Goal: Obtain resource: Download file/media

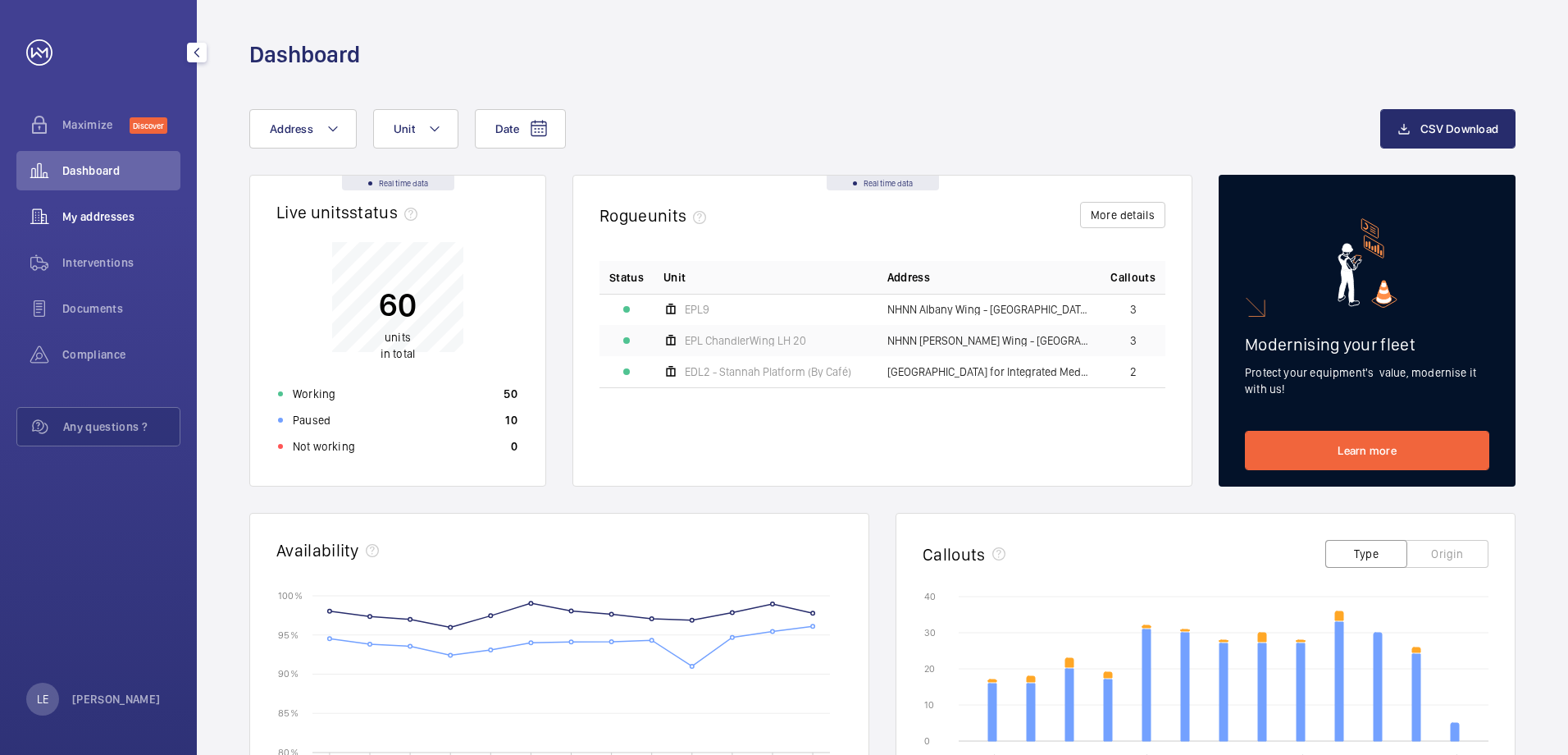
click at [123, 228] on div "My addresses" at bounding box center [98, 216] width 164 height 39
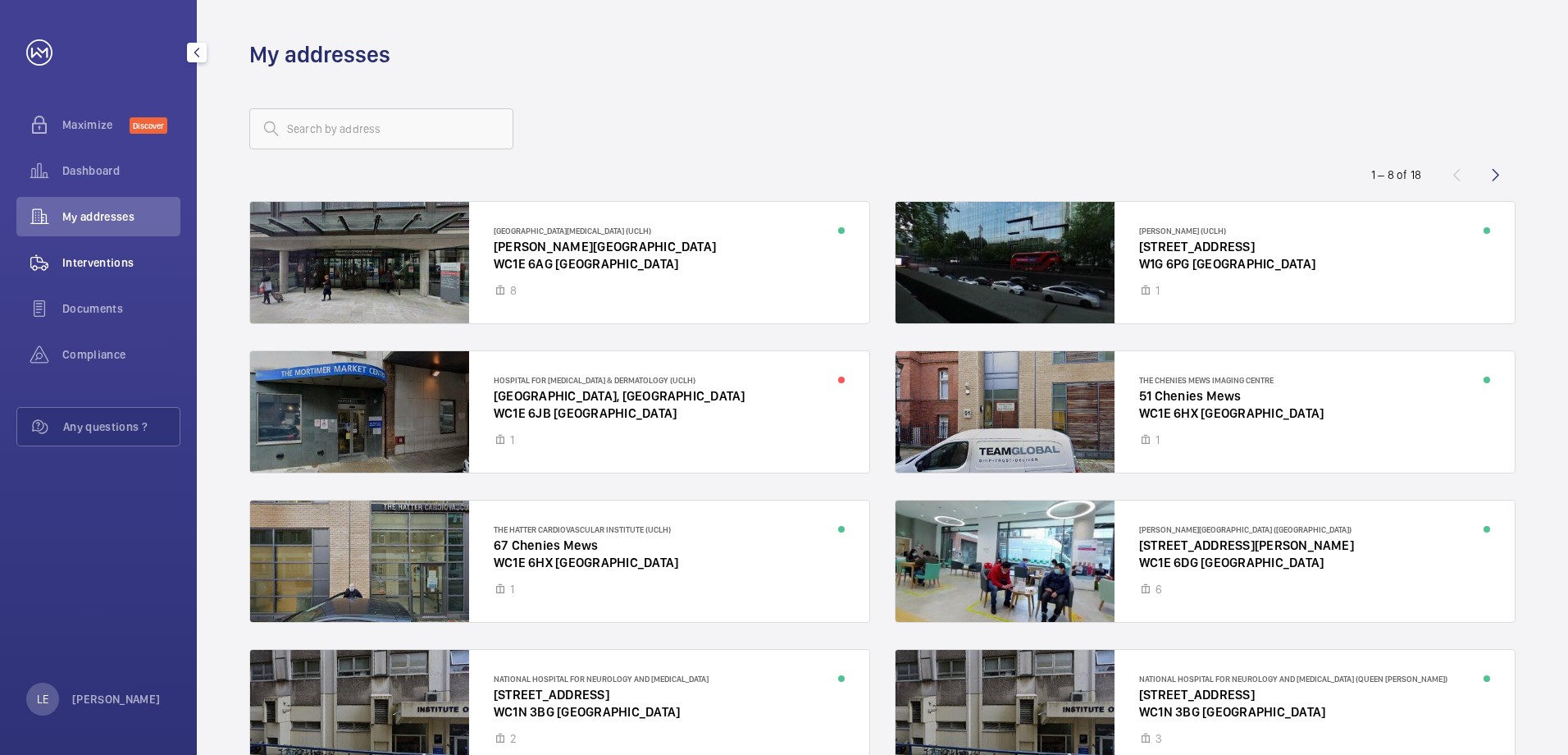
click at [122, 265] on span "Interventions" at bounding box center [121, 263] width 118 height 16
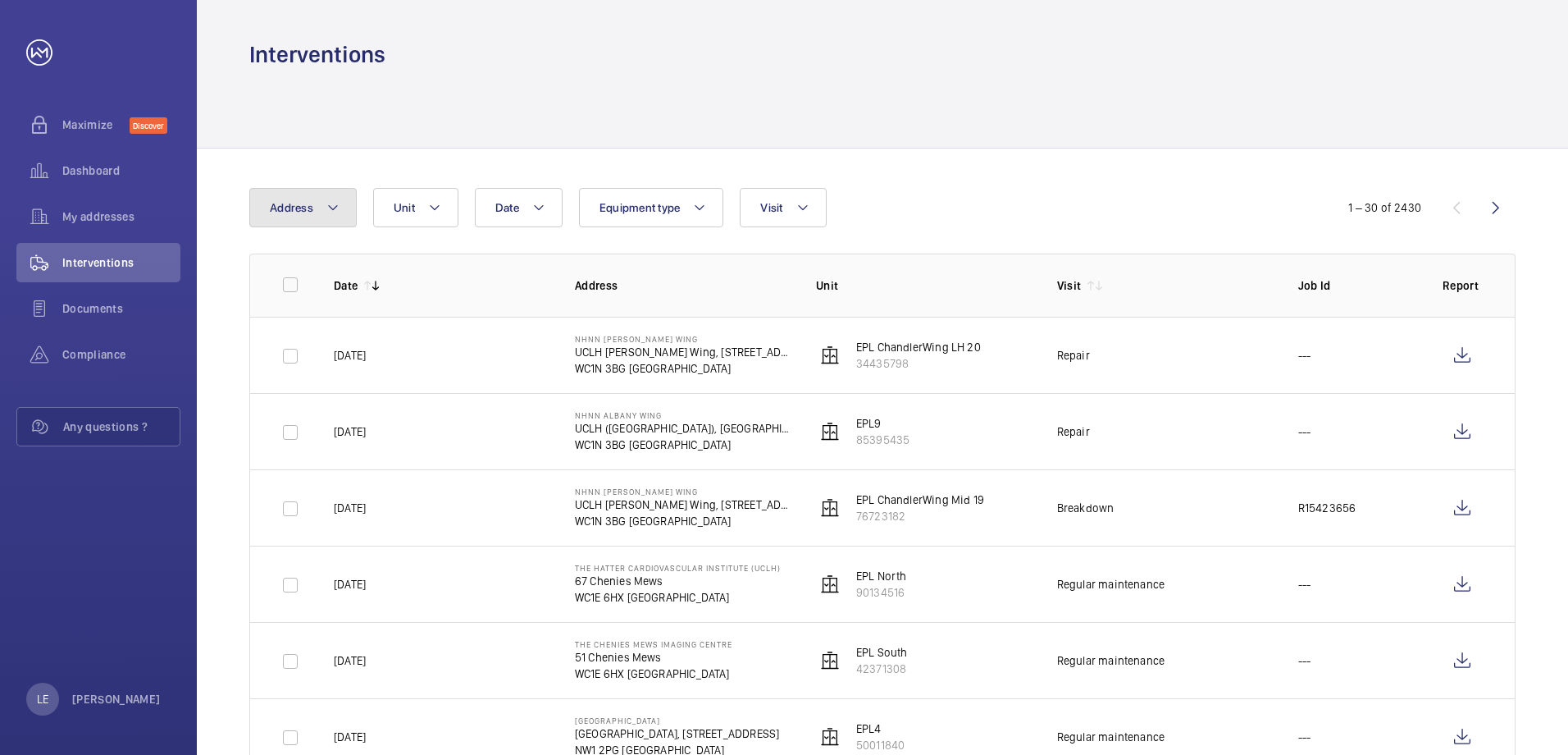
click at [301, 203] on span "Address" at bounding box center [291, 207] width 44 height 13
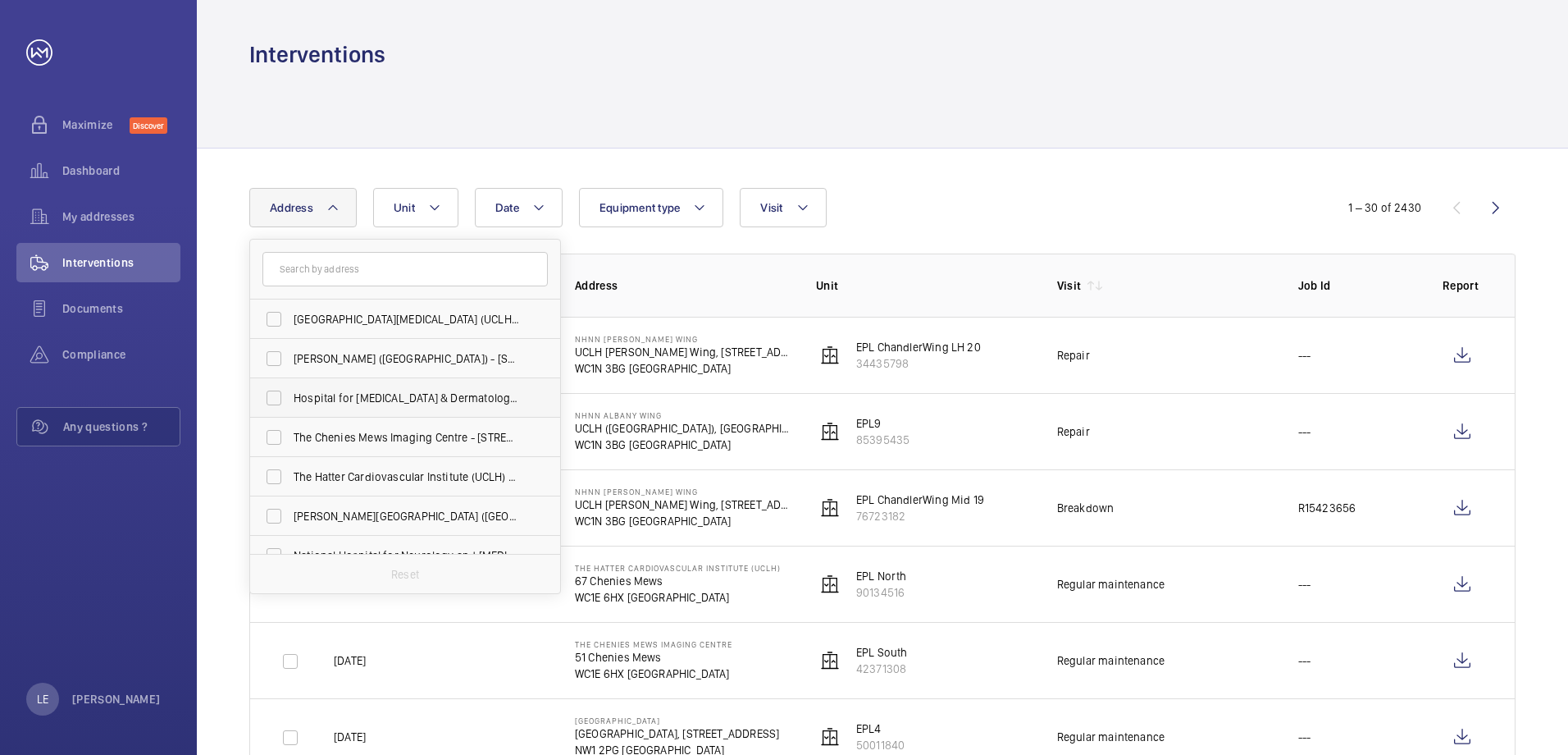
click at [377, 405] on span "Hospital for [MEDICAL_DATA] & Dermatology (UCLH) - [GEOGRAPHIC_DATA], [GEOGRAPH…" at bounding box center [406, 398] width 226 height 16
click at [290, 405] on input "Hospital for [MEDICAL_DATA] & Dermatology (UCLH) - [GEOGRAPHIC_DATA], [GEOGRAPH…" at bounding box center [273, 398] width 33 height 33
checkbox input "true"
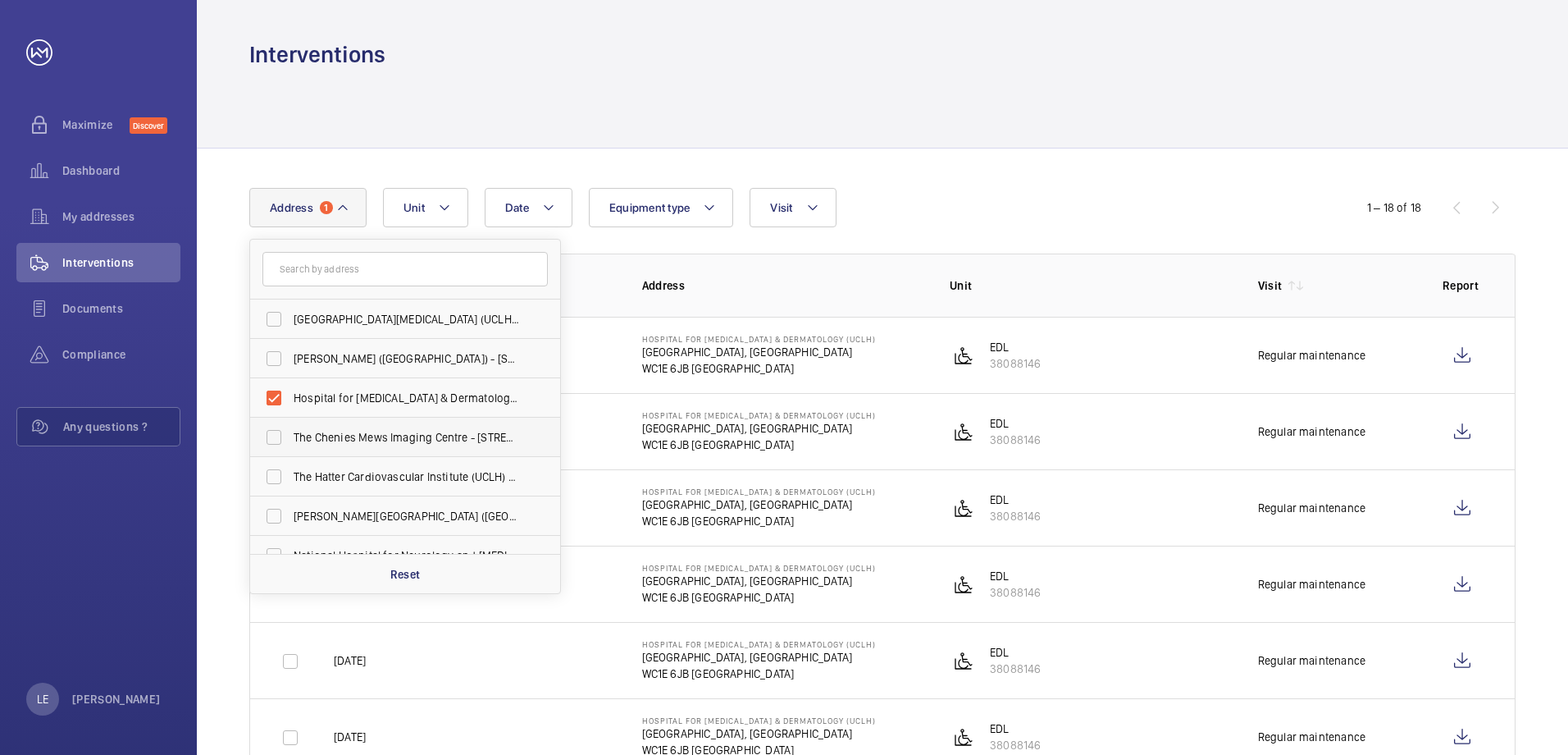
click at [374, 454] on label "The Chenies Mews Imaging Centre - [STREET_ADDRESS]" at bounding box center [393, 437] width 286 height 39
click at [290, 454] on input "The Chenies Mews Imaging Centre - [STREET_ADDRESS]" at bounding box center [273, 437] width 33 height 33
checkbox input "true"
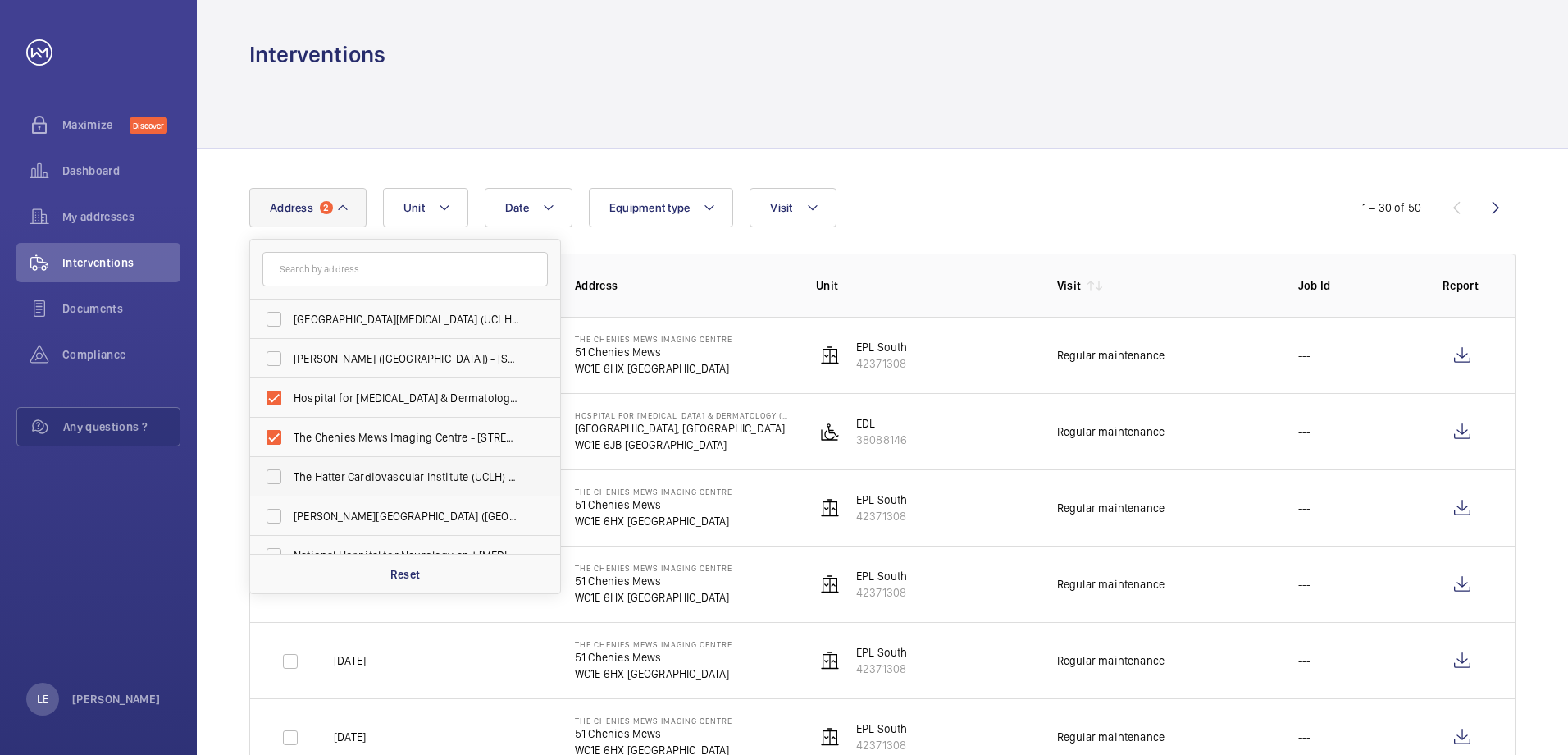
click at [392, 474] on span "The Hatter Cardiovascular Institute (UCLH) - [STREET_ADDRESS]" at bounding box center [406, 476] width 226 height 16
click at [290, 474] on input "The Hatter Cardiovascular Institute (UCLH) - [STREET_ADDRESS]" at bounding box center [273, 476] width 33 height 33
checkbox input "true"
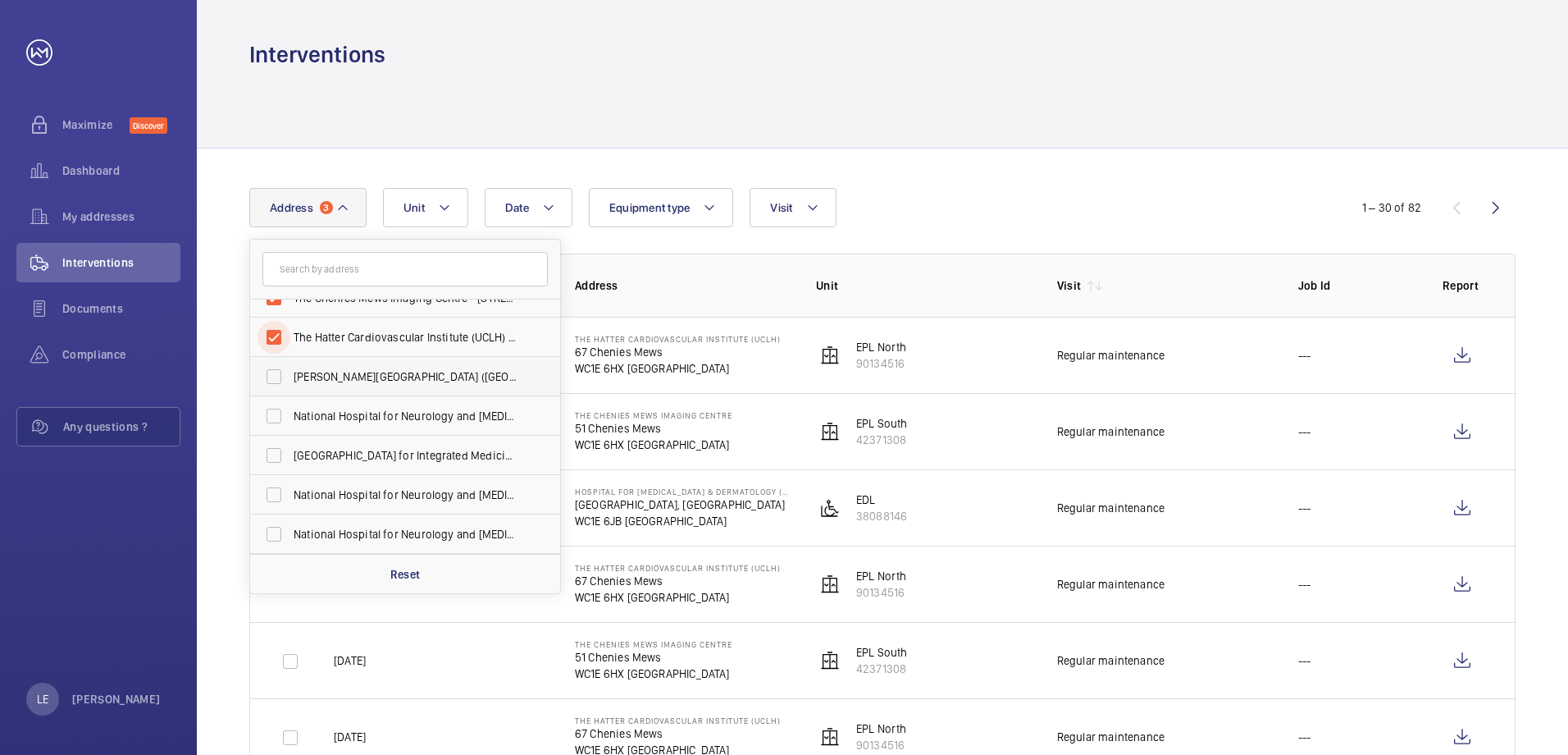
scroll to position [222, 0]
click at [428, 478] on label "[STREET_ADDRESS] ([GEOGRAPHIC_DATA]) [STREET_ADDRESS]" at bounding box center [393, 491] width 286 height 39
click at [290, 478] on input "[STREET_ADDRESS] ([GEOGRAPHIC_DATA]) [STREET_ADDRESS]" at bounding box center [273, 491] width 33 height 33
checkbox input "true"
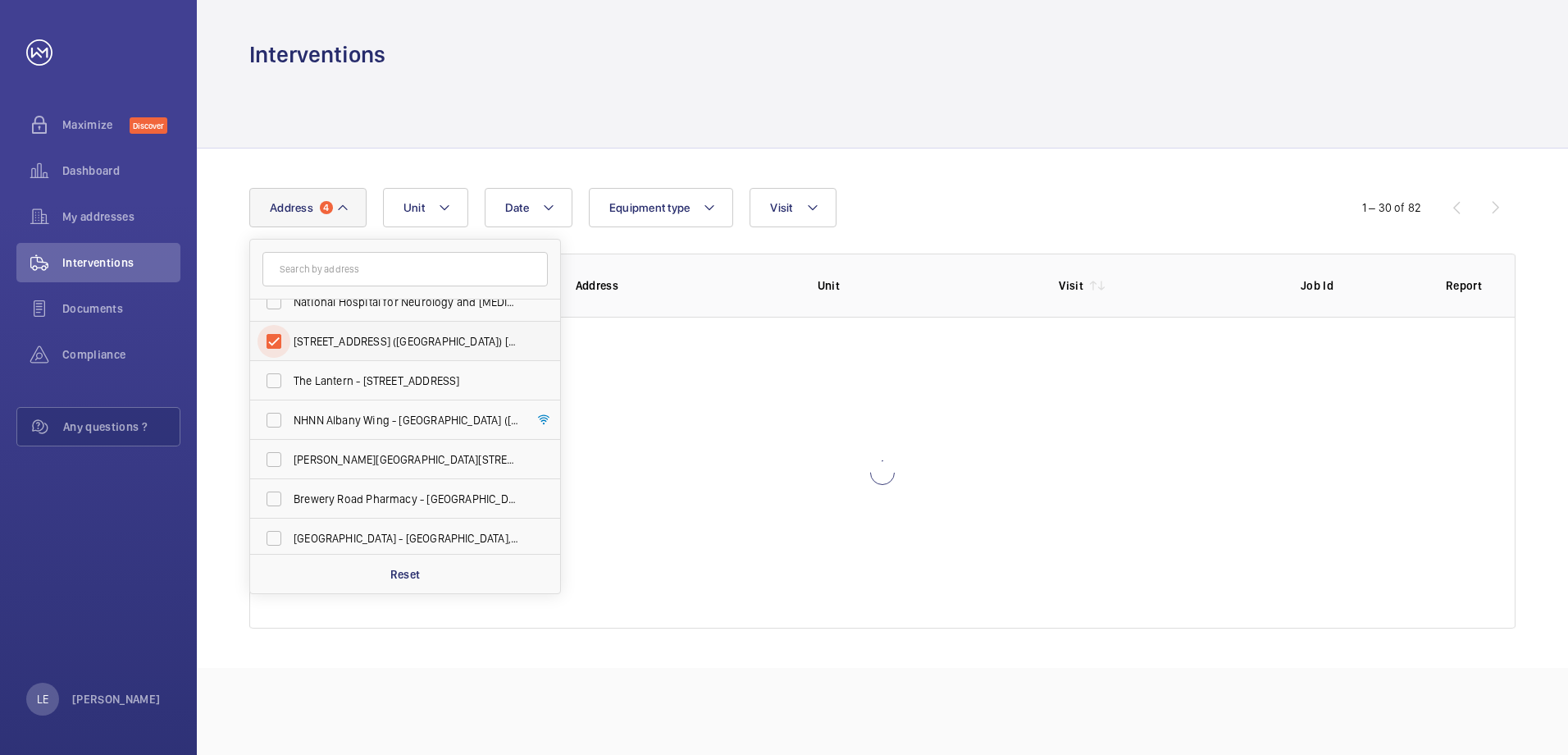
scroll to position [386, 0]
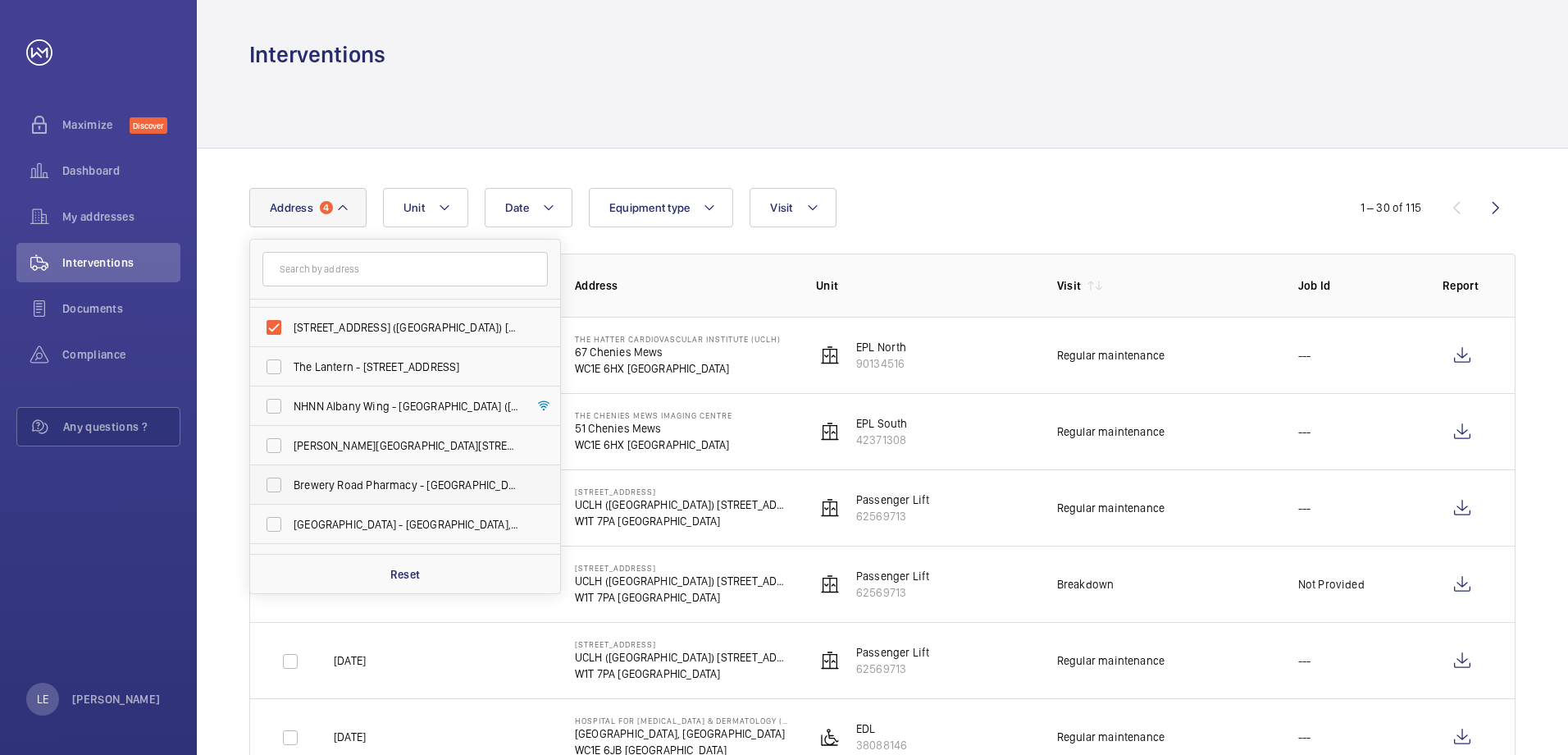
click at [415, 474] on label "Brewery Road Pharmacy - [GEOGRAPHIC_DATA] ([GEOGRAPHIC_DATA]), [STREET_ADDRESS]" at bounding box center [393, 485] width 286 height 39
click at [290, 474] on input "Brewery Road Pharmacy - [GEOGRAPHIC_DATA] ([GEOGRAPHIC_DATA]), [STREET_ADDRESS]" at bounding box center [273, 484] width 33 height 33
checkbox input "true"
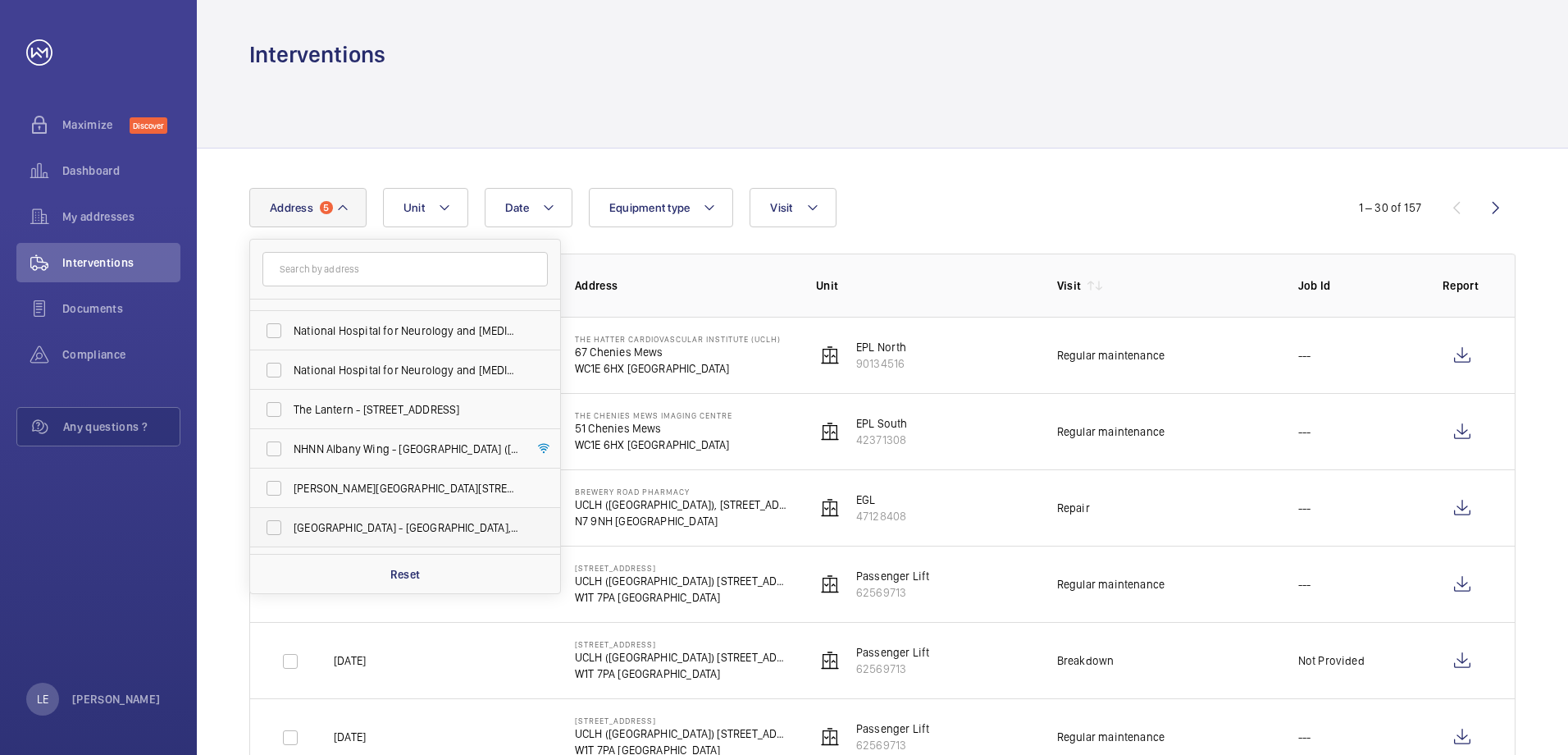
scroll to position [455, 0]
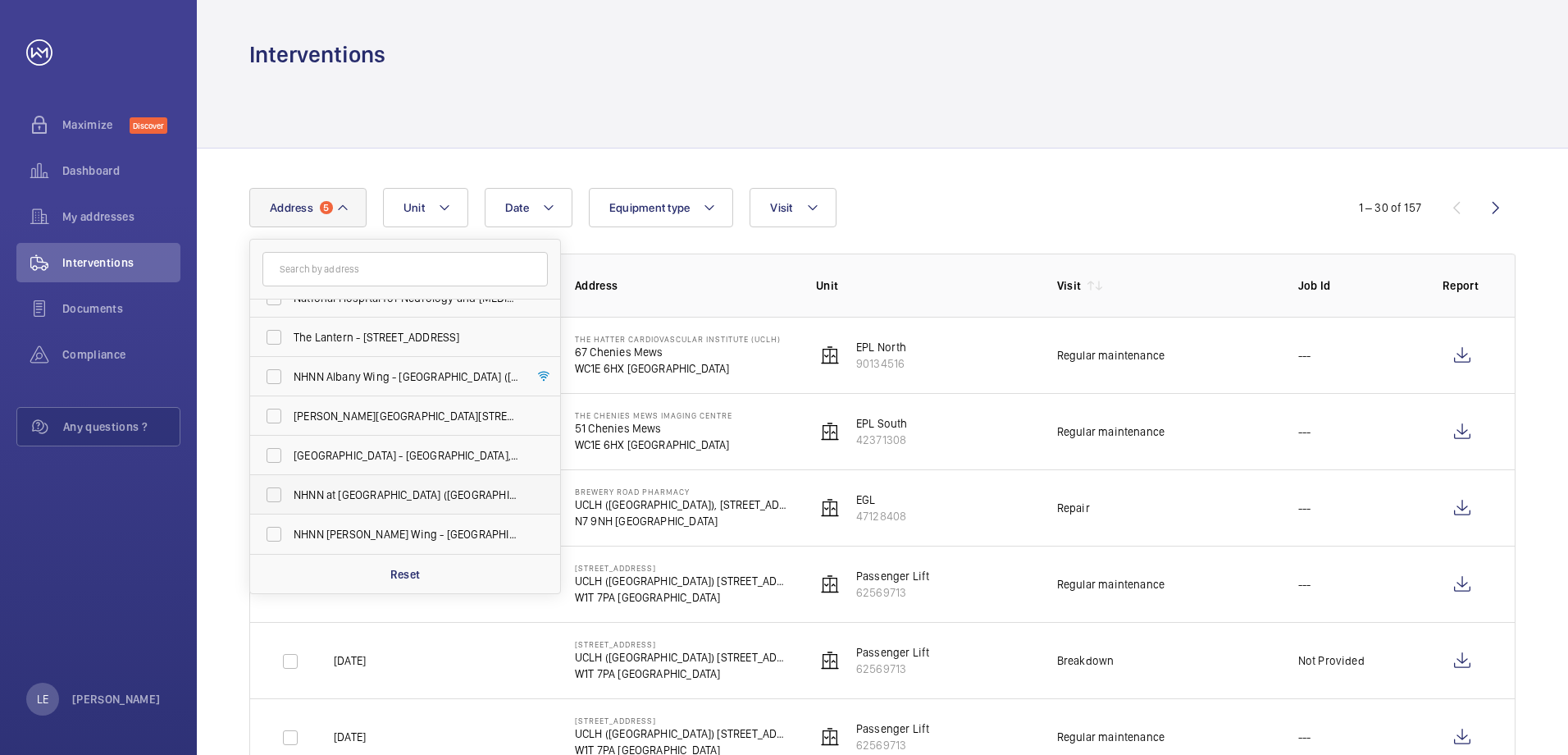
click at [383, 495] on span "NHNN at [GEOGRAPHIC_DATA] ([GEOGRAPHIC_DATA]), [STREET_ADDRESS]" at bounding box center [406, 495] width 226 height 16
click at [290, 495] on input "NHNN at [GEOGRAPHIC_DATA] ([GEOGRAPHIC_DATA]), [STREET_ADDRESS]" at bounding box center [273, 494] width 33 height 33
checkbox input "true"
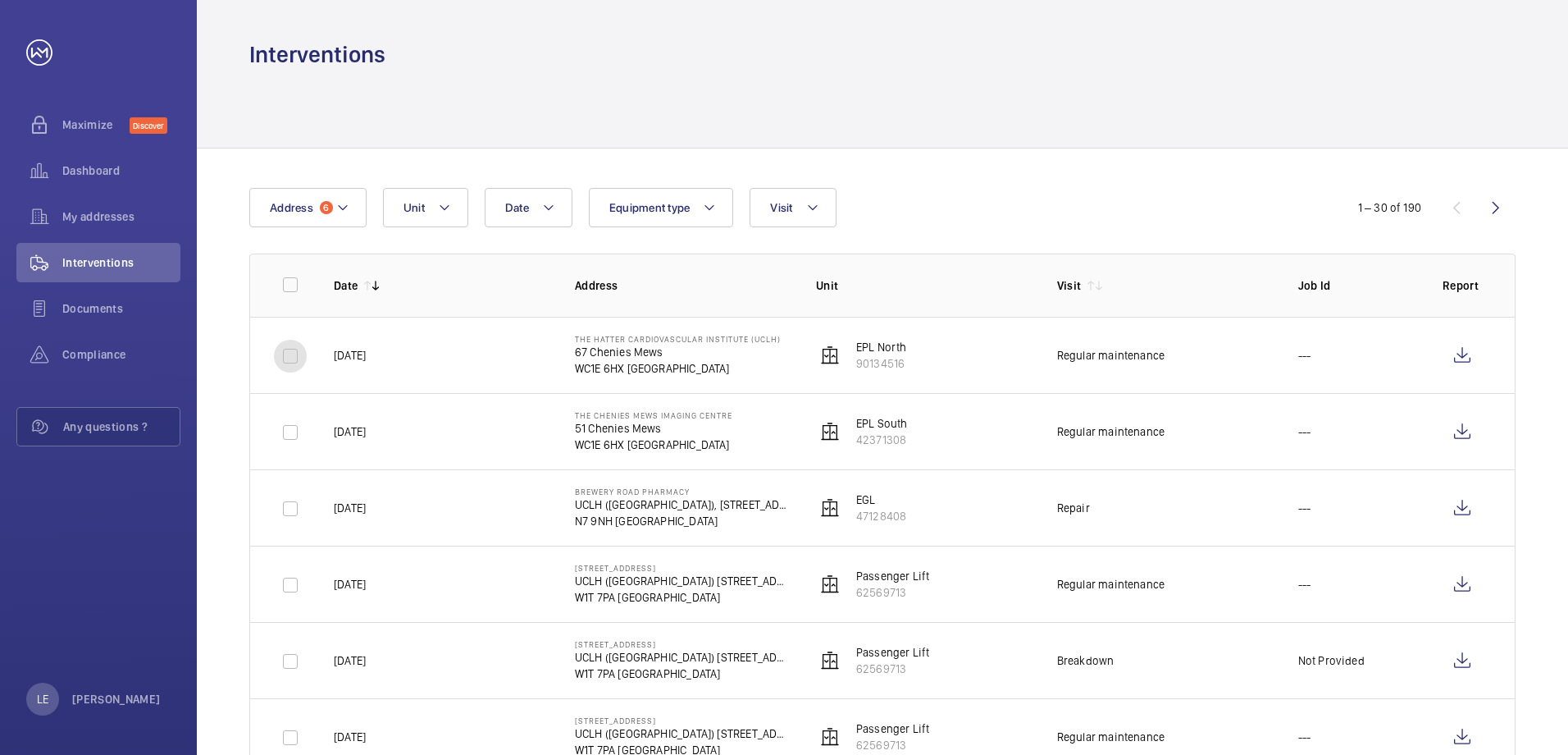
click at [285, 363] on input "checkbox" at bounding box center [290, 356] width 33 height 33
checkbox input "true"
click at [291, 428] on input "checkbox" at bounding box center [290, 432] width 33 height 33
checkbox input "true"
click at [292, 511] on input "checkbox" at bounding box center [290, 508] width 33 height 33
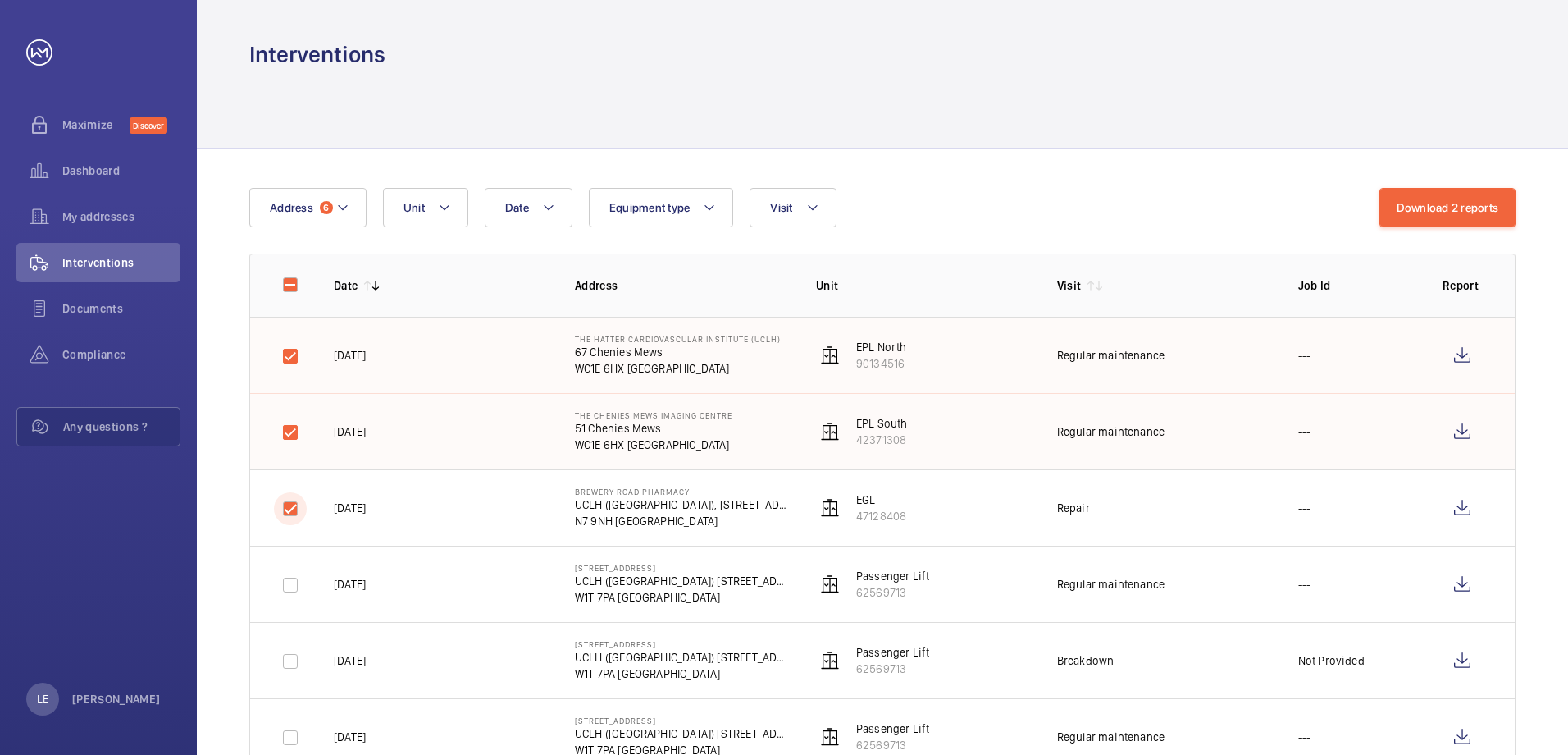
checkbox input "true"
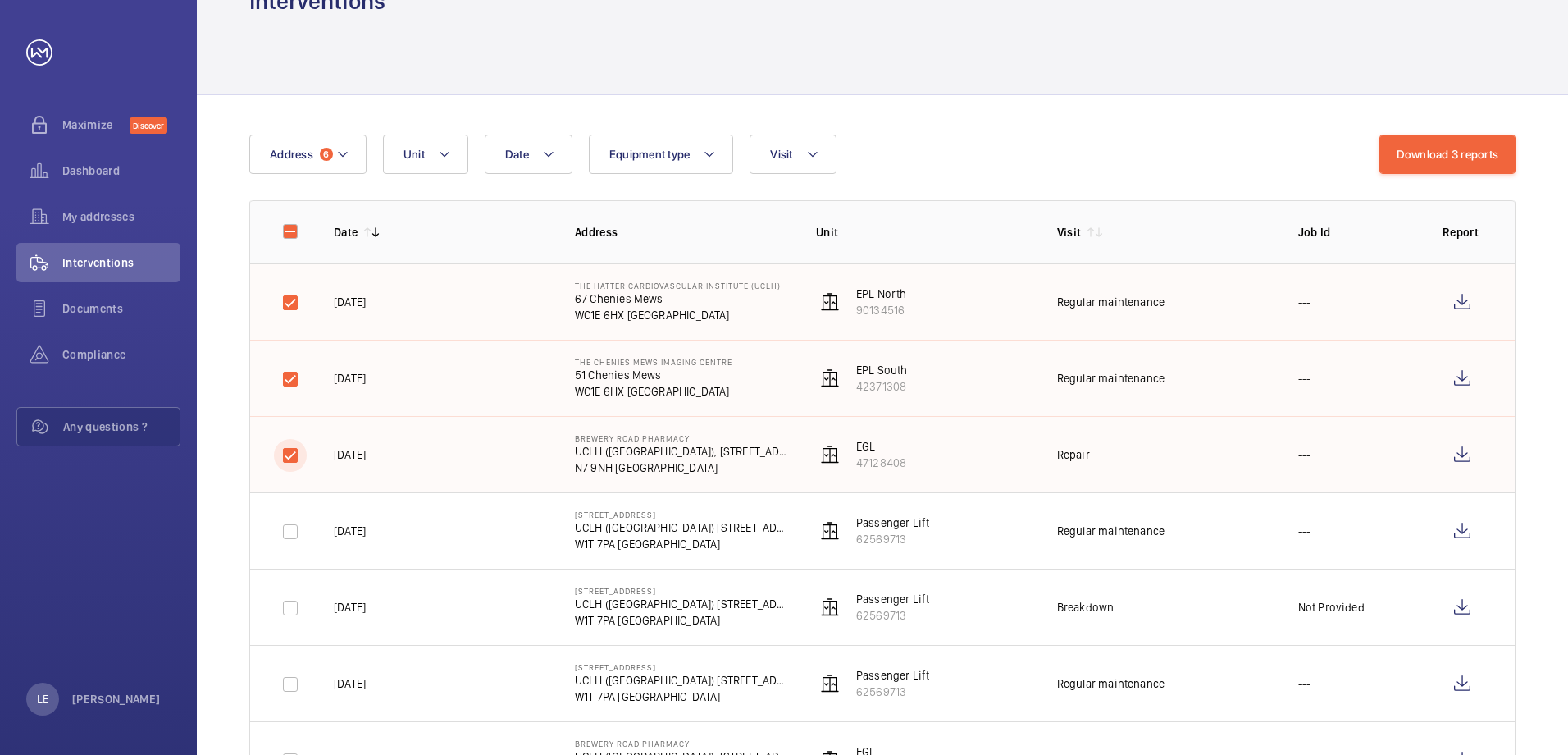
scroll to position [82, 0]
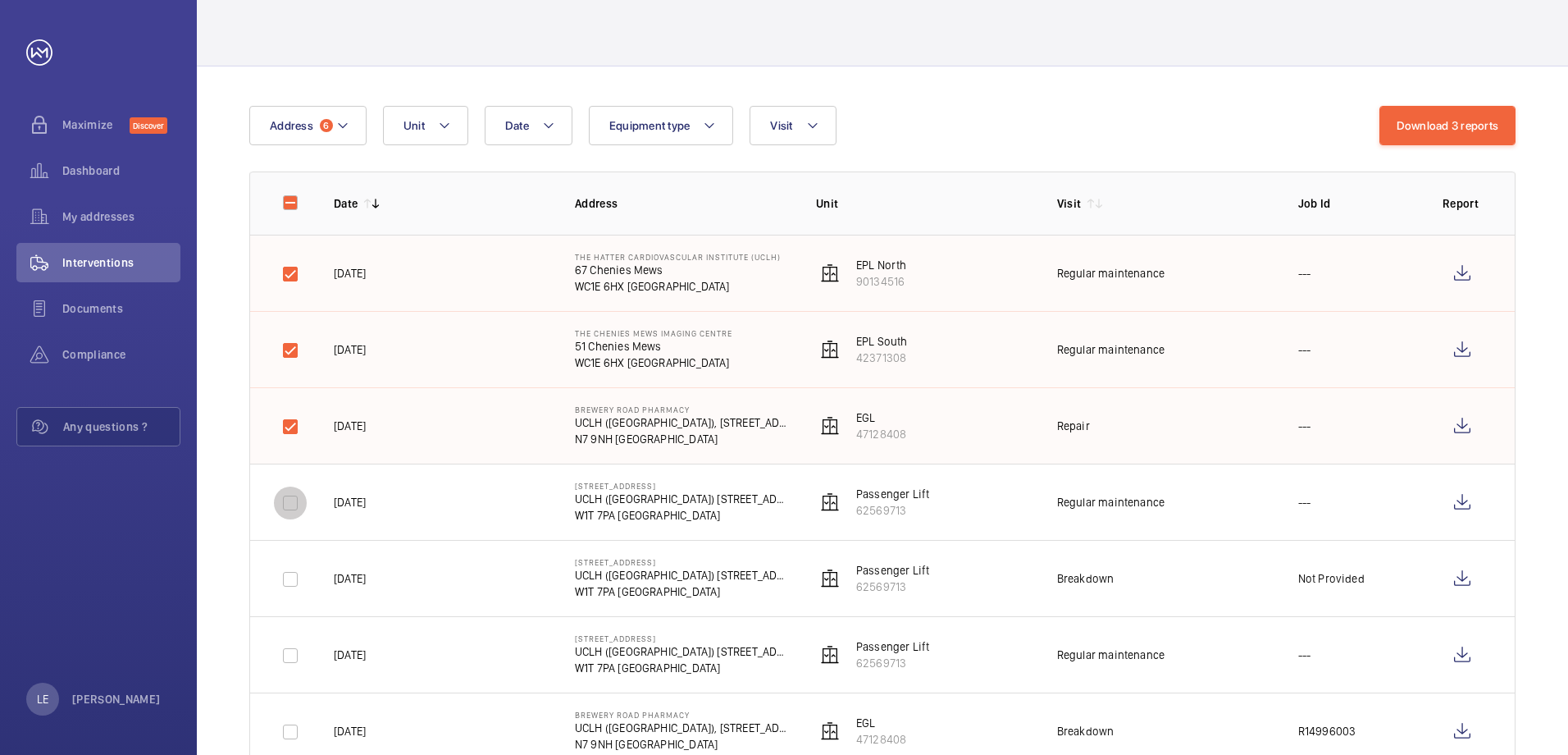
click at [281, 508] on input "checkbox" at bounding box center [290, 503] width 33 height 33
checkbox input "true"
click at [288, 578] on input "checkbox" at bounding box center [290, 579] width 33 height 33
checkbox input "true"
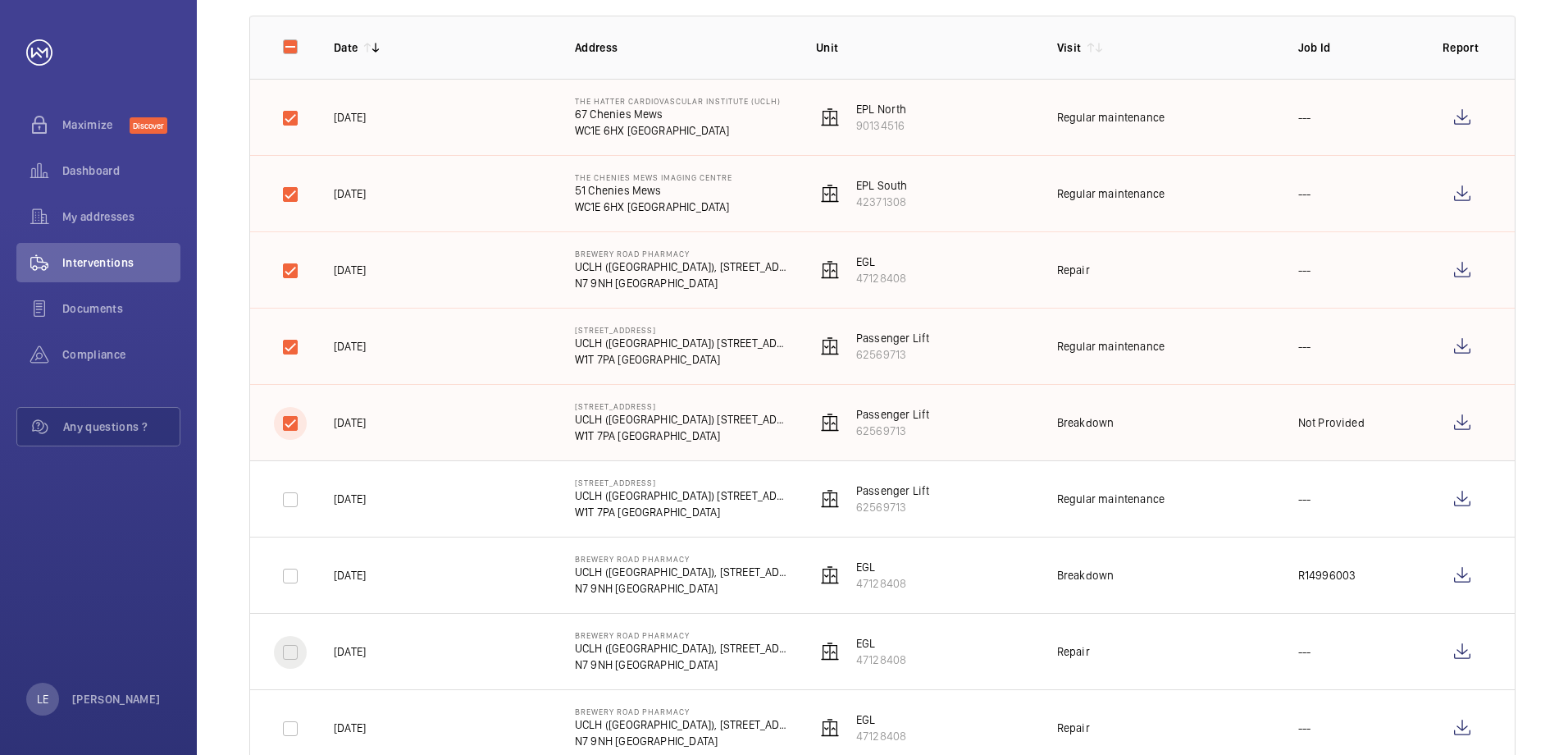
scroll to position [328, 0]
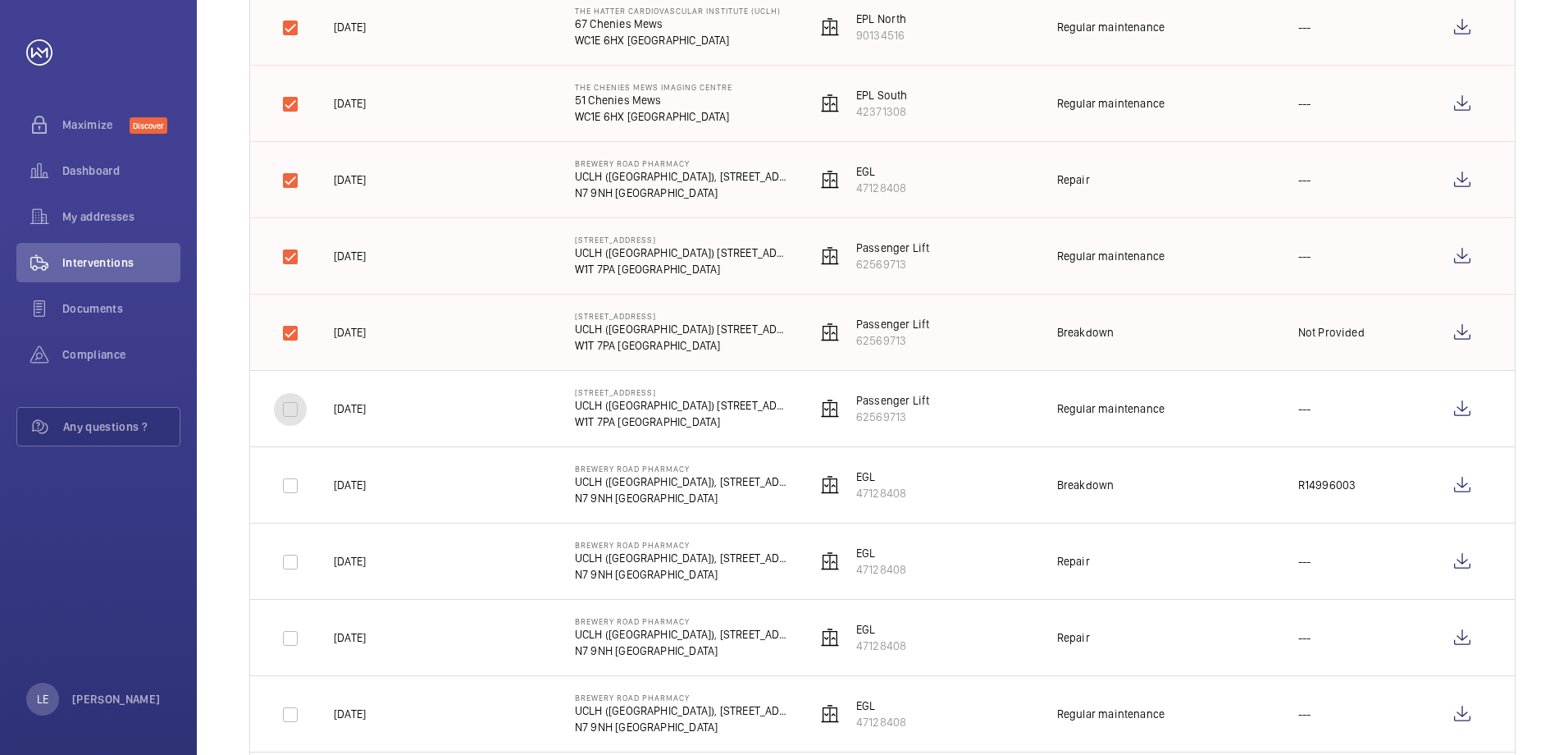
click at [293, 415] on input "checkbox" at bounding box center [290, 409] width 33 height 33
checkbox input "true"
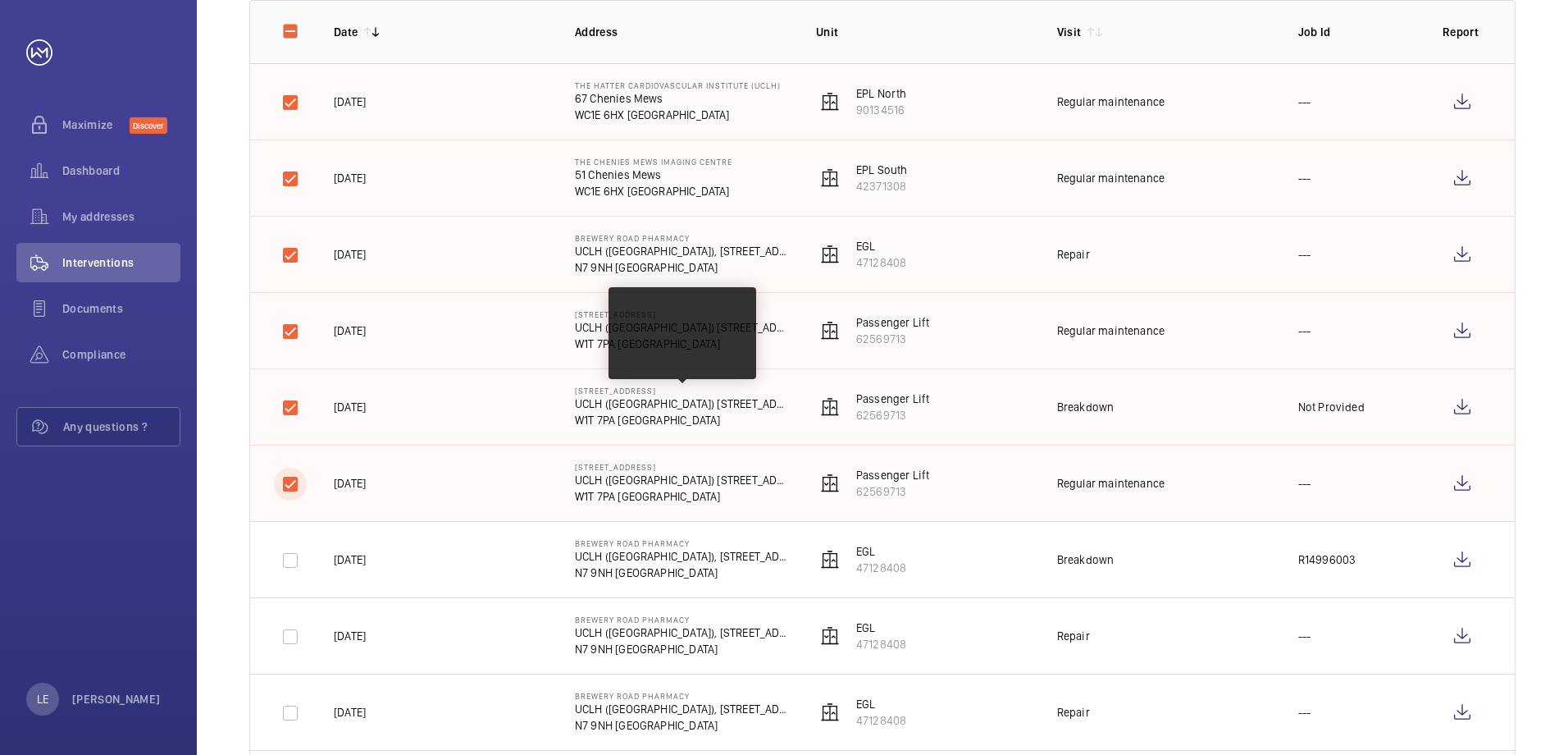
scroll to position [0, 0]
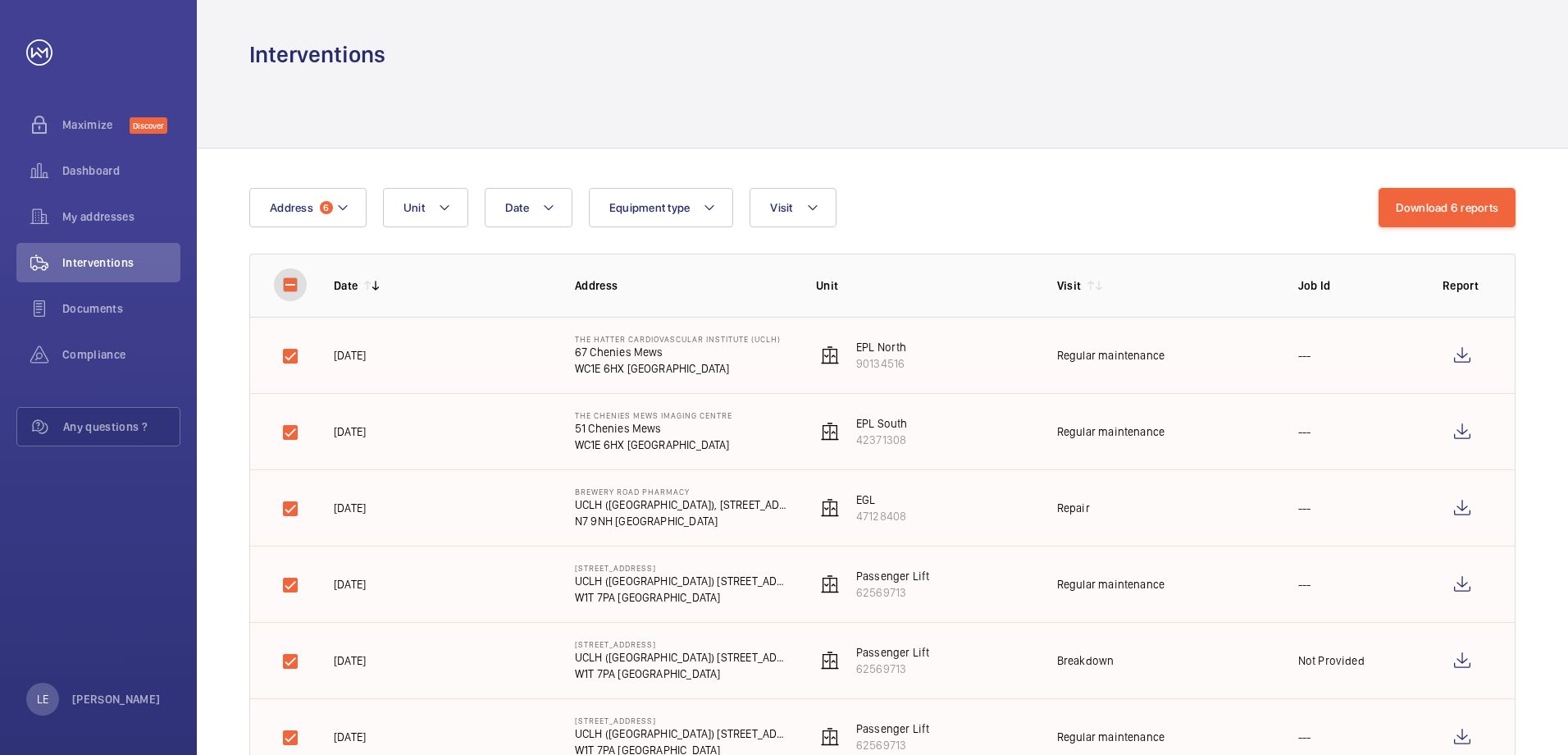
click at [292, 285] on input "checkbox" at bounding box center [290, 284] width 33 height 33
checkbox input "true"
checkbox input "false"
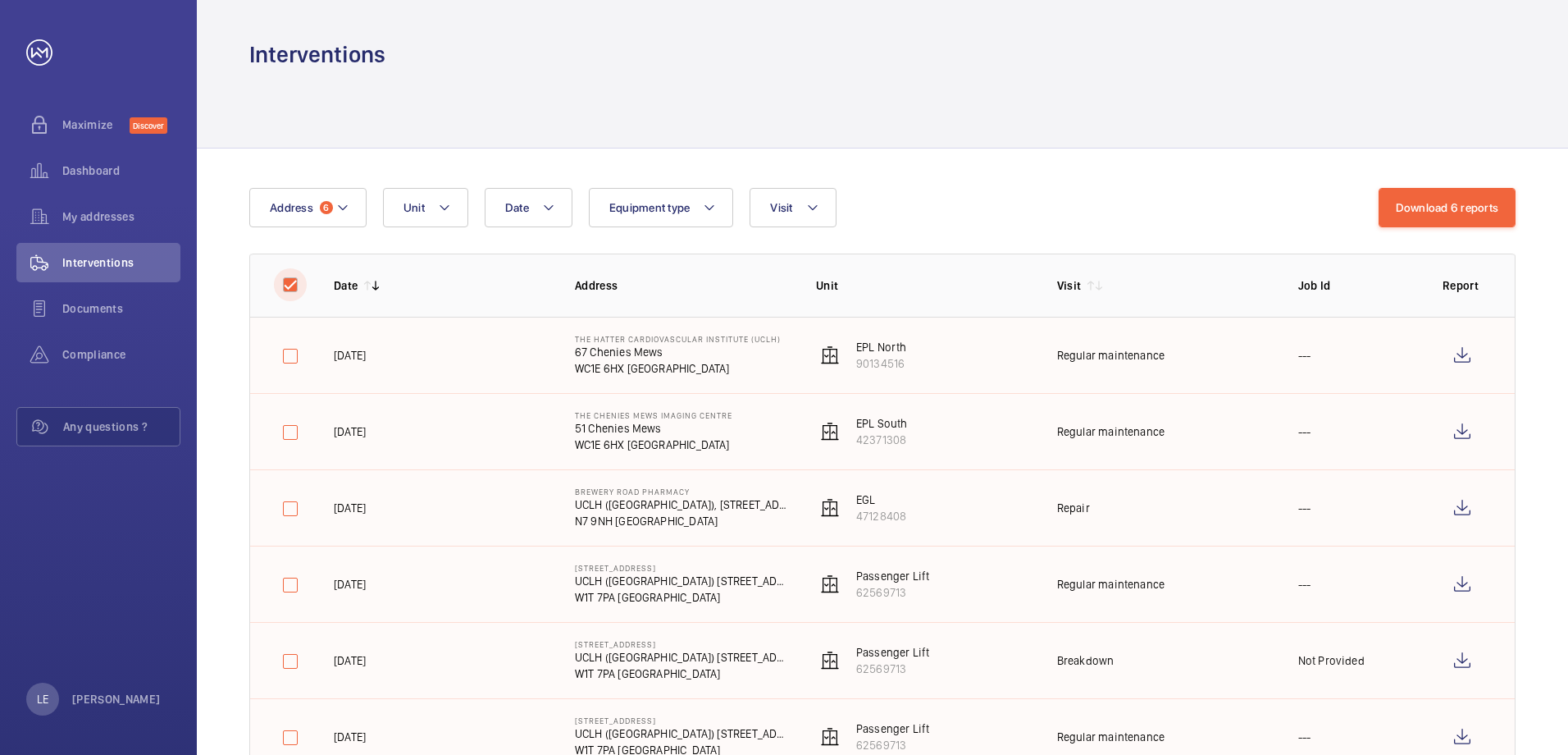
checkbox input "false"
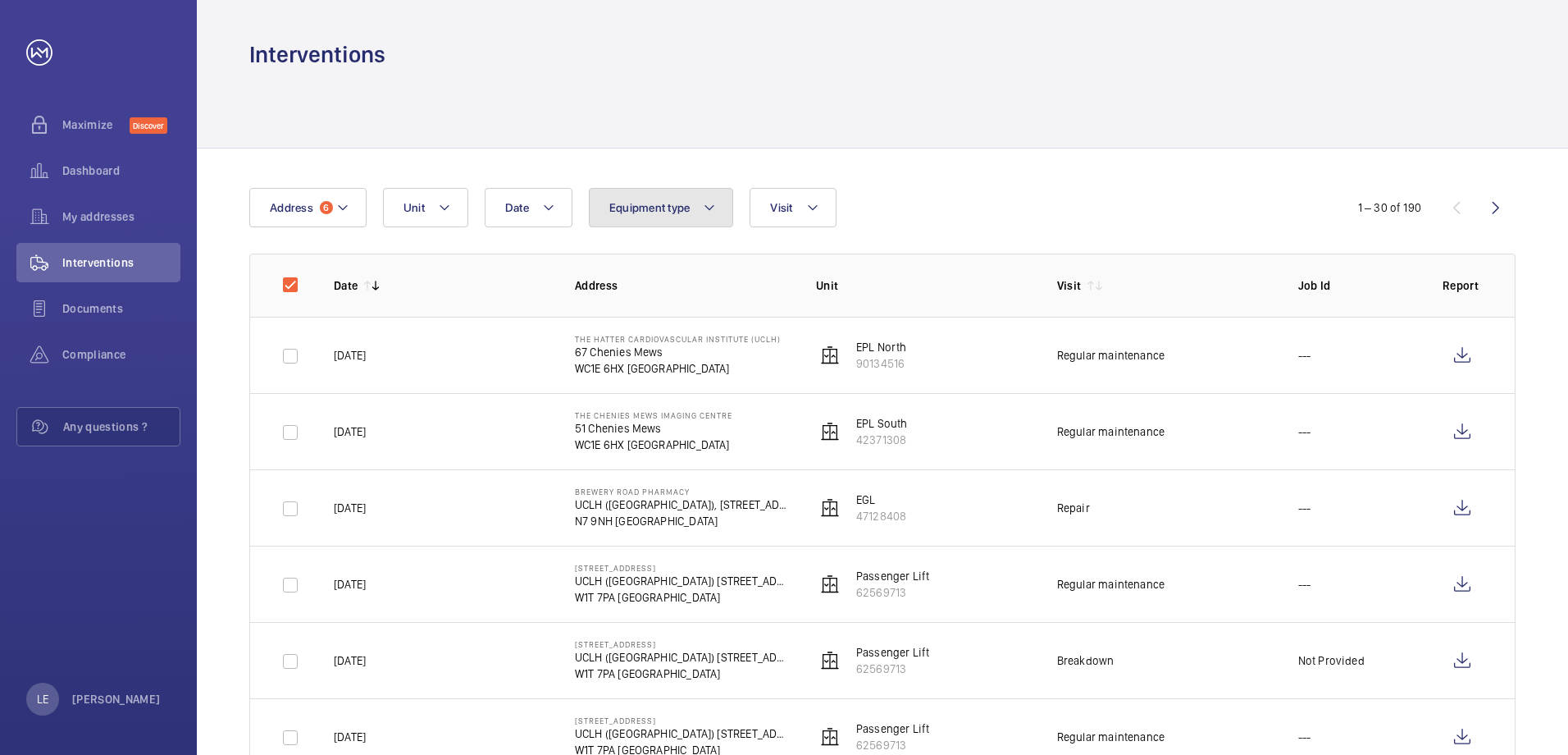
click at [655, 201] on span "Equipment type" at bounding box center [649, 207] width 81 height 13
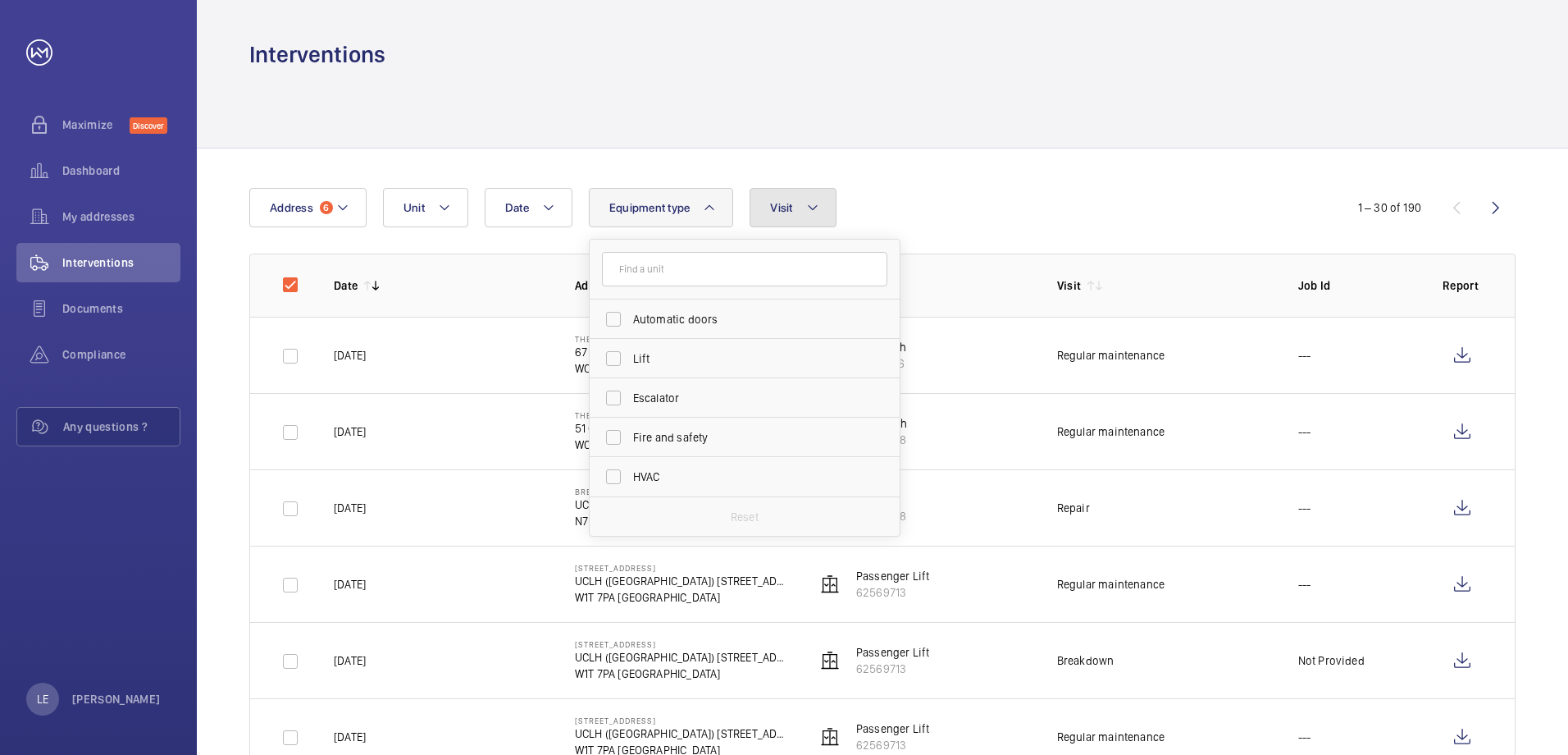
click at [779, 212] on span "Visit" at bounding box center [780, 207] width 22 height 13
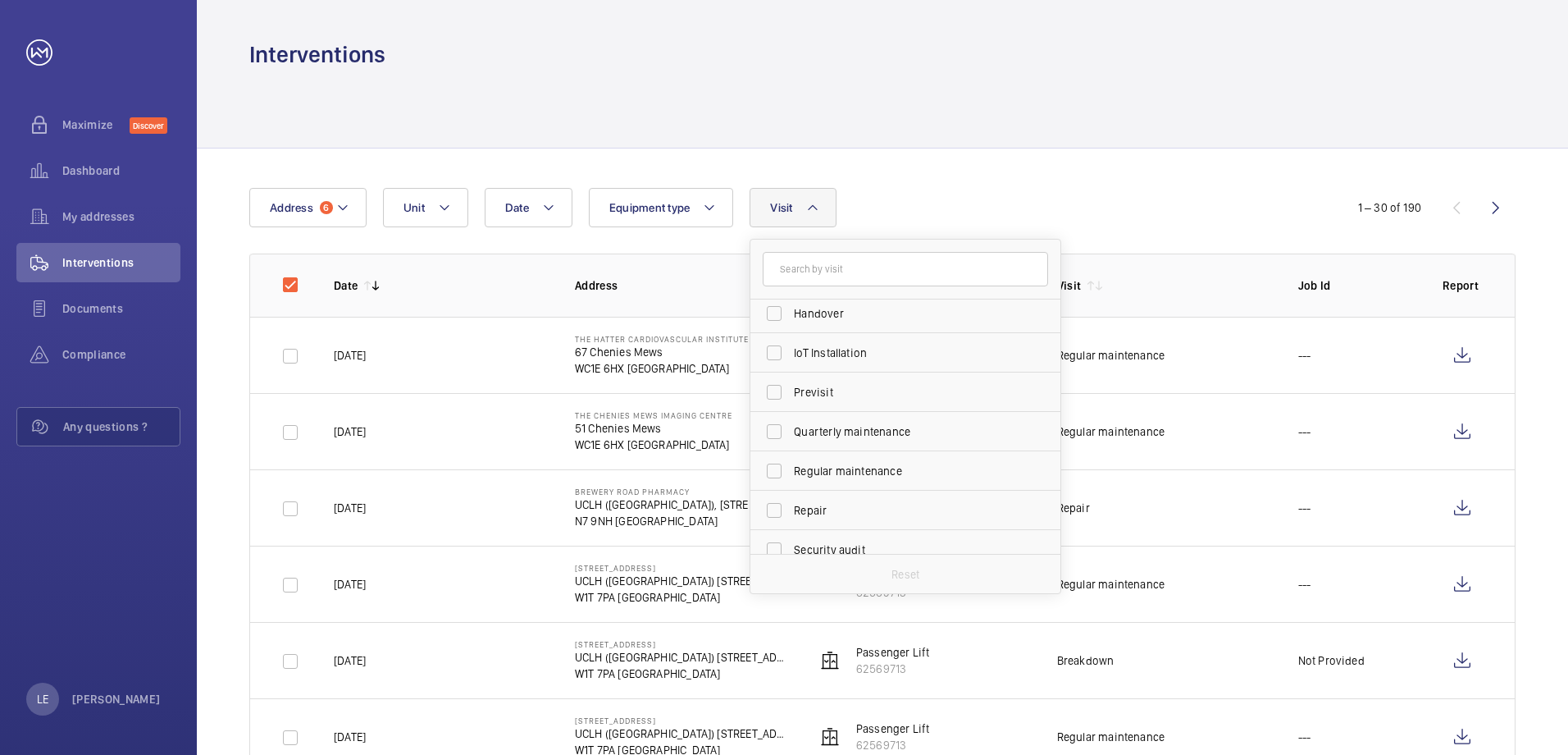
scroll to position [164, 0]
click at [861, 466] on span "Regular maintenance" at bounding box center [906, 470] width 226 height 16
click at [790, 466] on input "Regular maintenance" at bounding box center [774, 470] width 33 height 33
checkbox input "true"
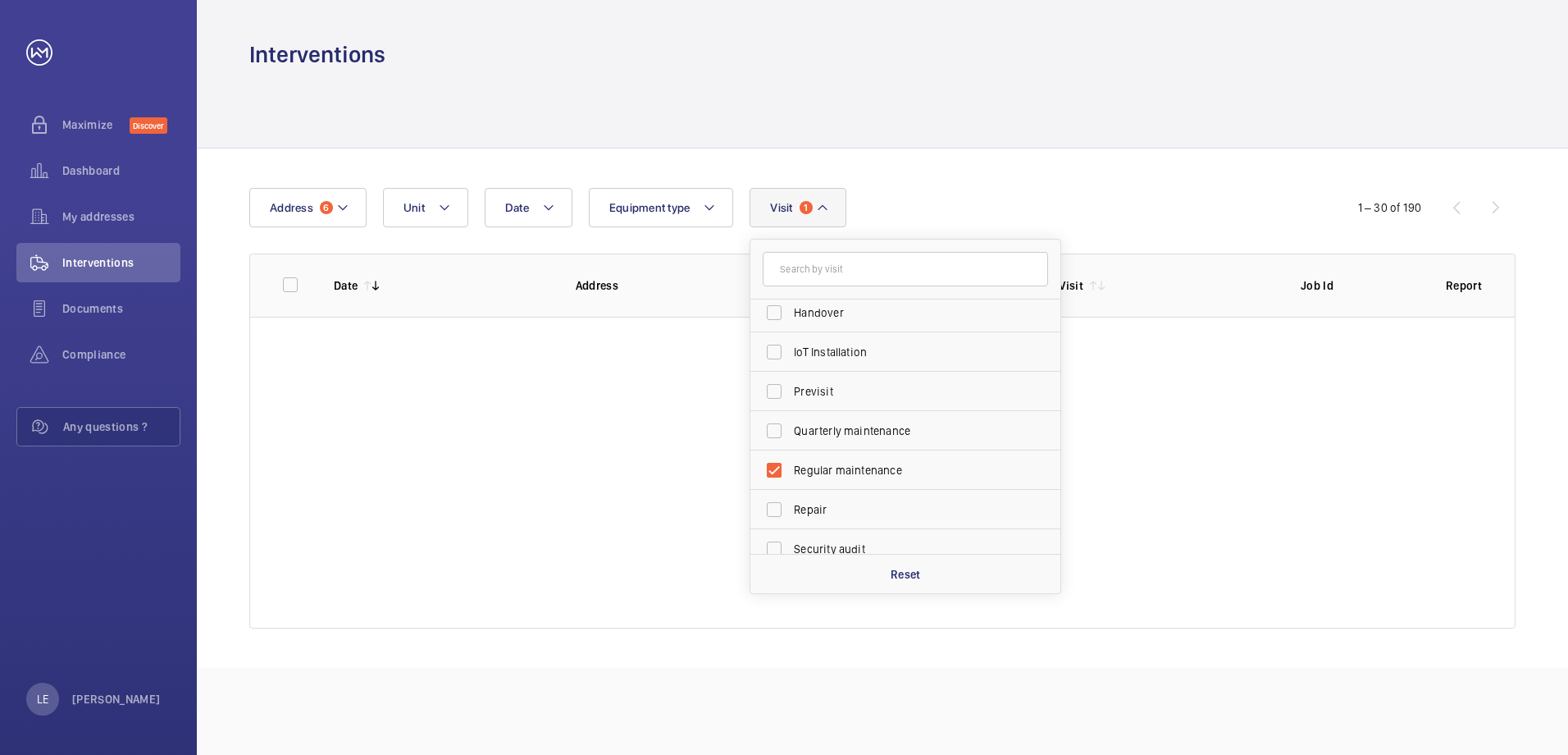
click at [1108, 164] on div "Date Address 6 Unit Equipment type Visit 1 Annual maintenance Breakdown Client …" at bounding box center [882, 407] width 1372 height 519
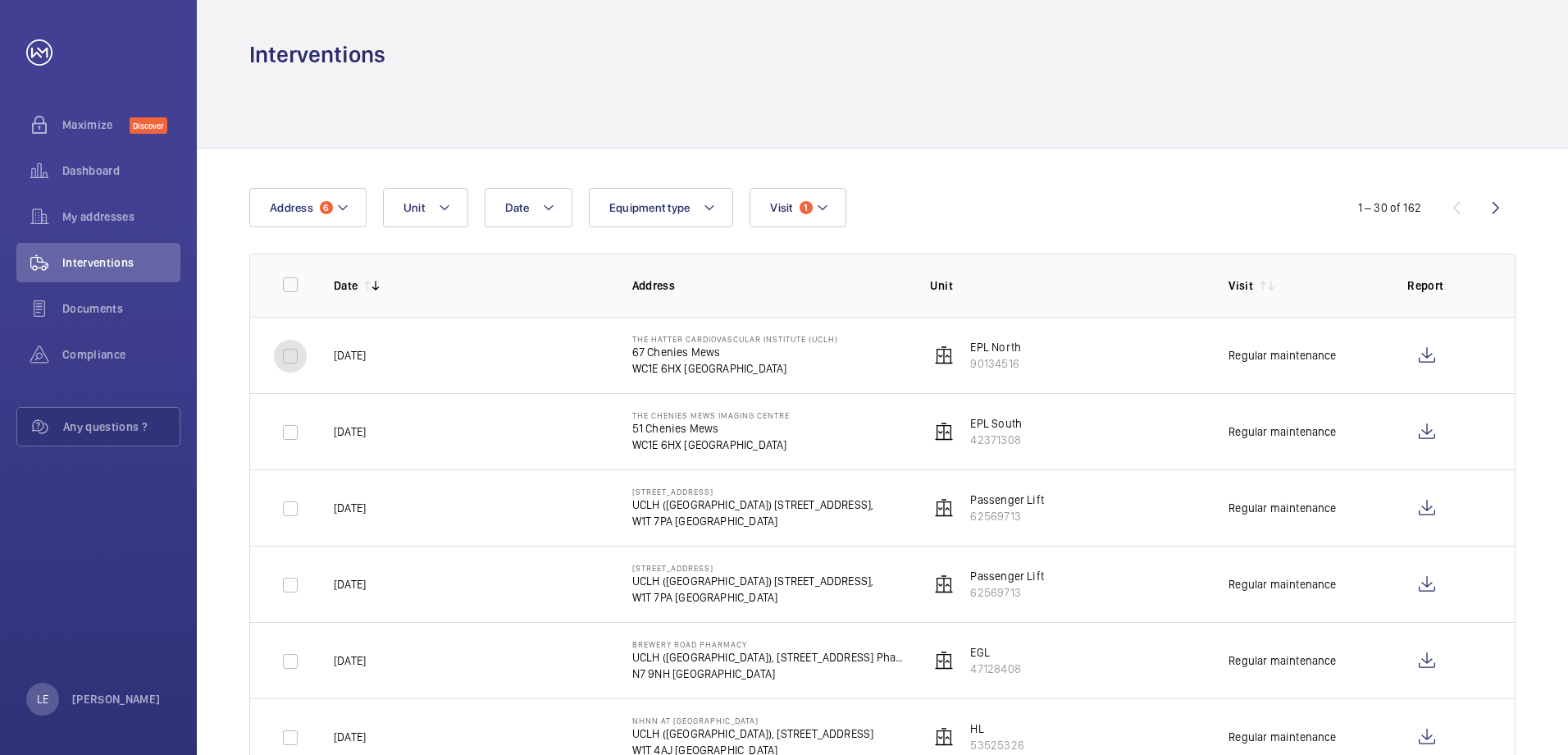
click at [280, 355] on input "checkbox" at bounding box center [290, 356] width 33 height 33
checkbox input "true"
click at [272, 442] on div at bounding box center [290, 432] width 39 height 39
checkbox input "true"
drag, startPoint x: 285, startPoint y: 512, endPoint x: 297, endPoint y: 557, distance: 46.6
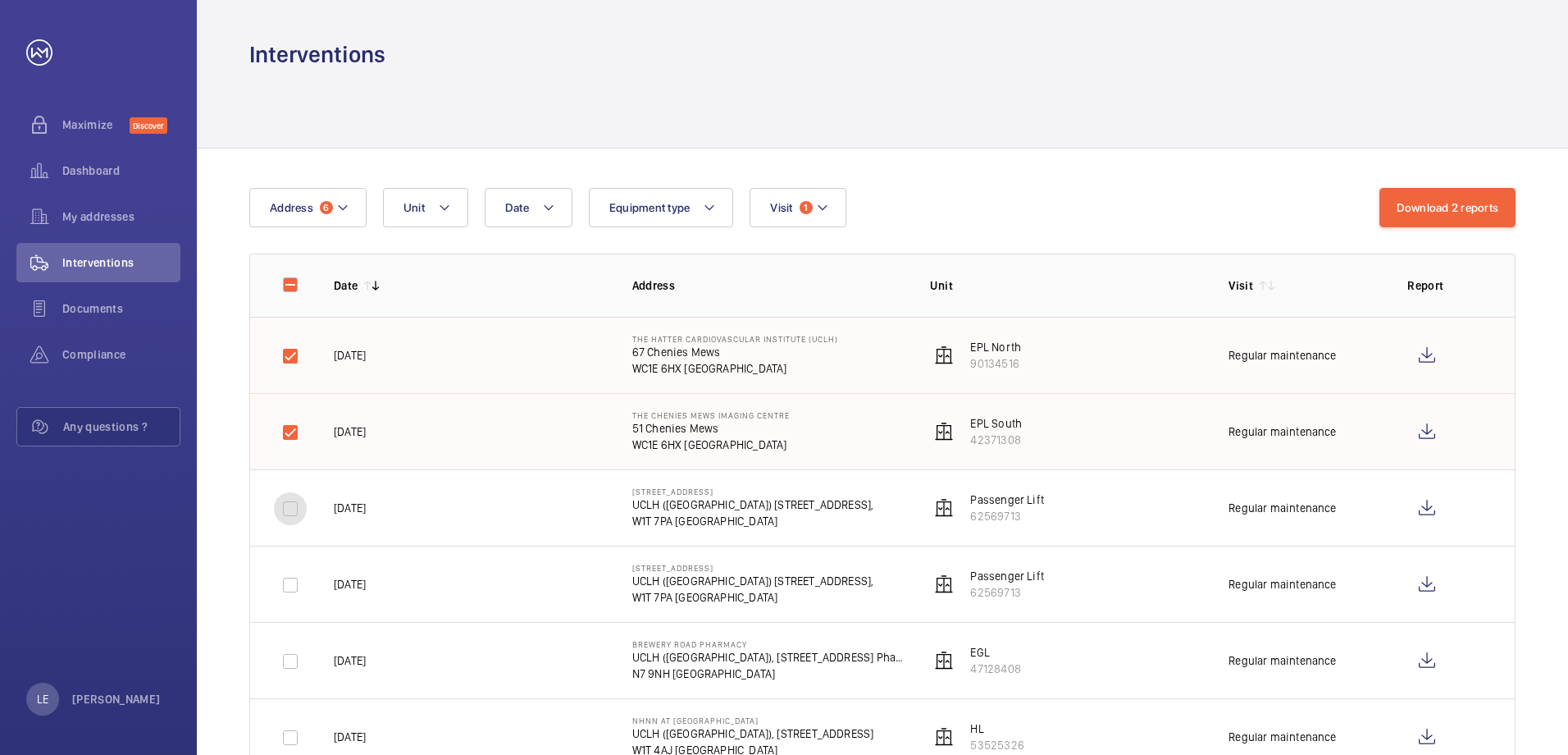
click at [286, 513] on input "checkbox" at bounding box center [290, 508] width 33 height 33
checkbox input "true"
drag, startPoint x: 298, startPoint y: 583, endPoint x: 296, endPoint y: 598, distance: 15.1
click at [297, 588] on input "checkbox" at bounding box center [290, 584] width 33 height 33
checkbox input "true"
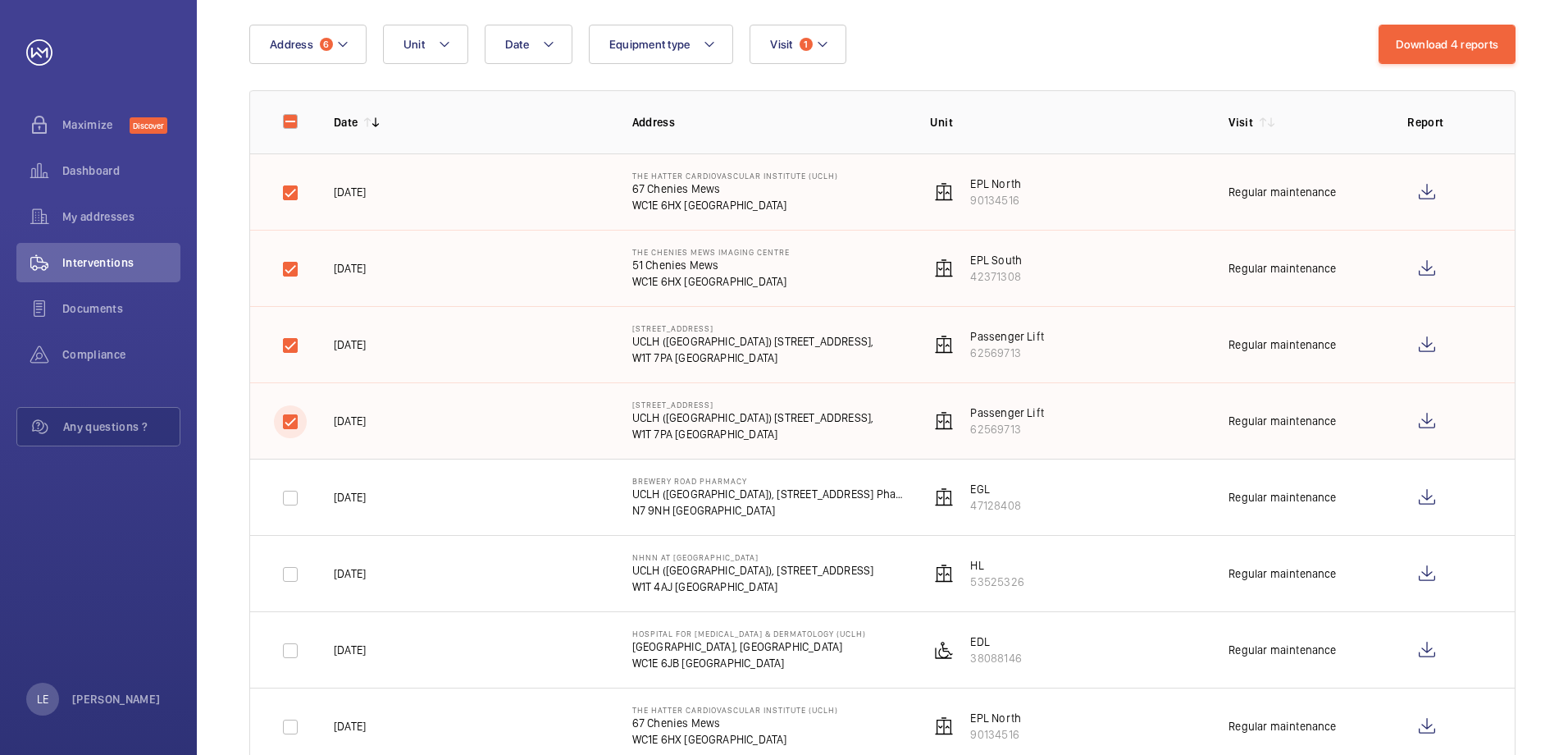
scroll to position [164, 0]
click at [298, 500] on input "checkbox" at bounding box center [290, 497] width 33 height 33
checkbox input "true"
drag, startPoint x: 285, startPoint y: 581, endPoint x: 285, endPoint y: 593, distance: 12.0
click at [285, 584] on input "checkbox" at bounding box center [290, 574] width 33 height 33
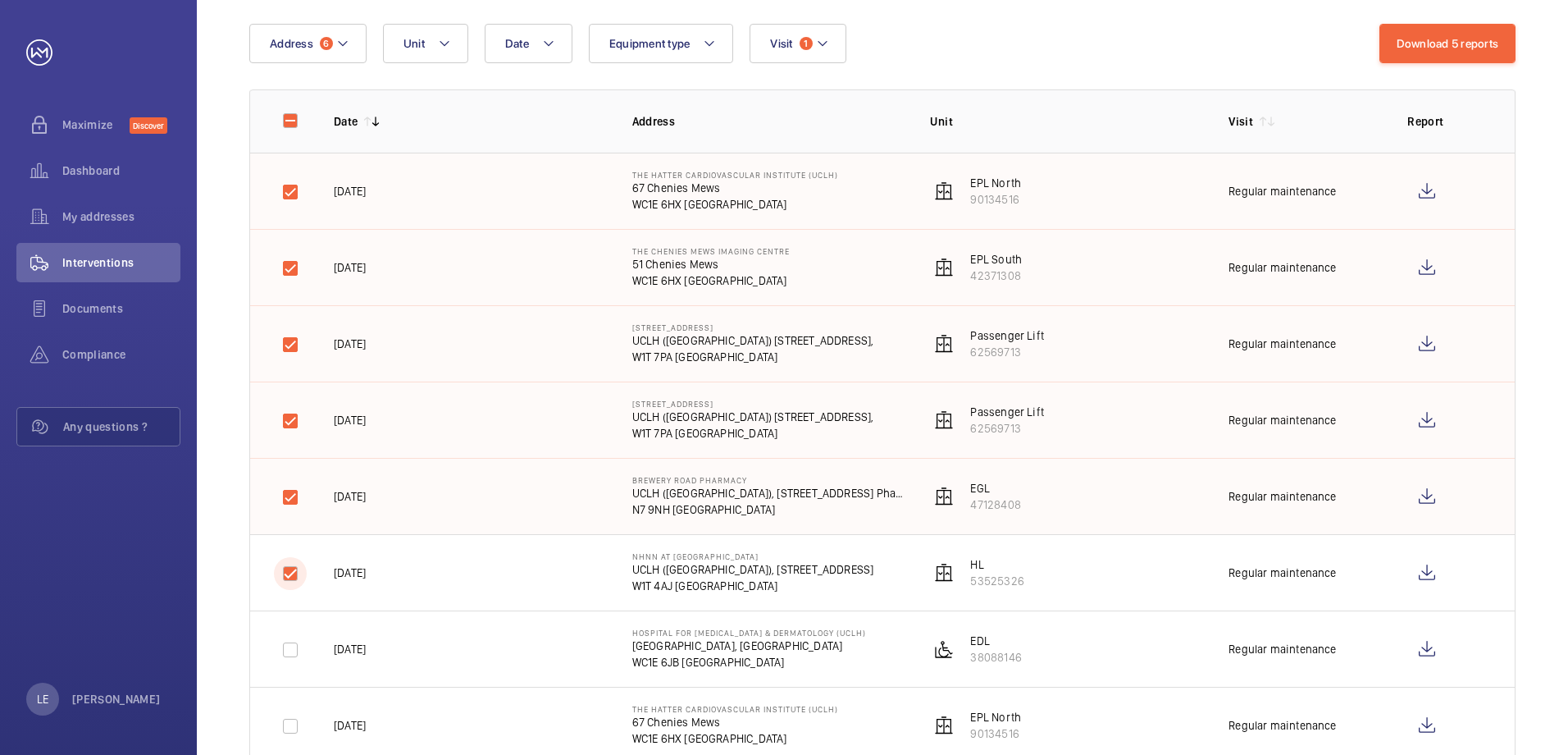
checkbox input "true"
click at [288, 656] on input "checkbox" at bounding box center [290, 650] width 33 height 33
checkbox input "true"
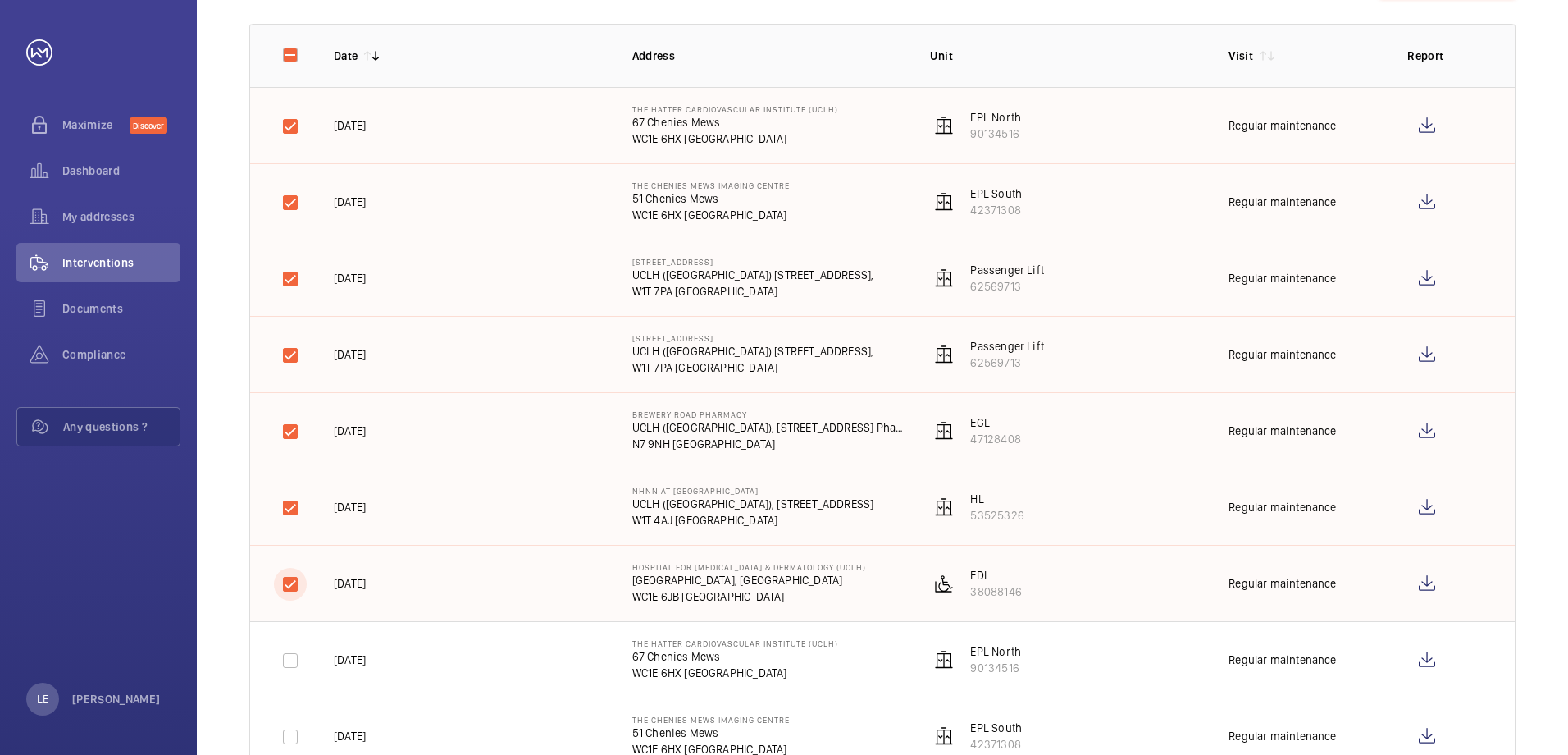
scroll to position [492, 0]
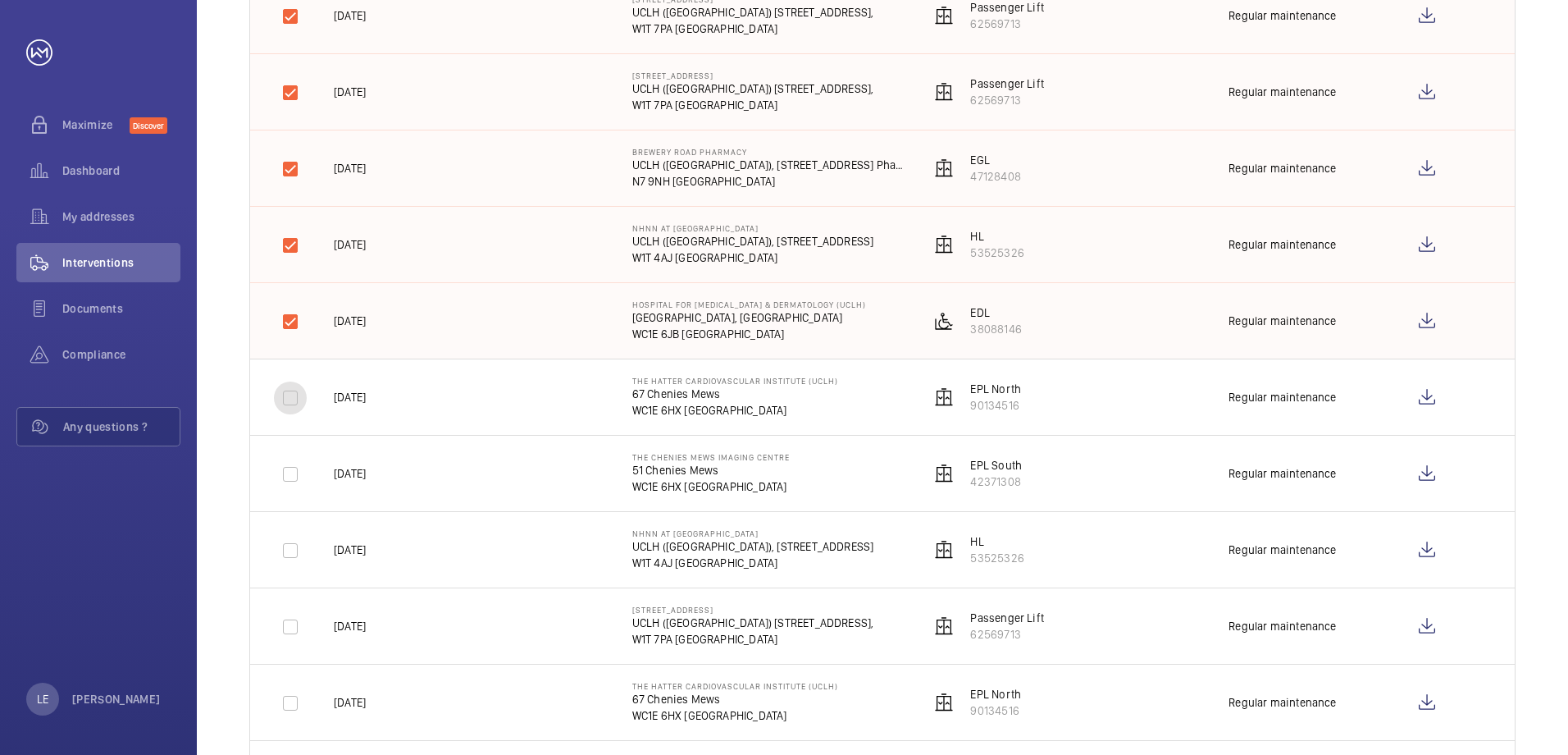
click at [281, 406] on input "checkbox" at bounding box center [290, 398] width 33 height 33
checkbox input "true"
click at [279, 473] on input "checkbox" at bounding box center [290, 474] width 33 height 33
checkbox input "true"
click at [304, 560] on input "checkbox" at bounding box center [290, 550] width 33 height 33
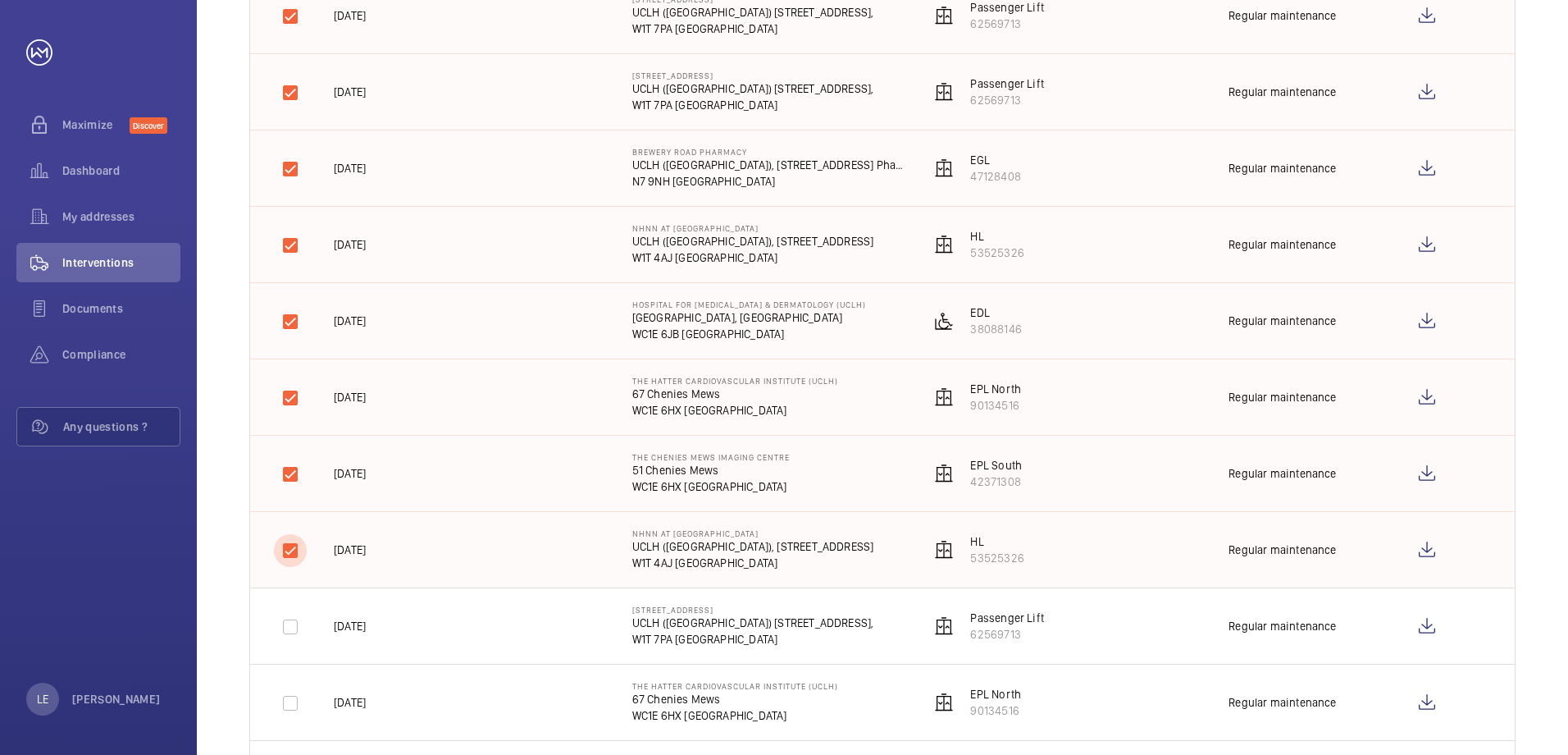
click at [292, 558] on input "checkbox" at bounding box center [290, 550] width 33 height 33
checkbox input "false"
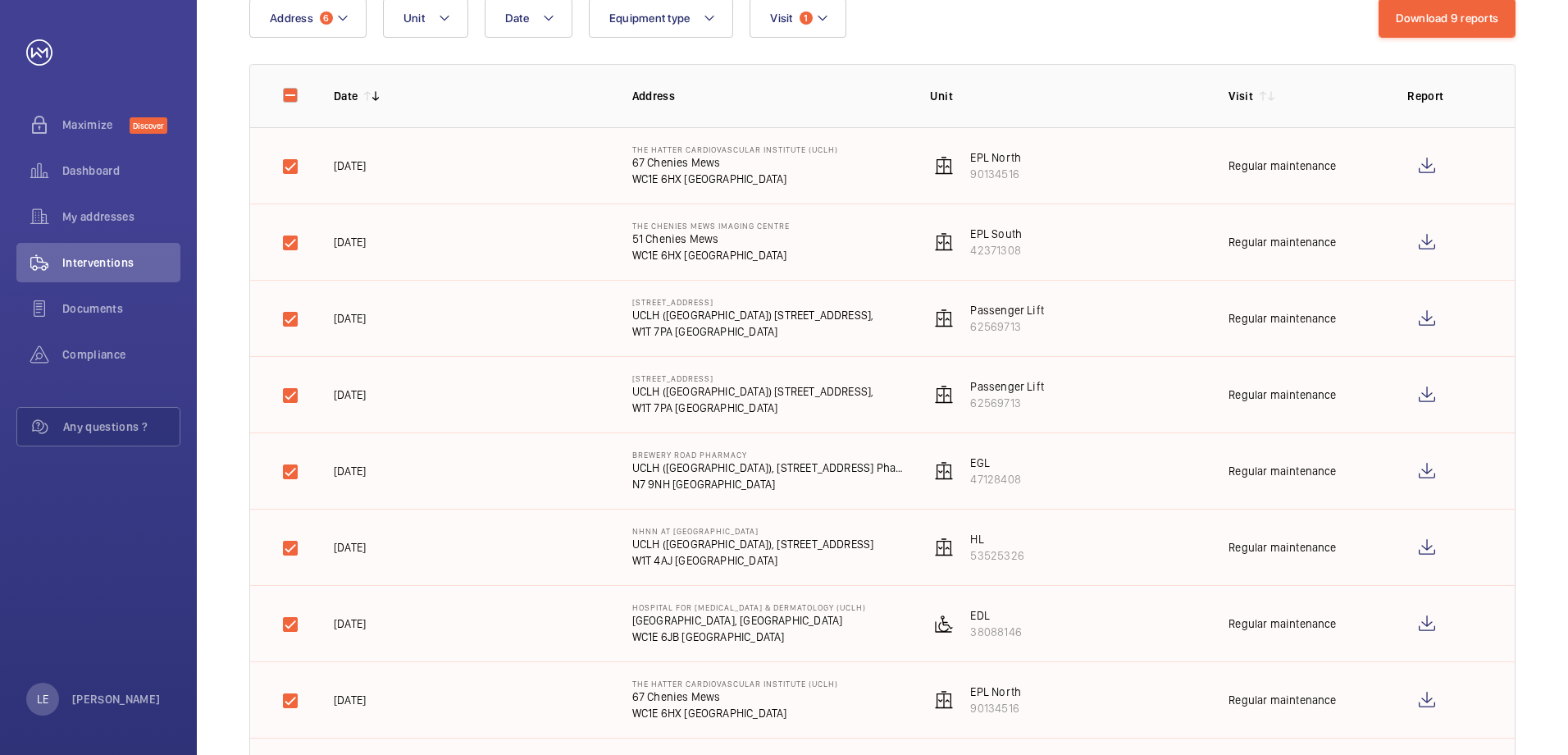
scroll to position [164, 0]
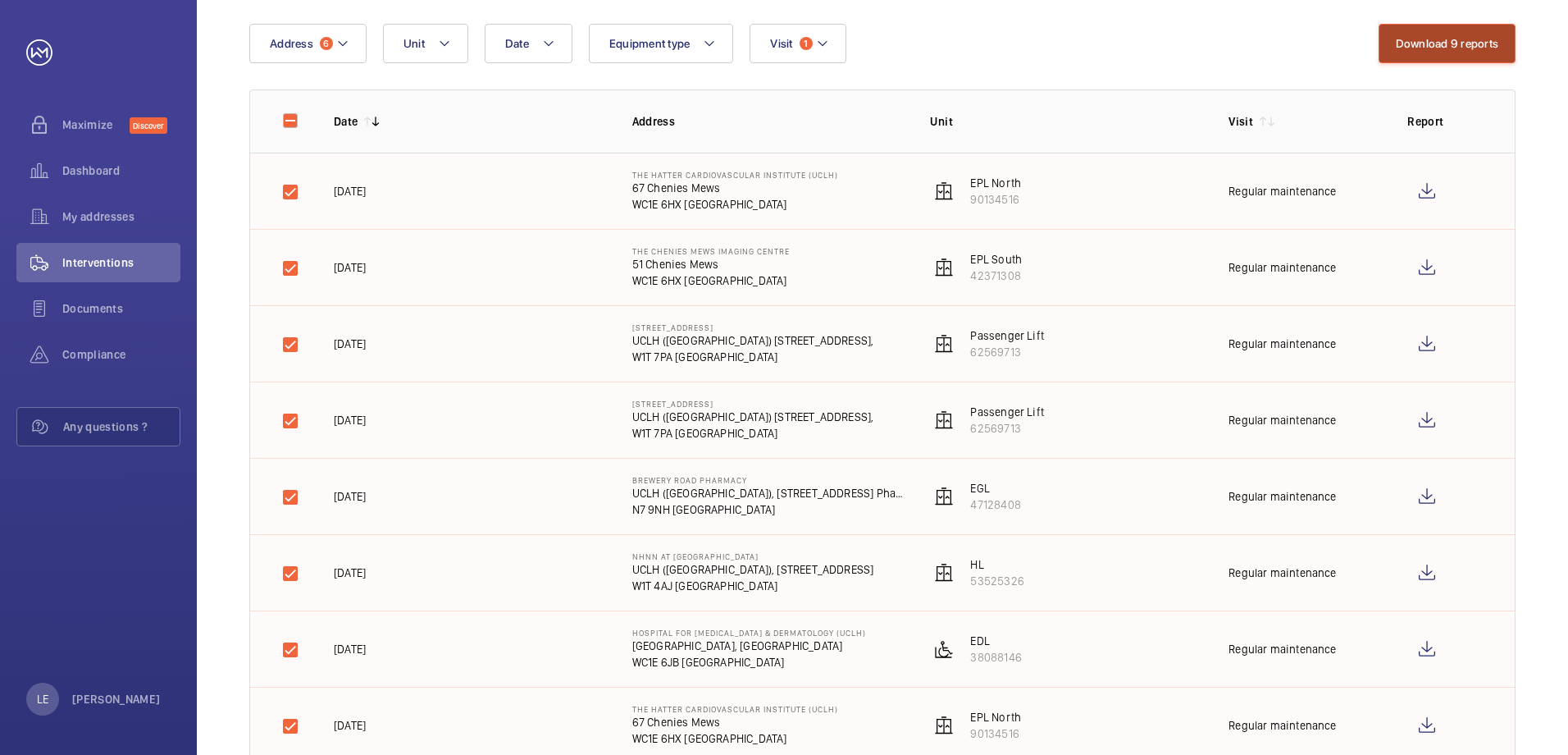
click at [1431, 47] on button "Download 9 reports" at bounding box center [1447, 44] width 138 height 39
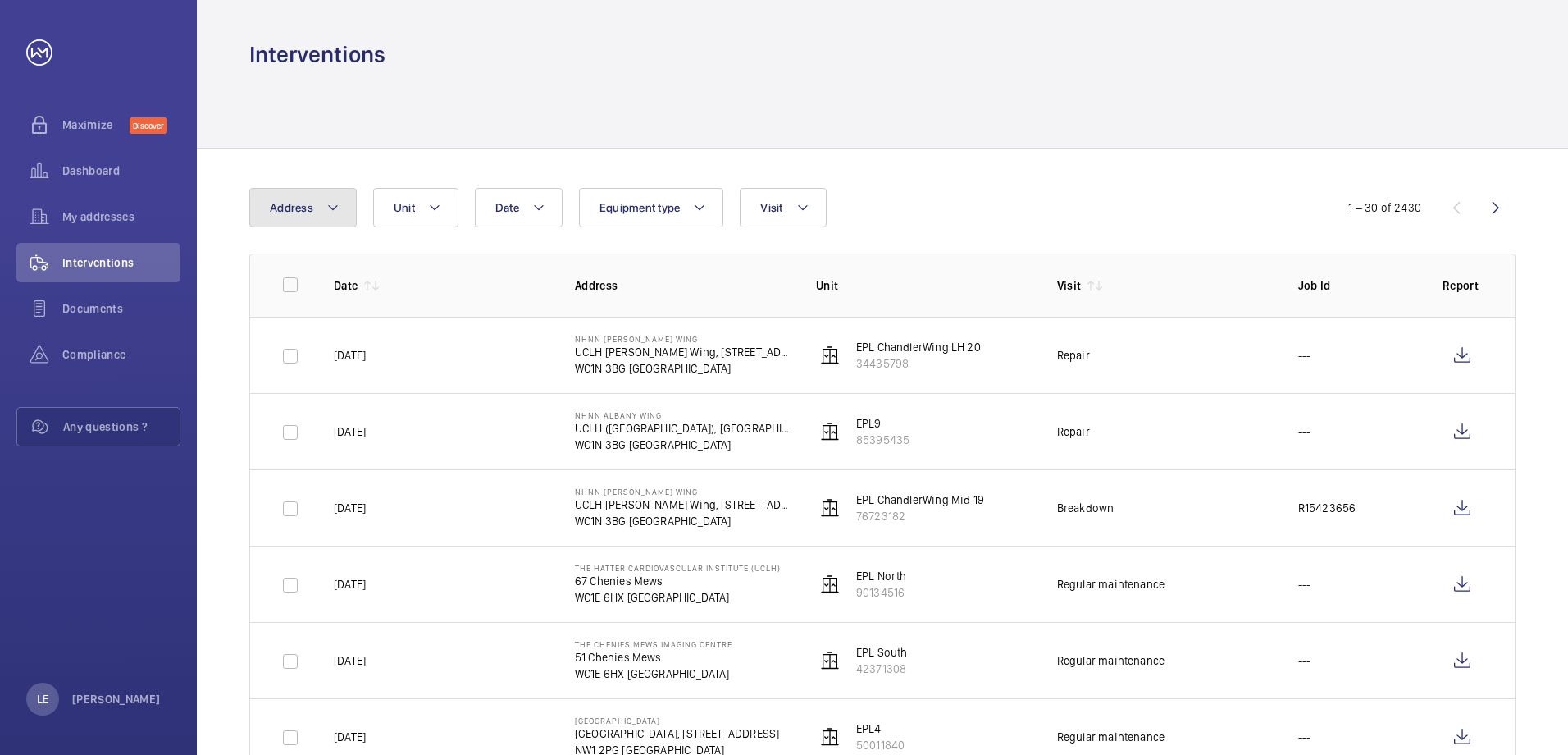
click at [317, 202] on button "Address" at bounding box center [303, 207] width 107 height 39
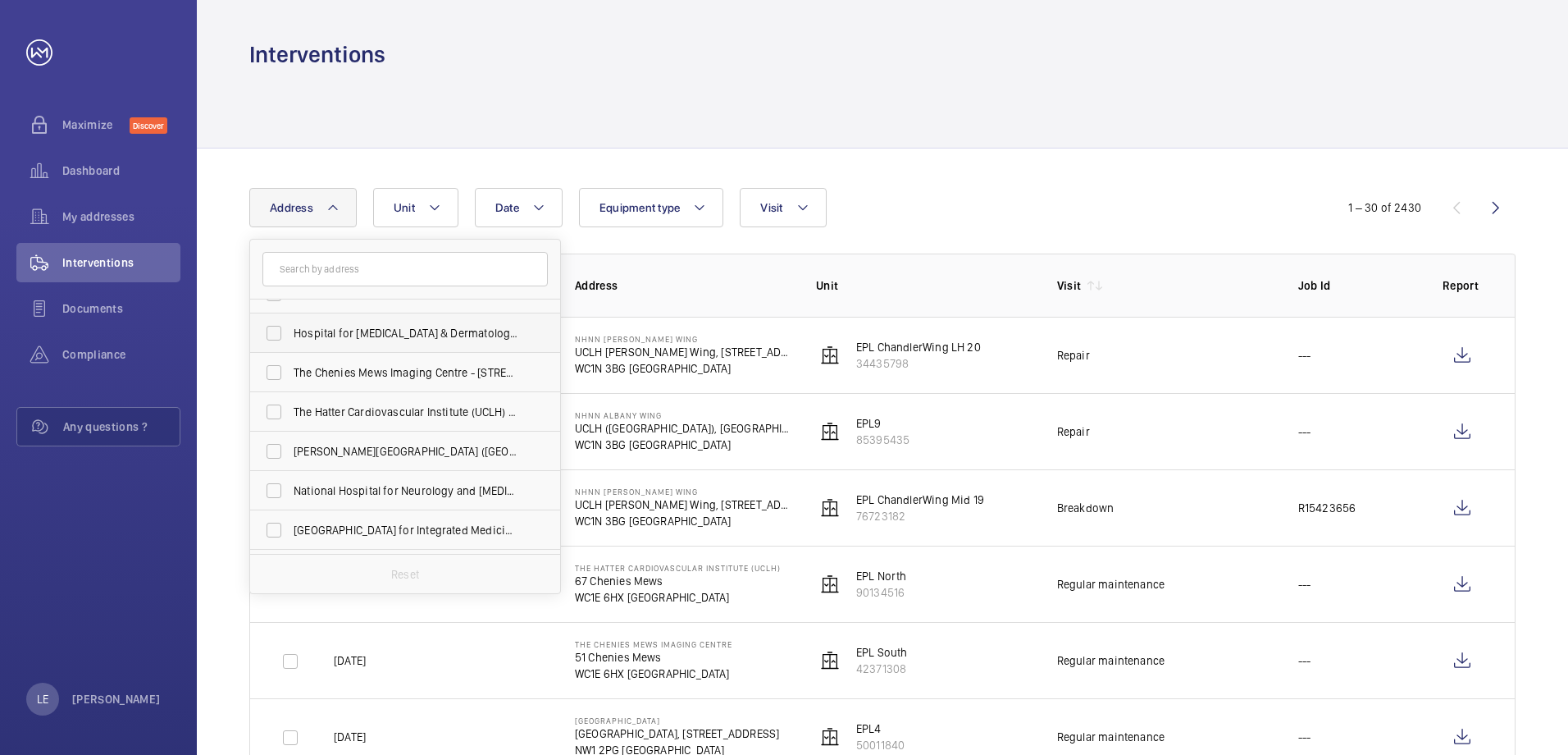
scroll to position [45, 0]
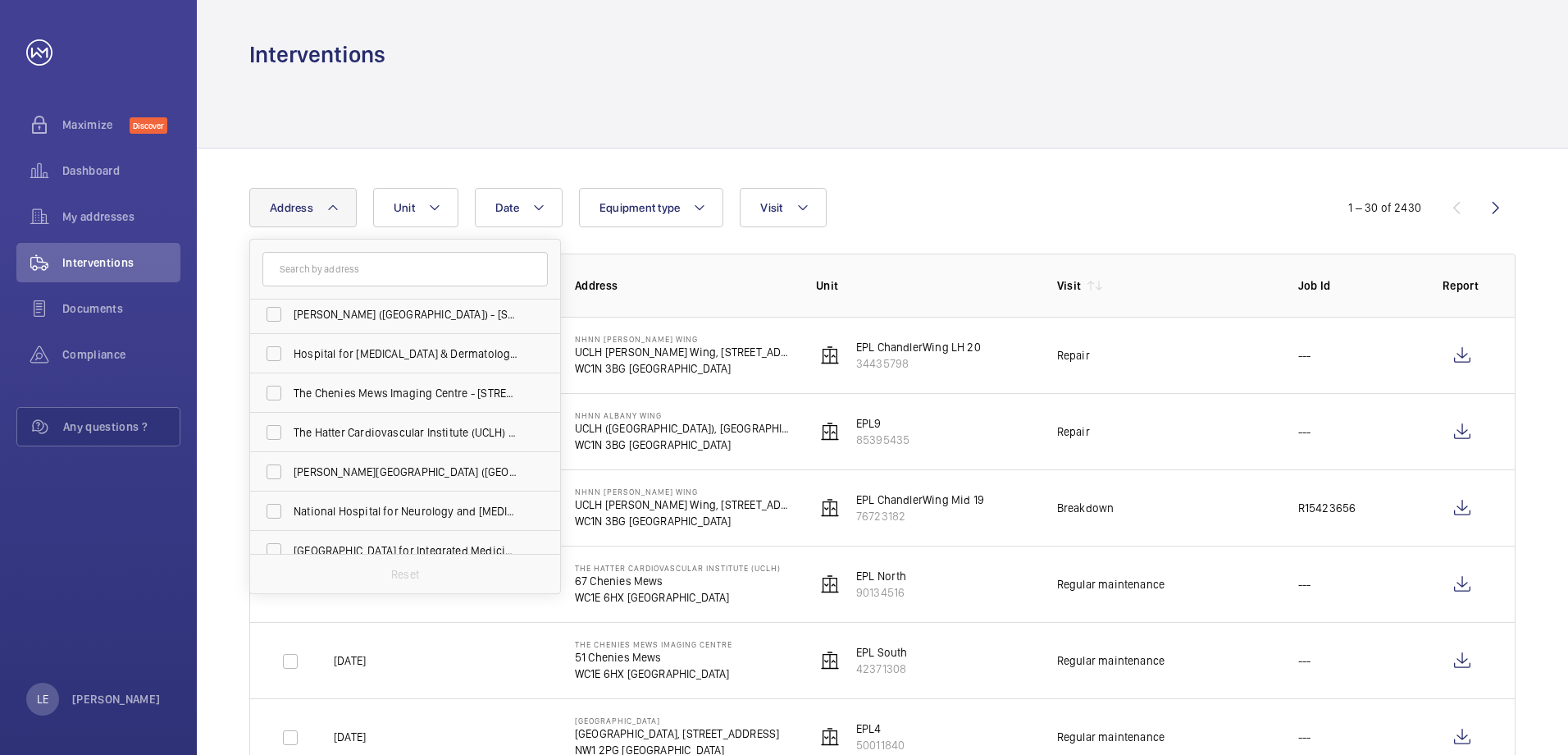
click at [378, 276] on input "text" at bounding box center [405, 269] width 286 height 35
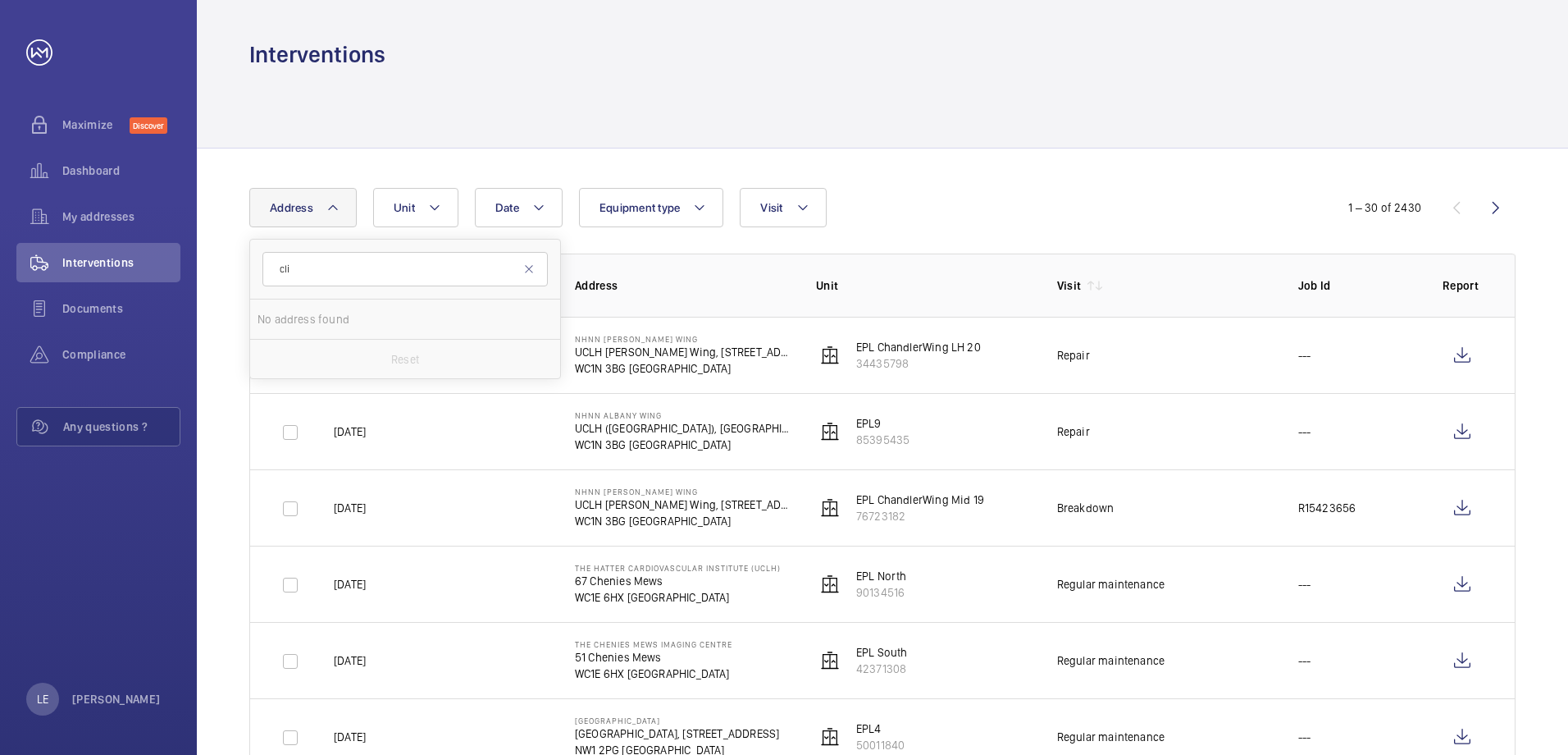
type input "clin"
click at [378, 276] on input "clin" at bounding box center [405, 269] width 286 height 35
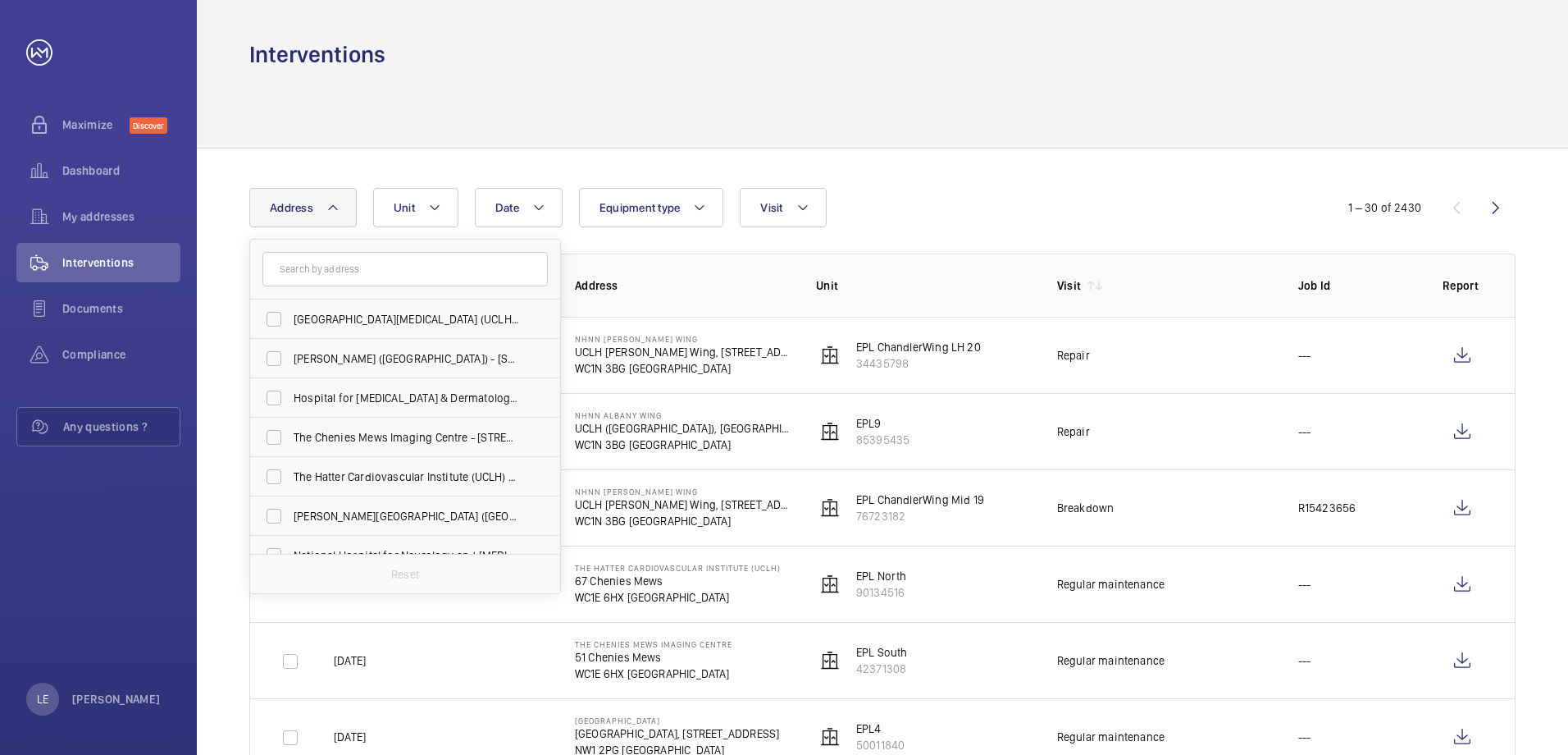
drag, startPoint x: 1014, startPoint y: 251, endPoint x: 811, endPoint y: 253, distance: 203.0
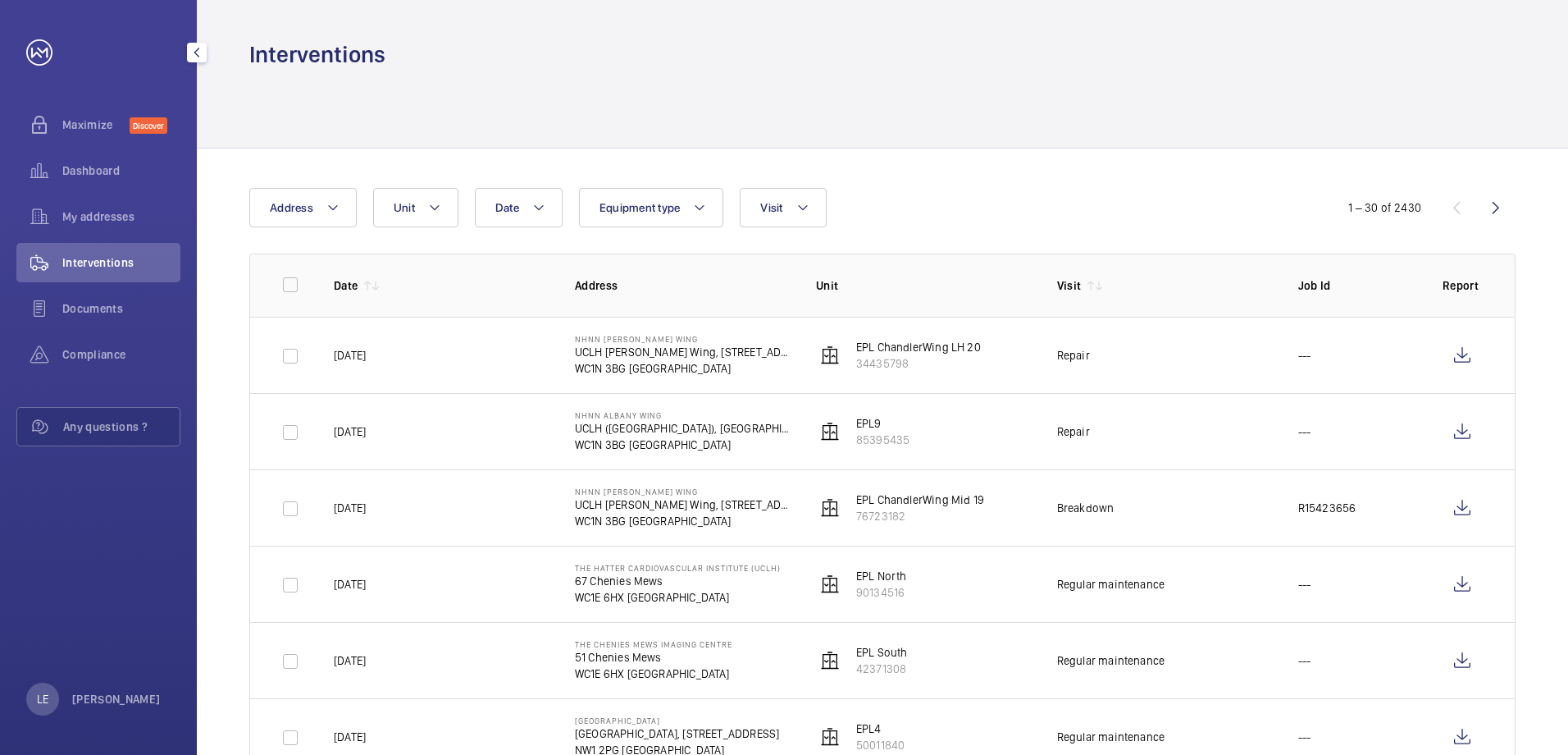
click at [109, 266] on span "Interventions" at bounding box center [121, 263] width 118 height 16
click at [129, 309] on span "Documents" at bounding box center [121, 308] width 118 height 16
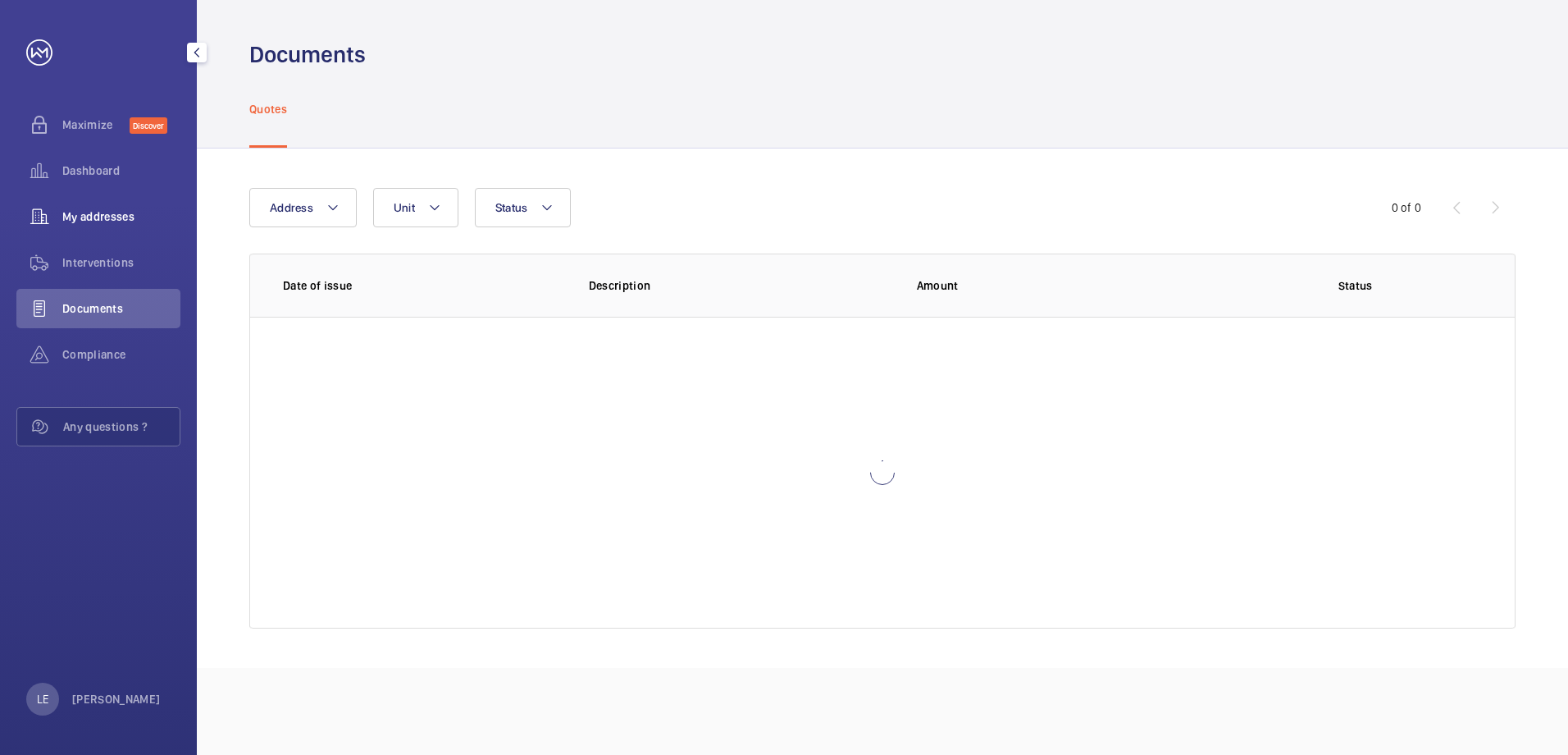
click at [99, 221] on span "My addresses" at bounding box center [121, 216] width 118 height 16
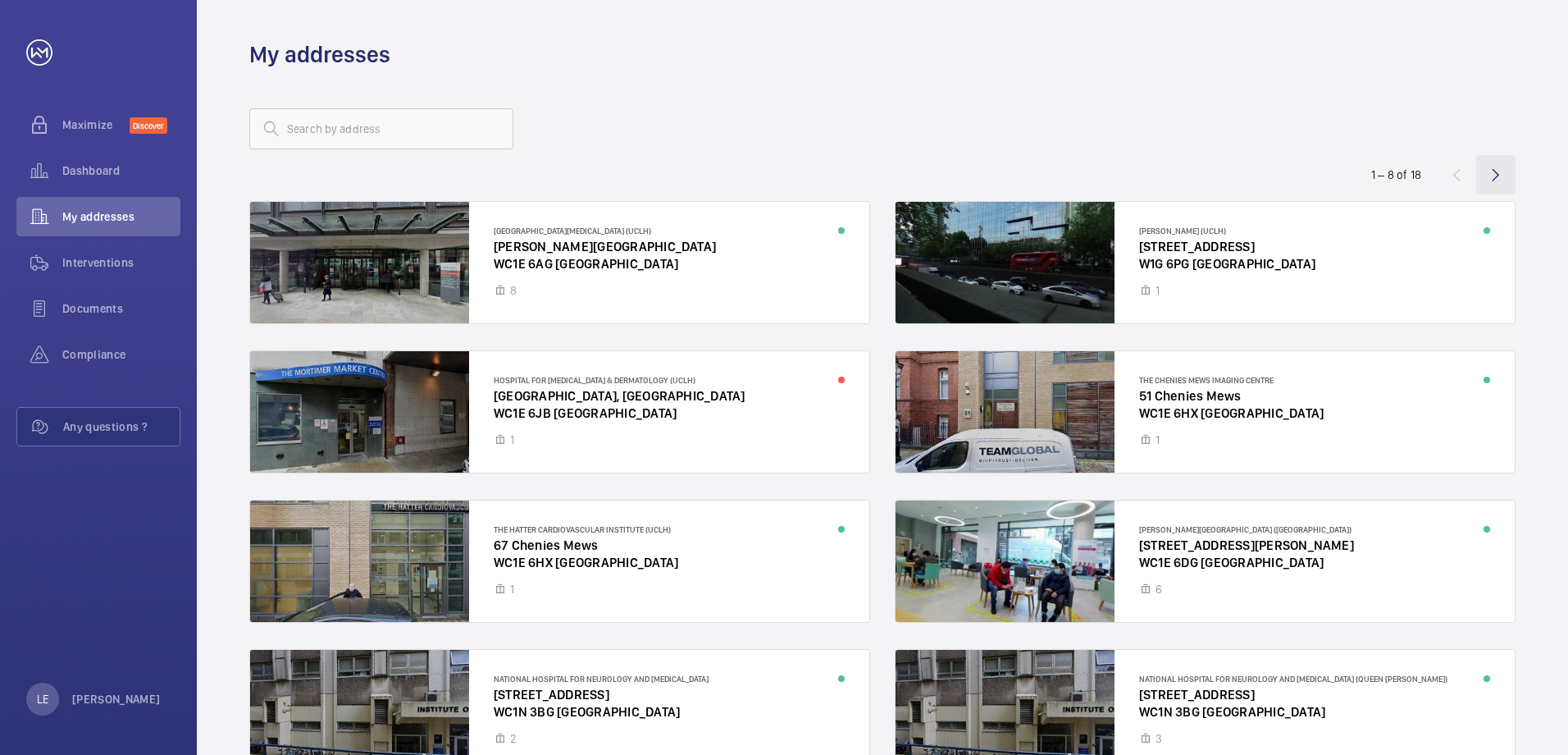
click at [1496, 174] on wm-front-icon-button at bounding box center [1496, 175] width 39 height 39
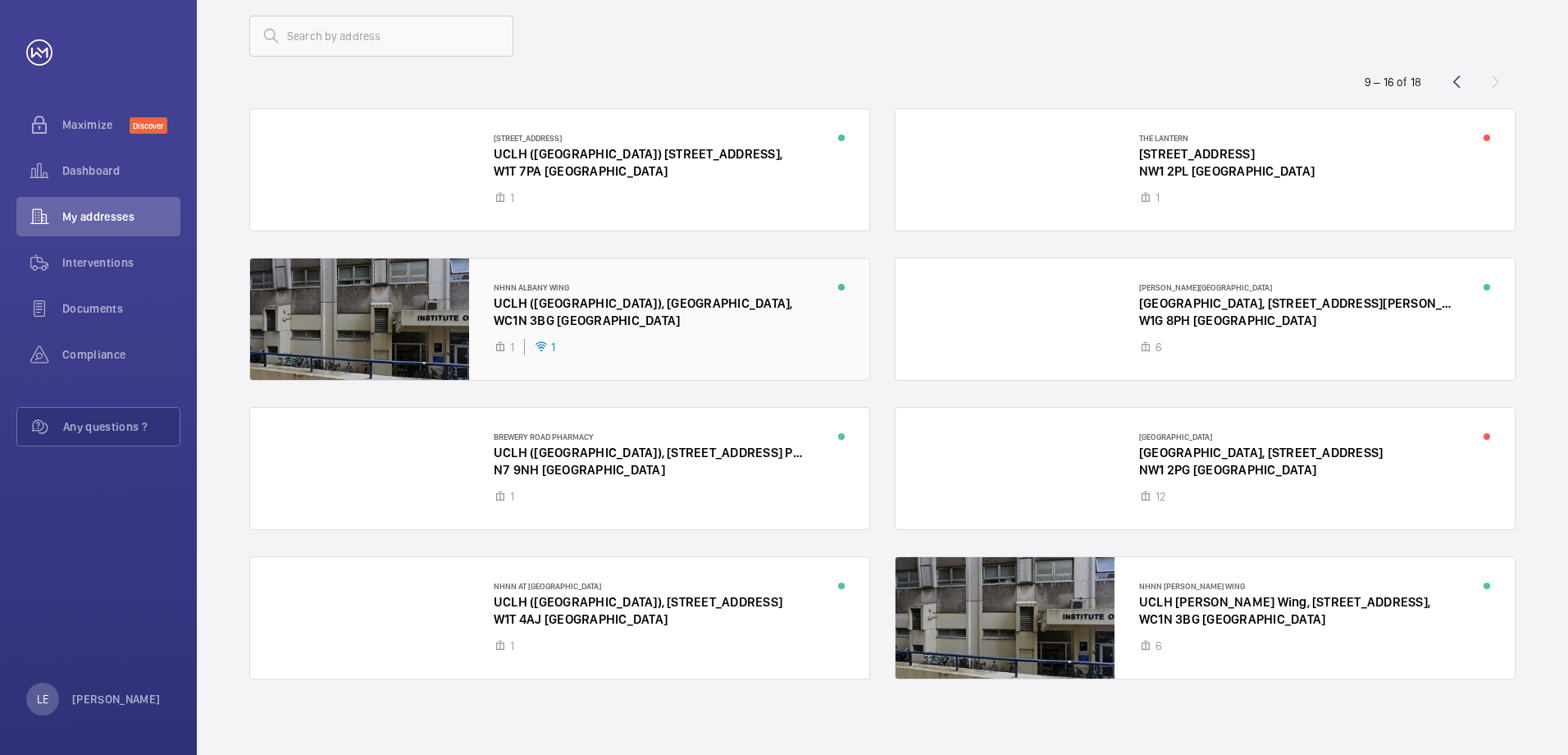
scroll to position [99, 0]
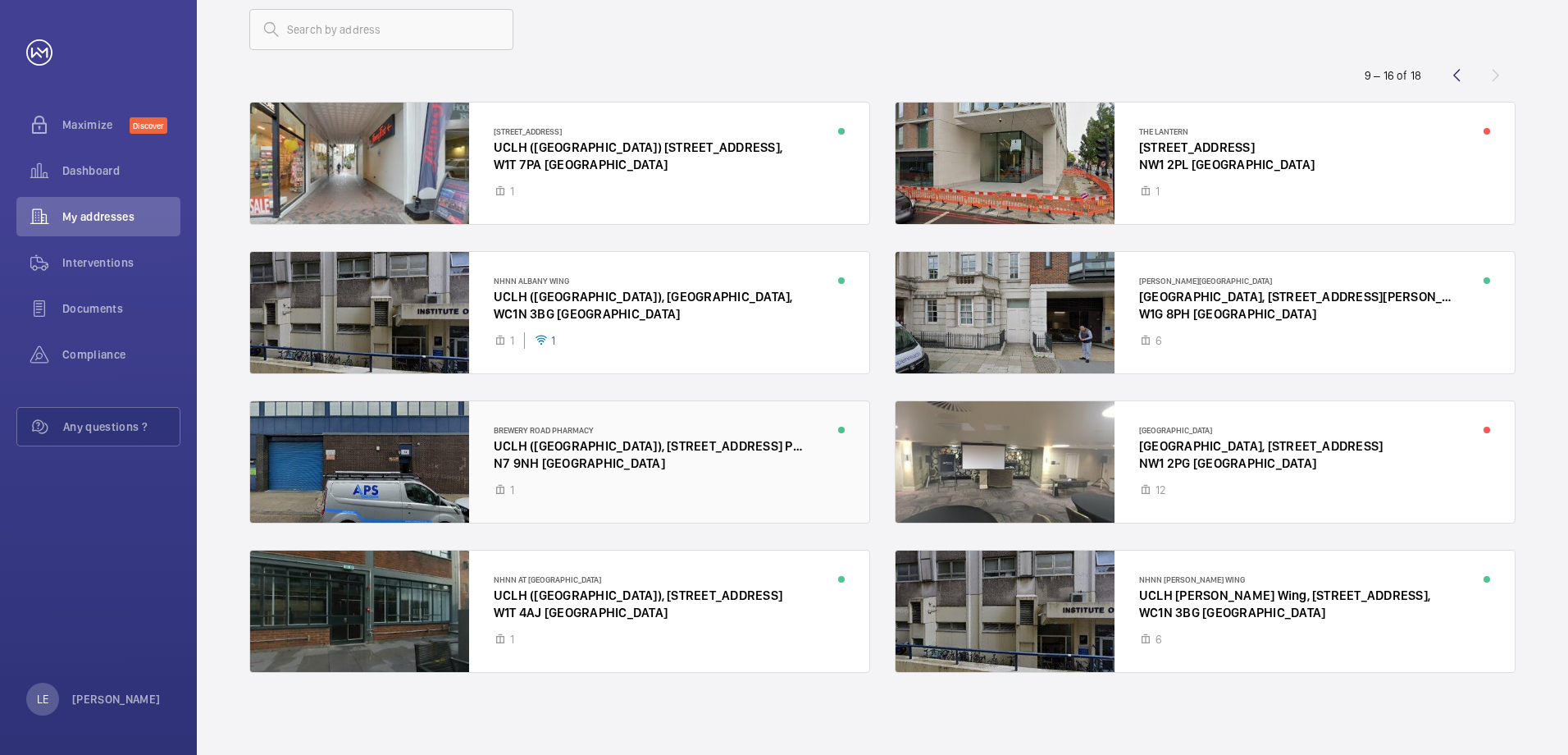
click at [609, 475] on div at bounding box center [559, 462] width 619 height 122
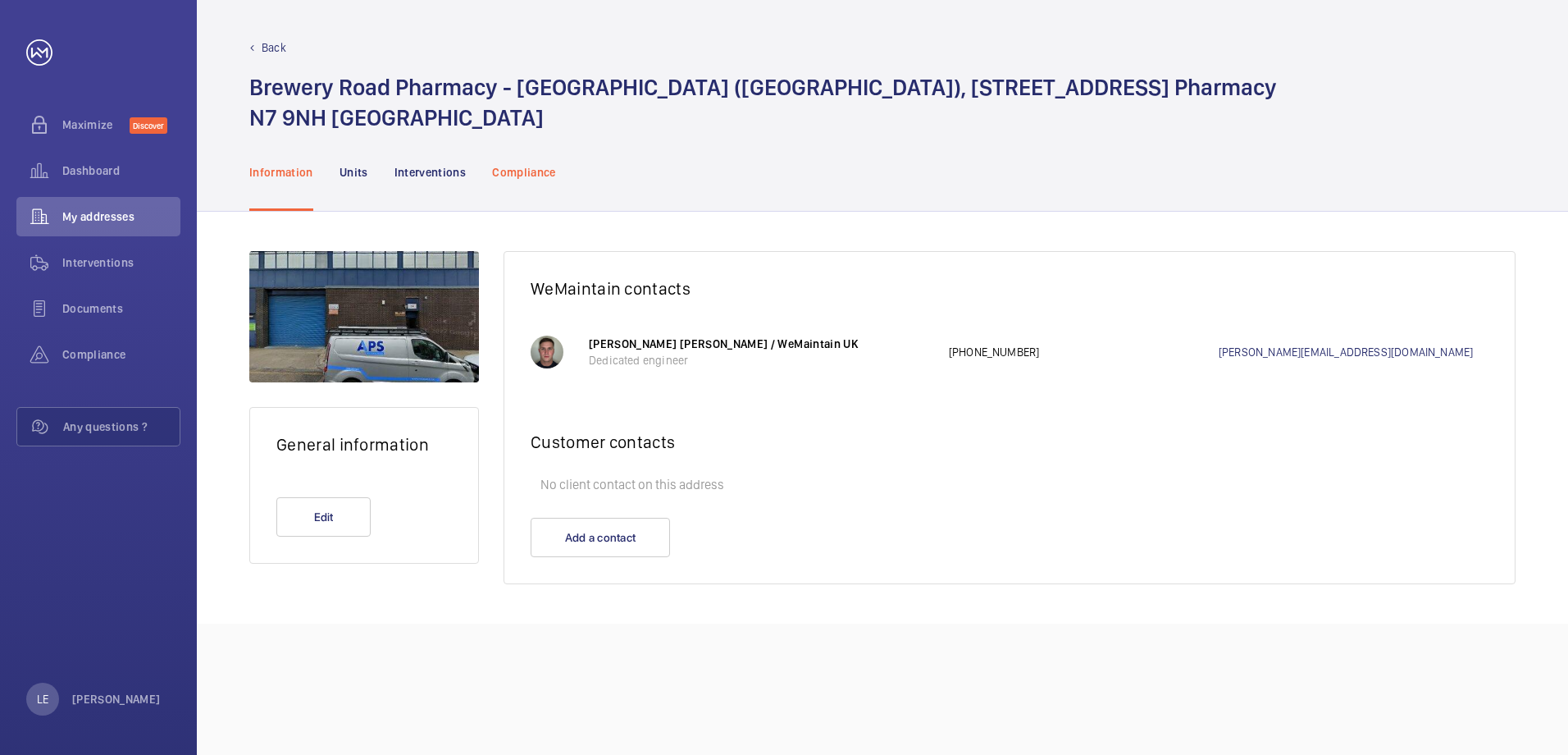
click at [524, 172] on p "Compliance" at bounding box center [524, 172] width 64 height 16
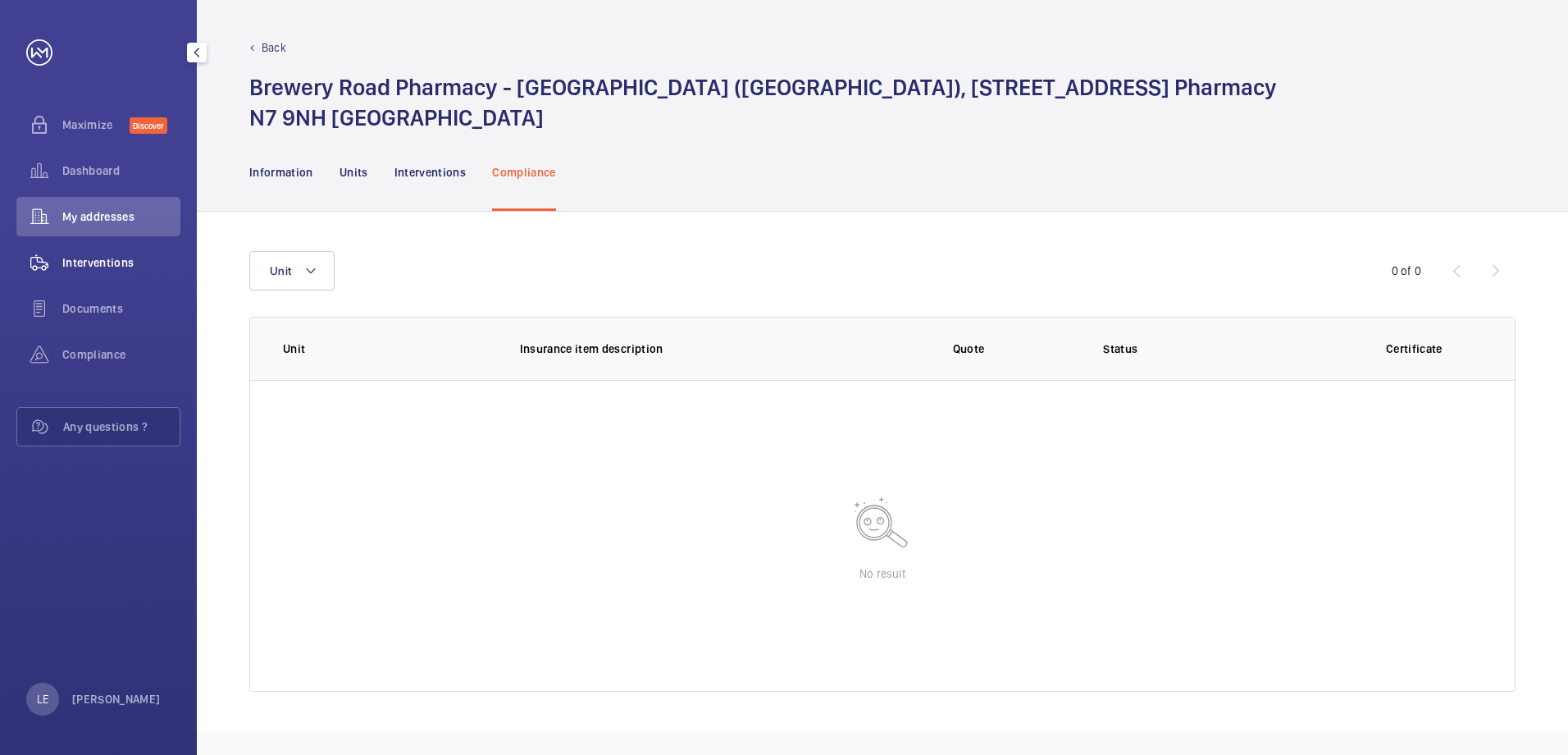
click at [81, 256] on span "Interventions" at bounding box center [121, 263] width 118 height 16
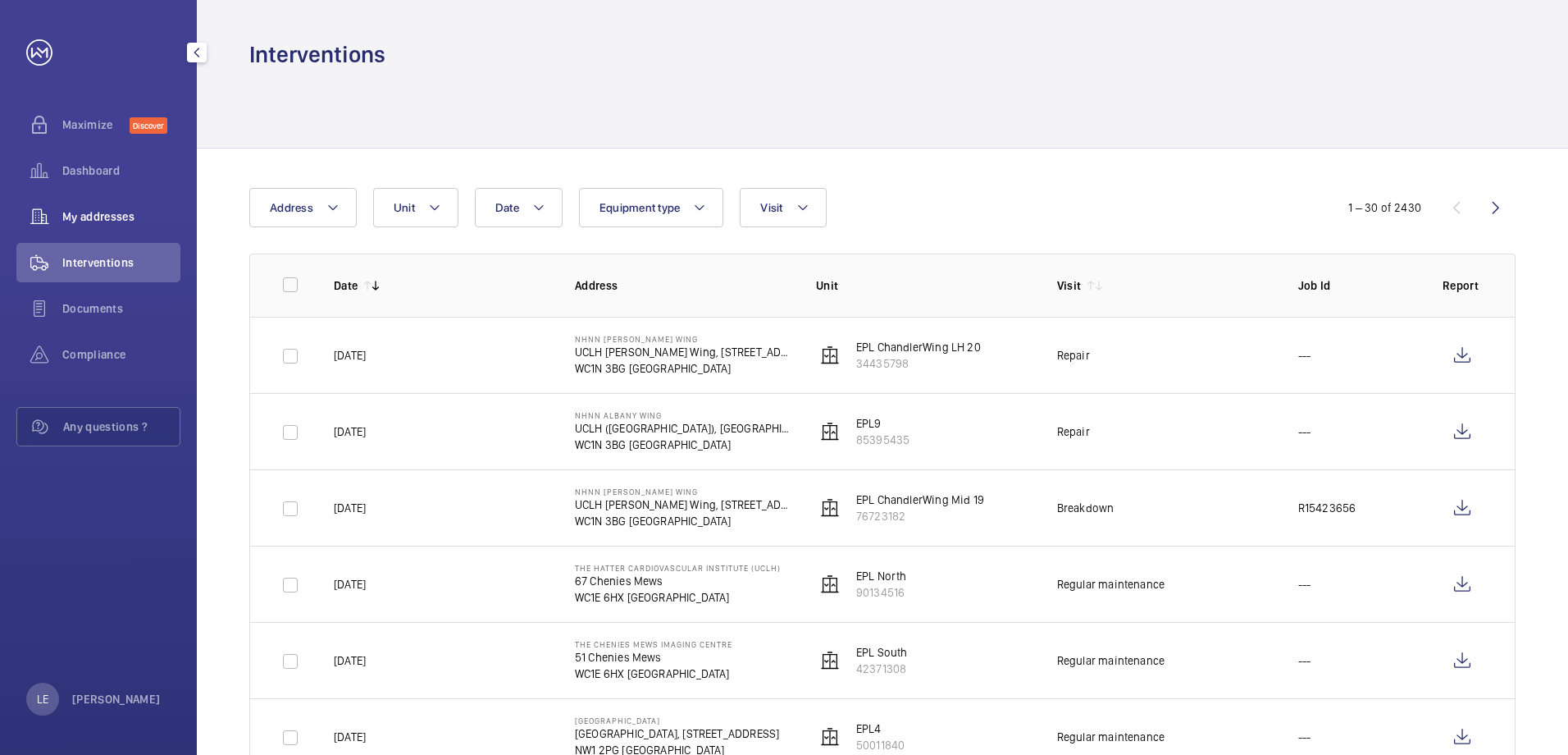
click at [129, 213] on span "My addresses" at bounding box center [121, 216] width 118 height 16
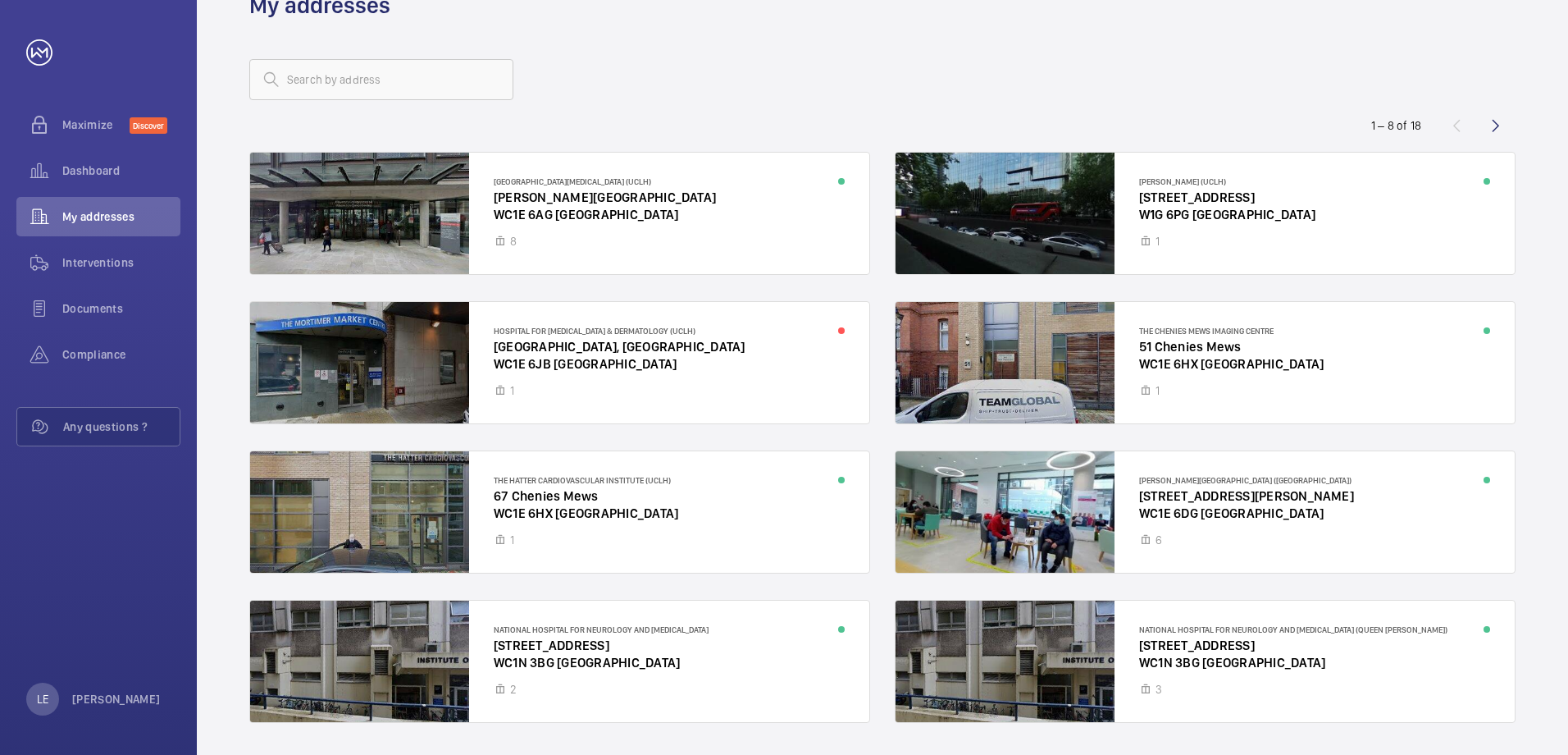
scroll to position [99, 0]
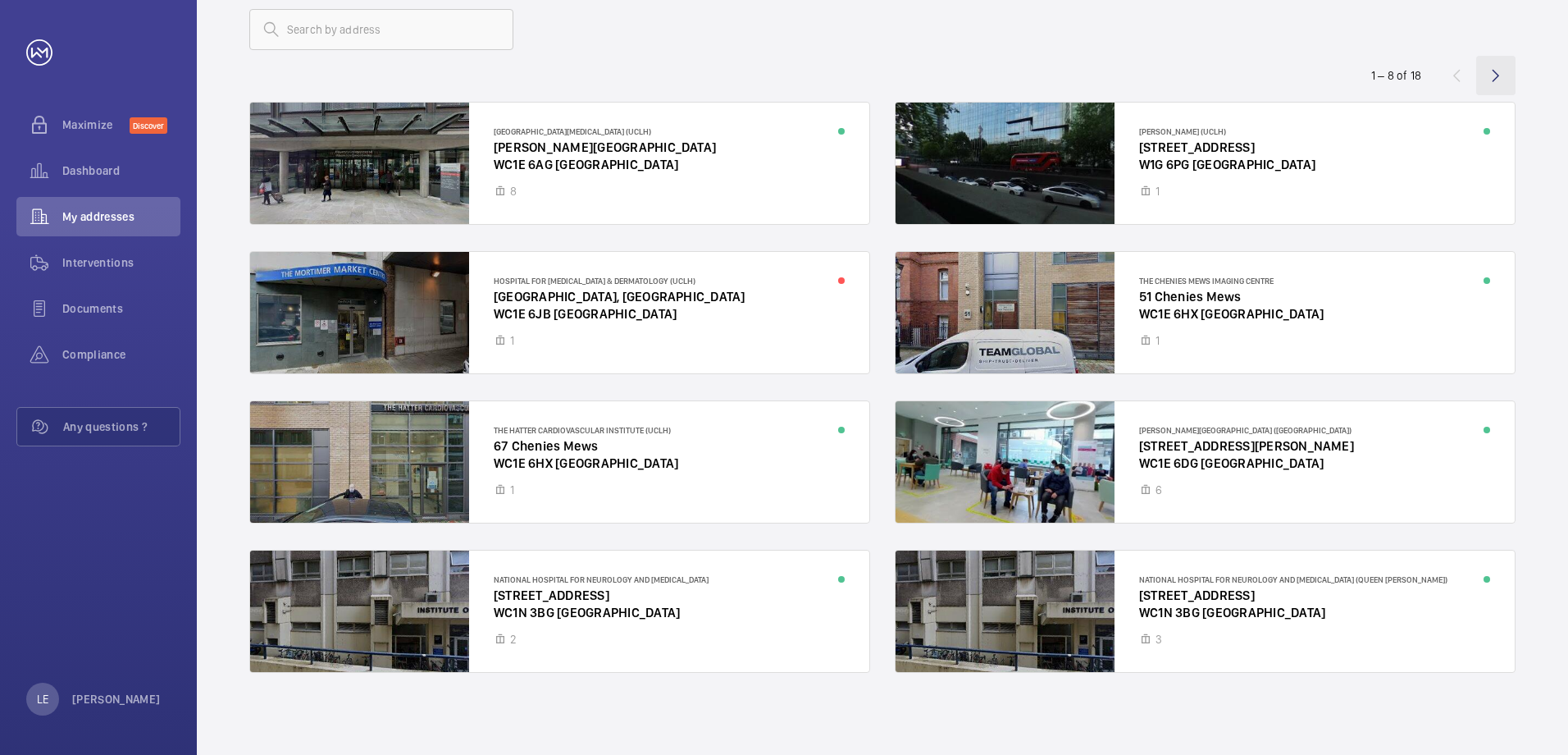
click at [1494, 79] on wm-front-icon-button at bounding box center [1496, 75] width 39 height 39
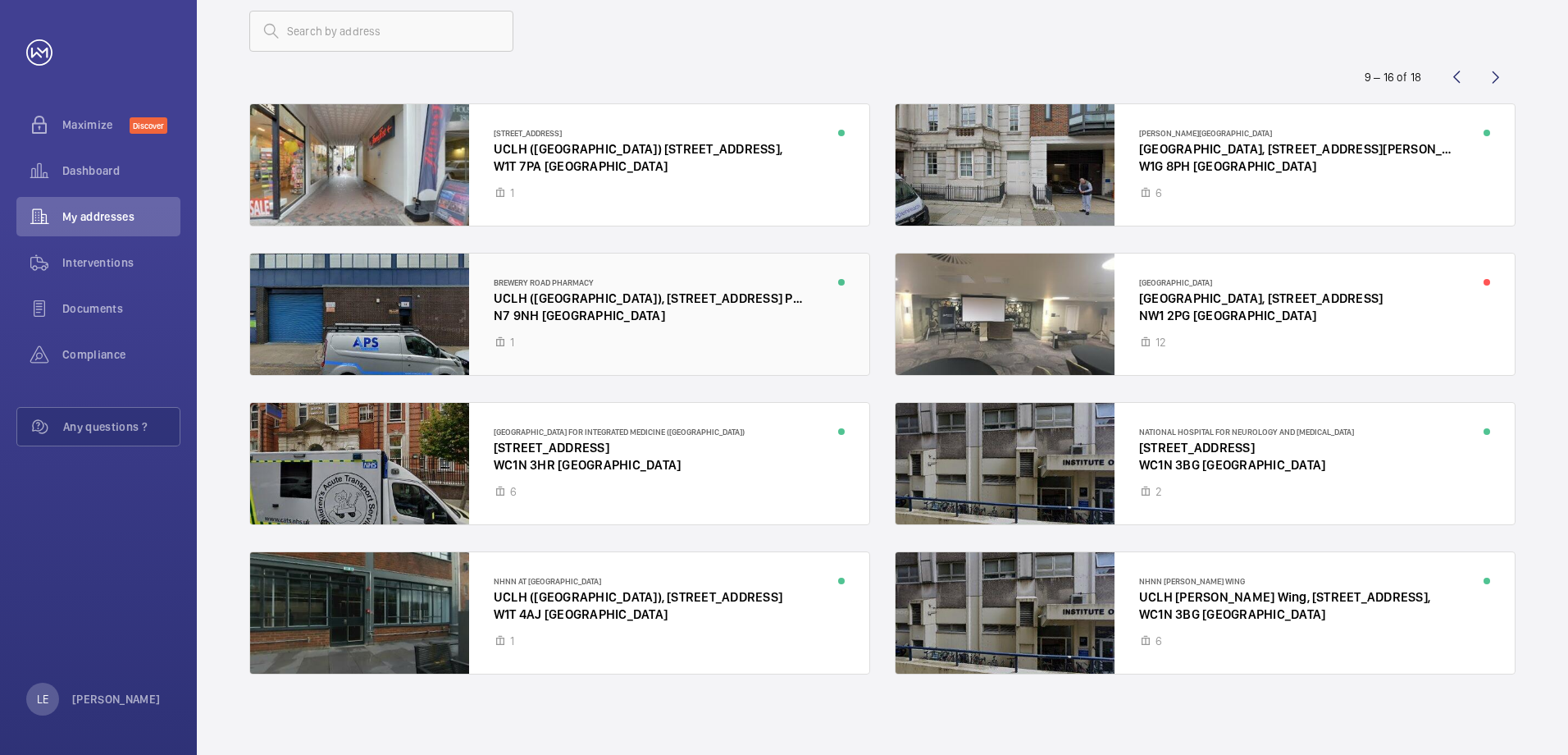
scroll to position [99, 0]
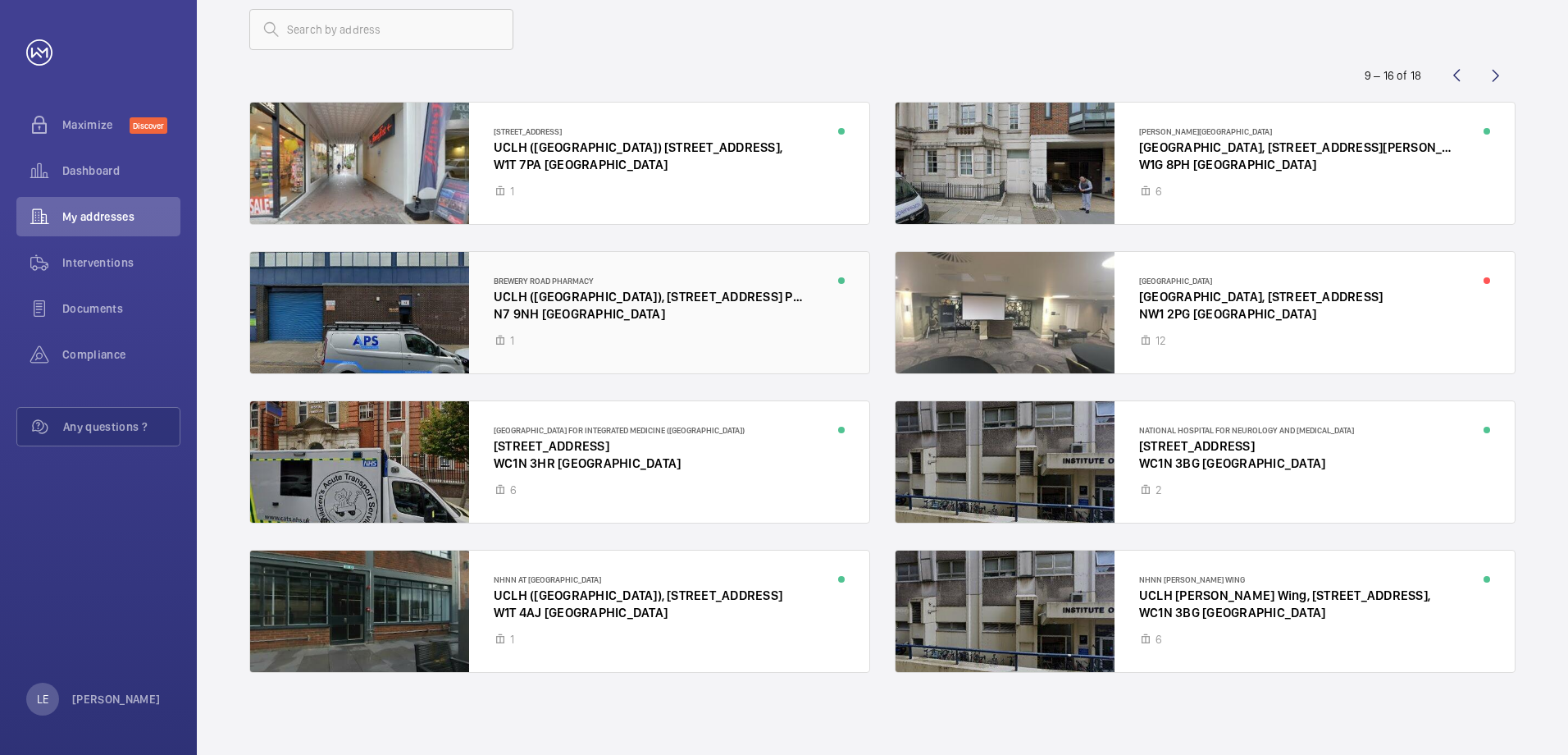
click at [589, 309] on div at bounding box center [559, 313] width 619 height 122
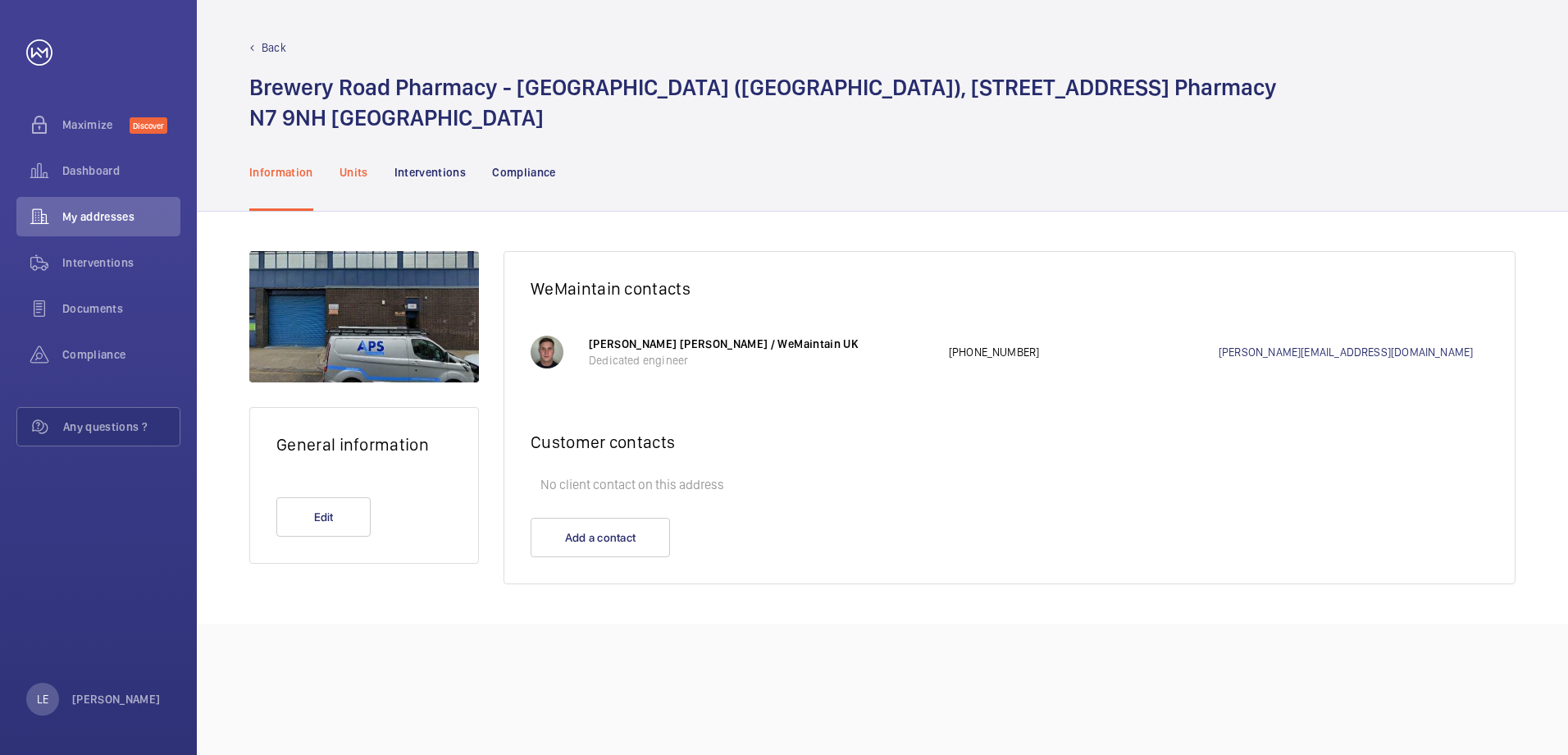
click at [346, 165] on p "Units" at bounding box center [354, 172] width 29 height 16
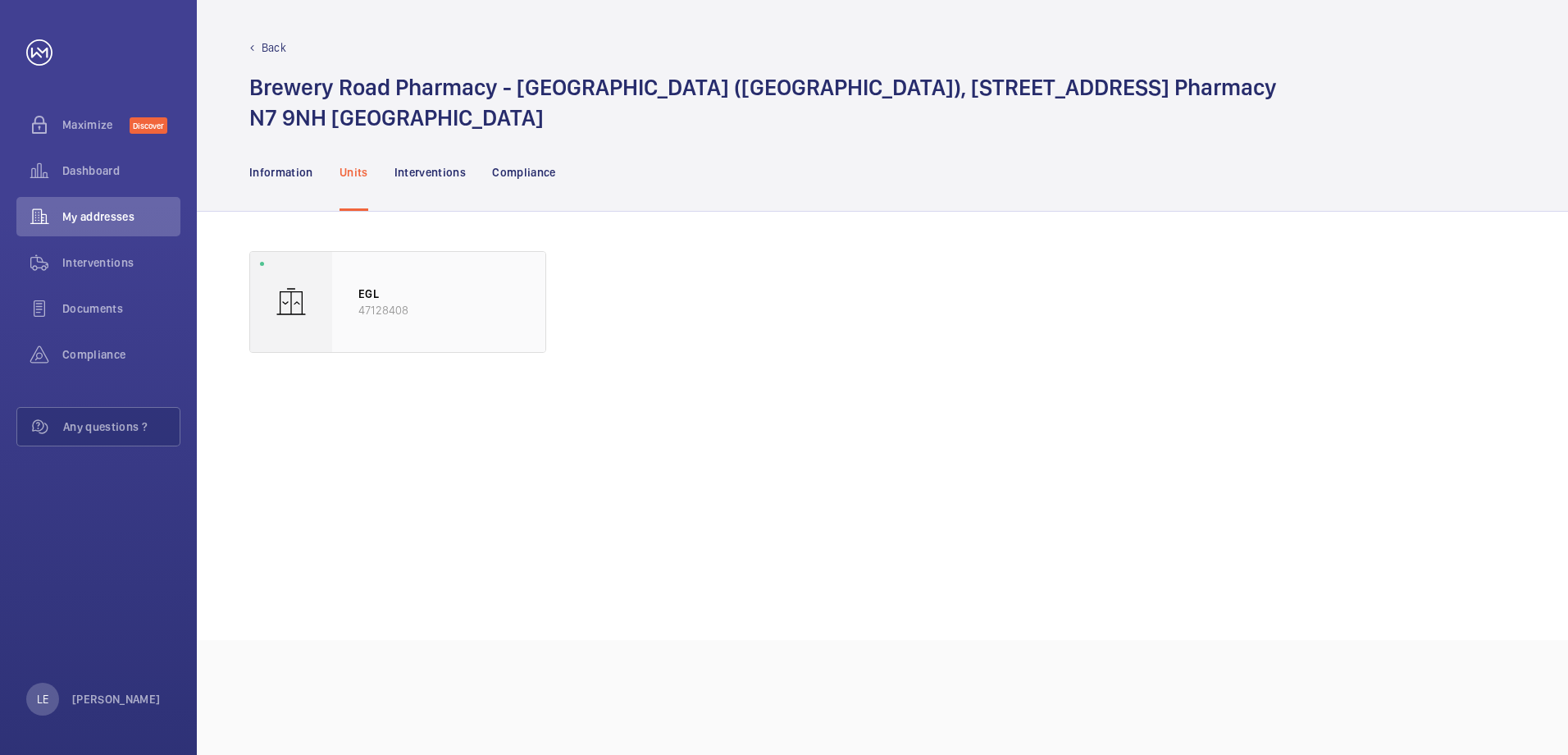
click at [380, 288] on p "EGL" at bounding box center [438, 294] width 161 height 16
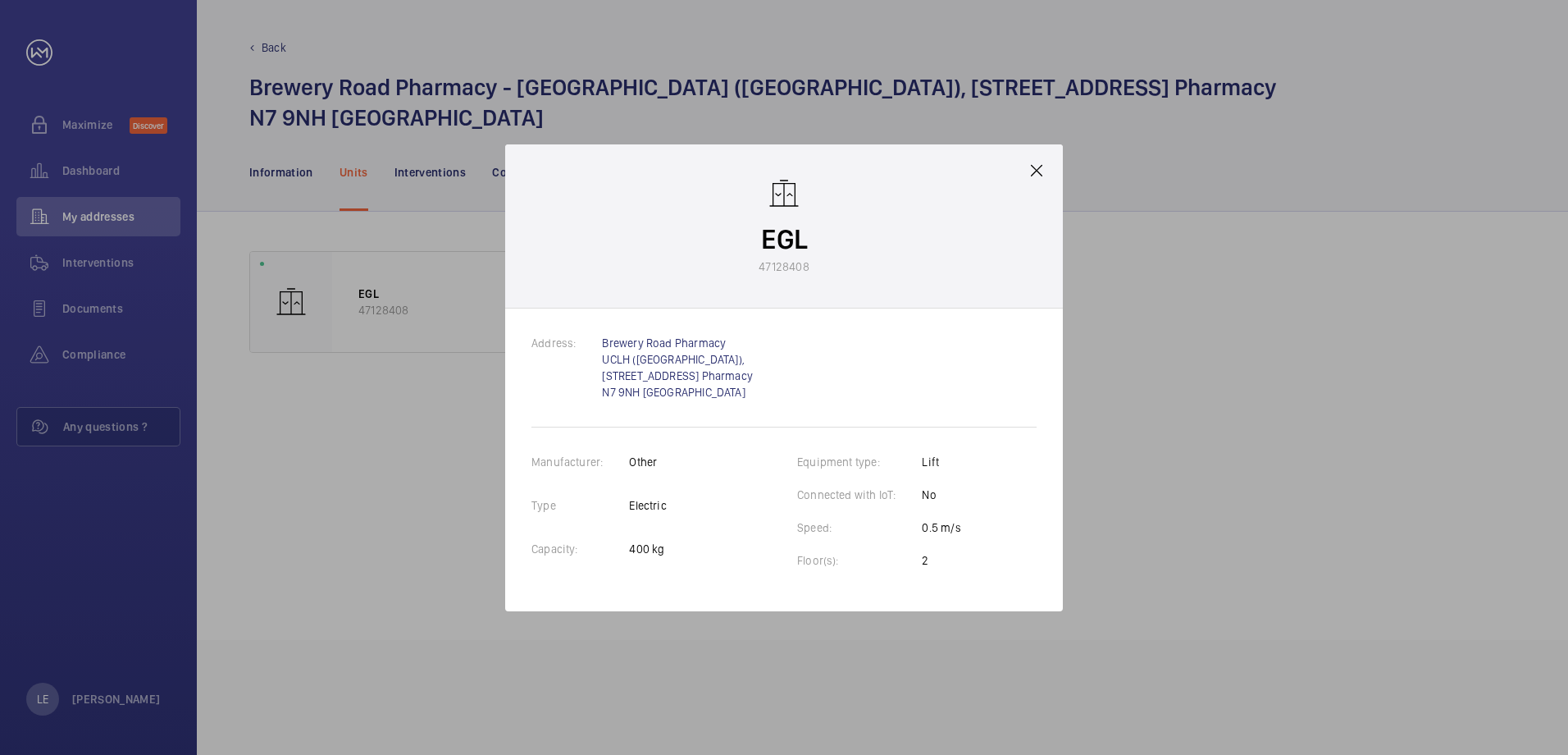
drag, startPoint x: 1037, startPoint y: 174, endPoint x: 457, endPoint y: 205, distance: 580.8
click at [1035, 174] on mat-icon at bounding box center [1037, 171] width 20 height 20
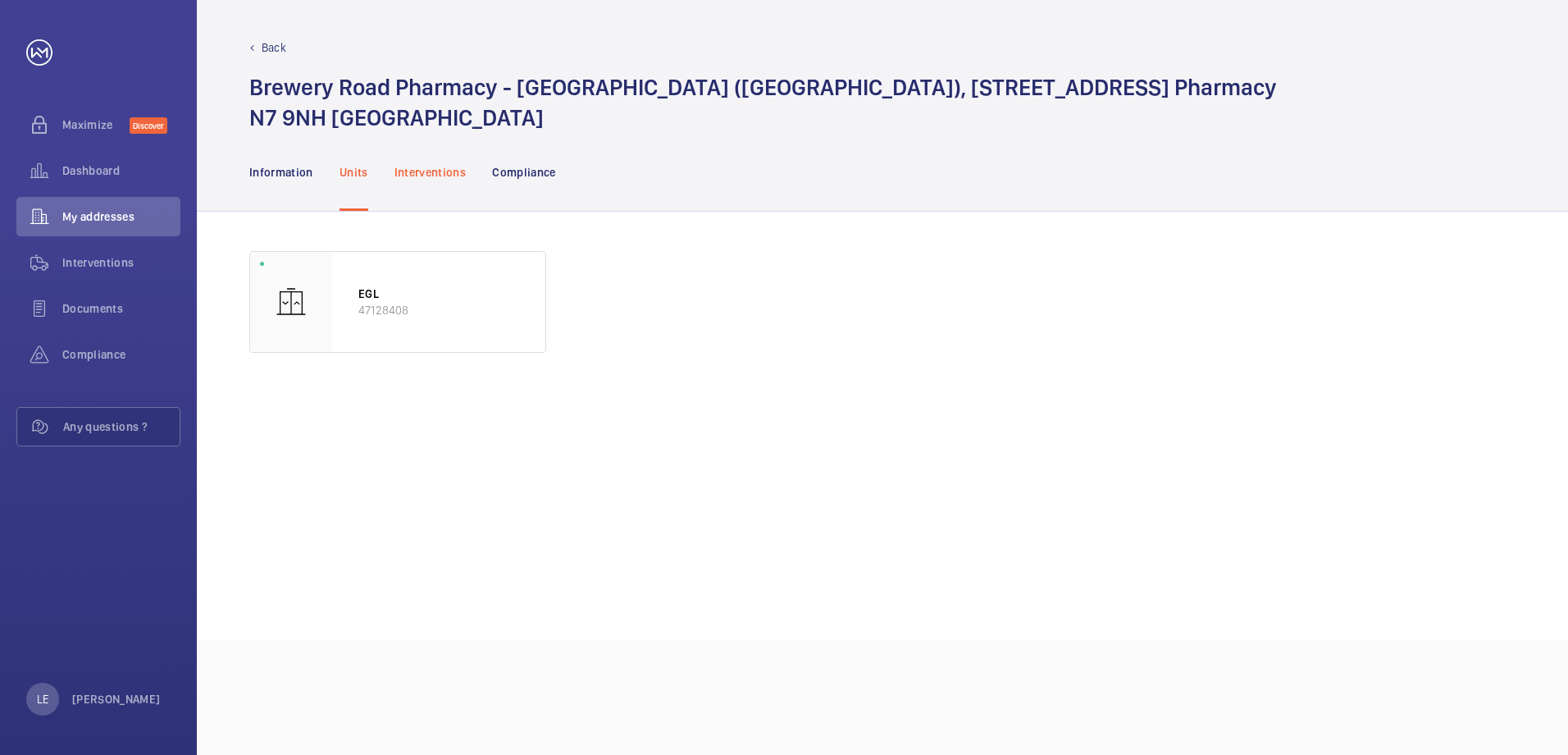
click at [400, 165] on p "Interventions" at bounding box center [430, 172] width 72 height 16
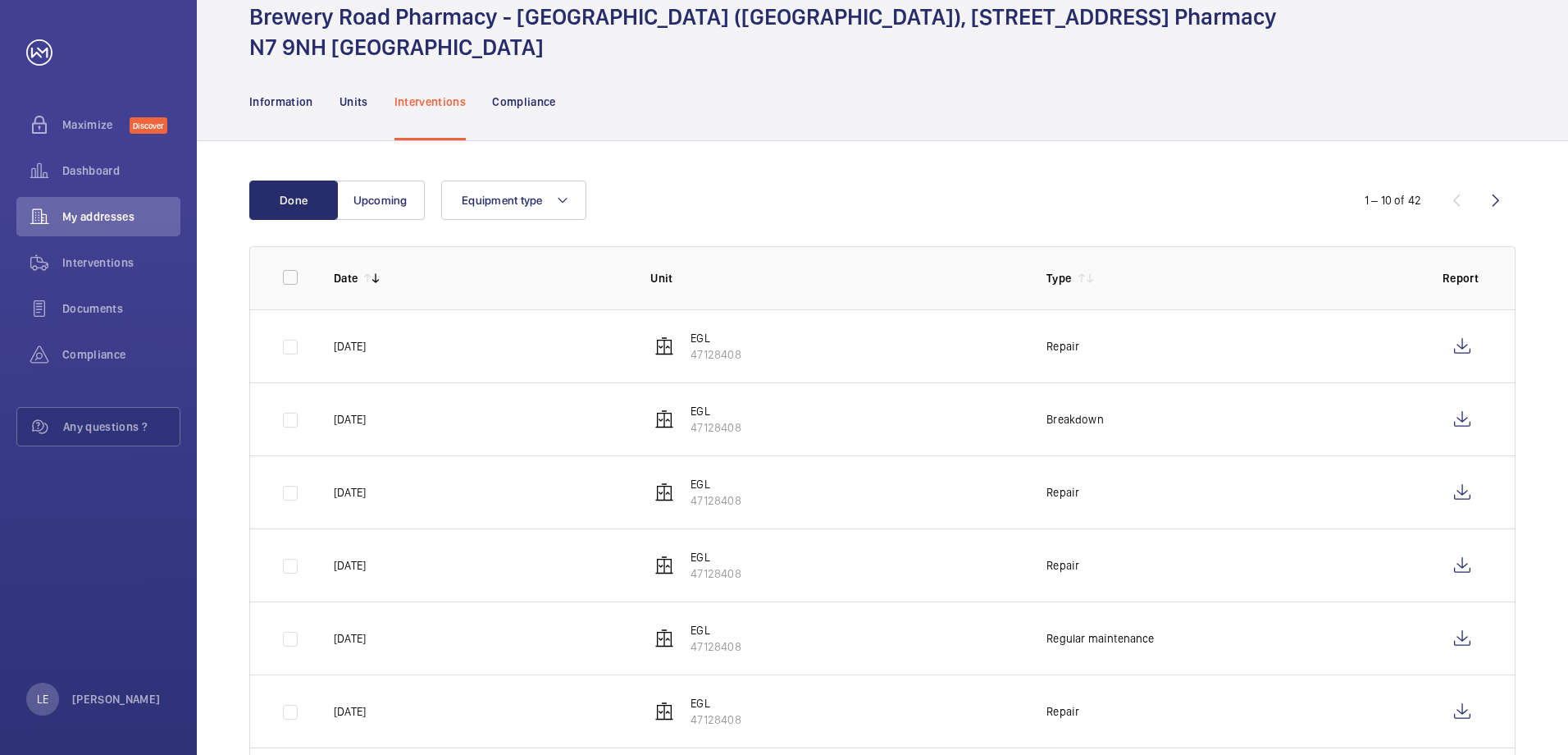
scroll to position [164, 0]
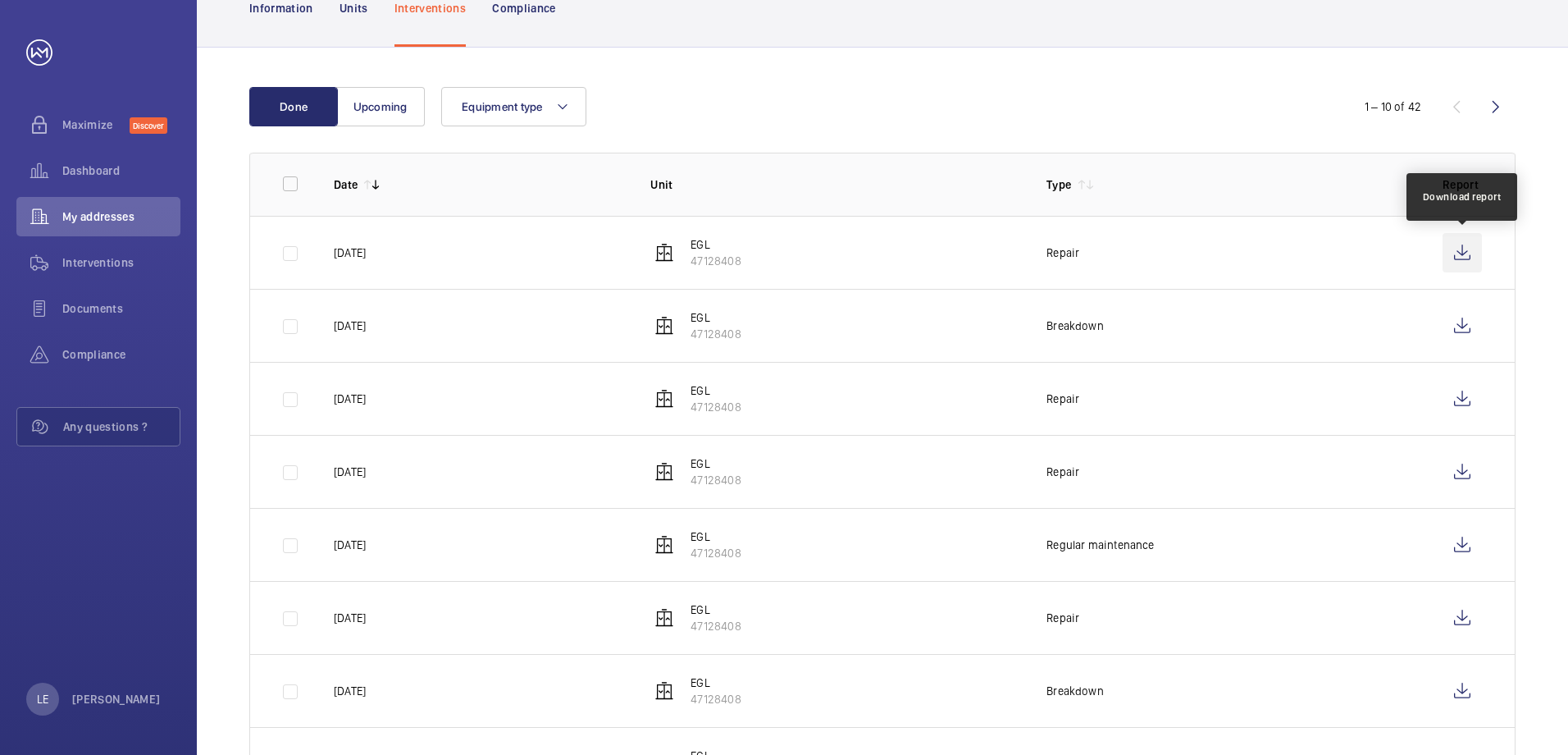
click at [1452, 256] on wm-front-icon-button at bounding box center [1462, 253] width 39 height 39
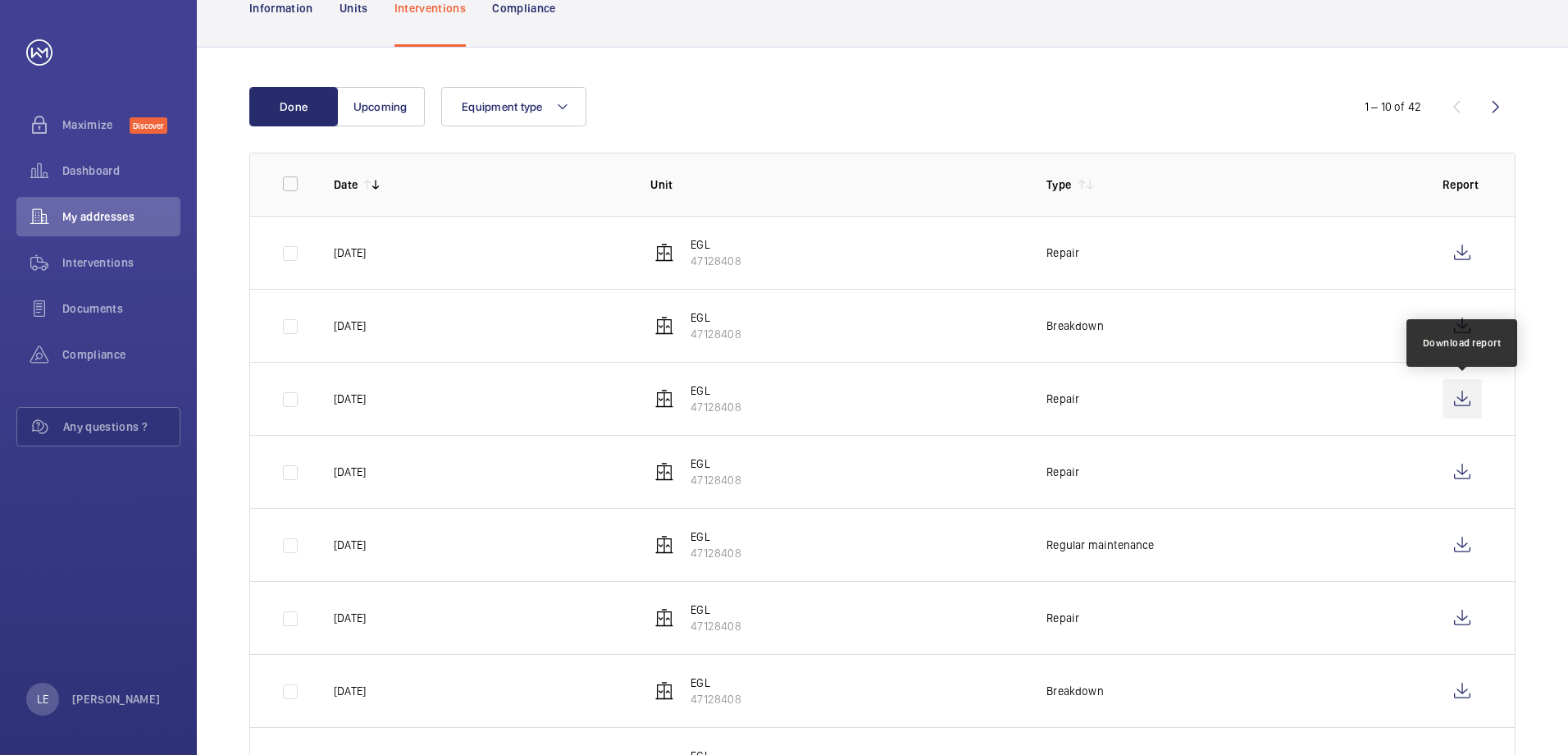
click at [1459, 403] on wm-front-icon-button at bounding box center [1462, 398] width 39 height 39
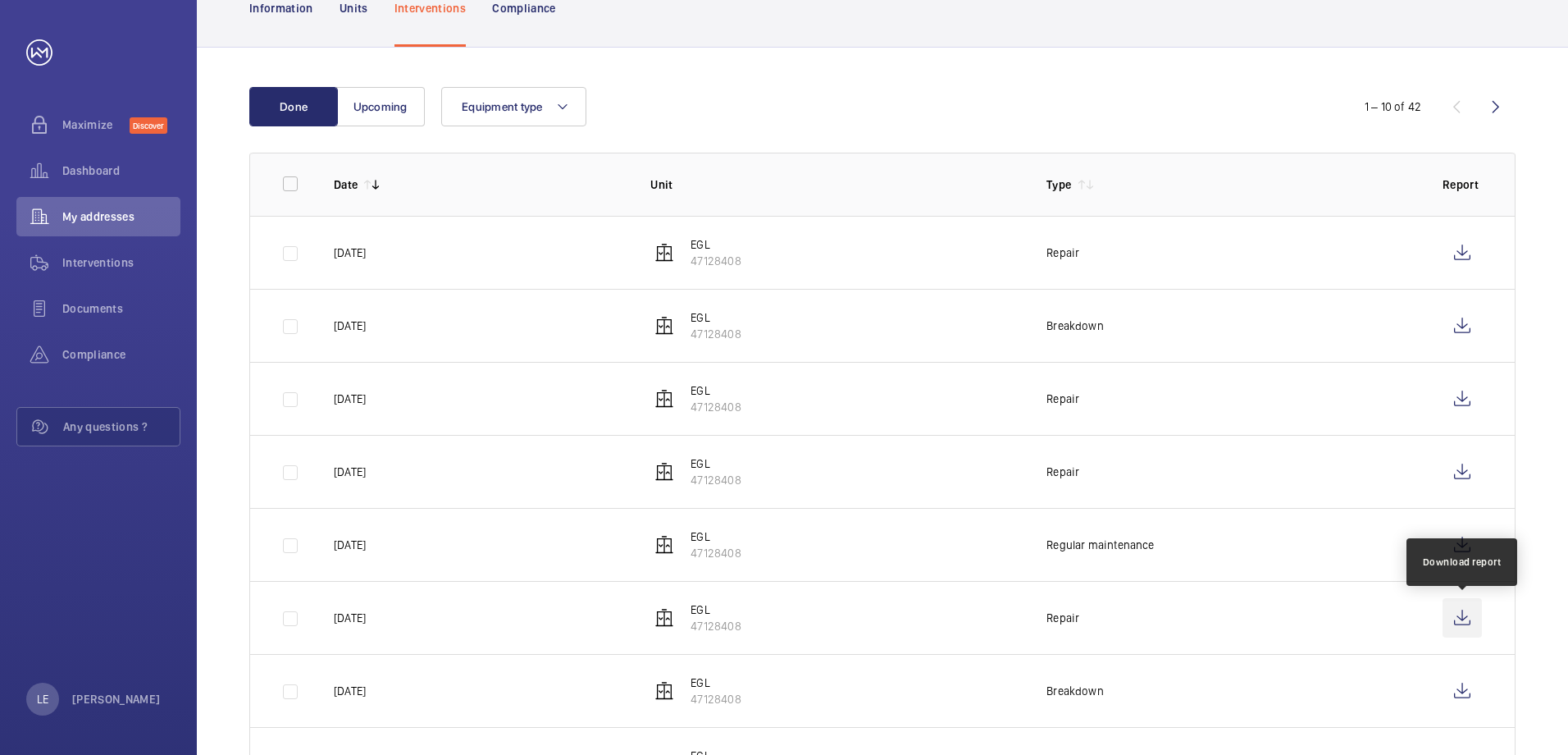
click at [1455, 616] on wm-front-icon-button at bounding box center [1462, 617] width 39 height 39
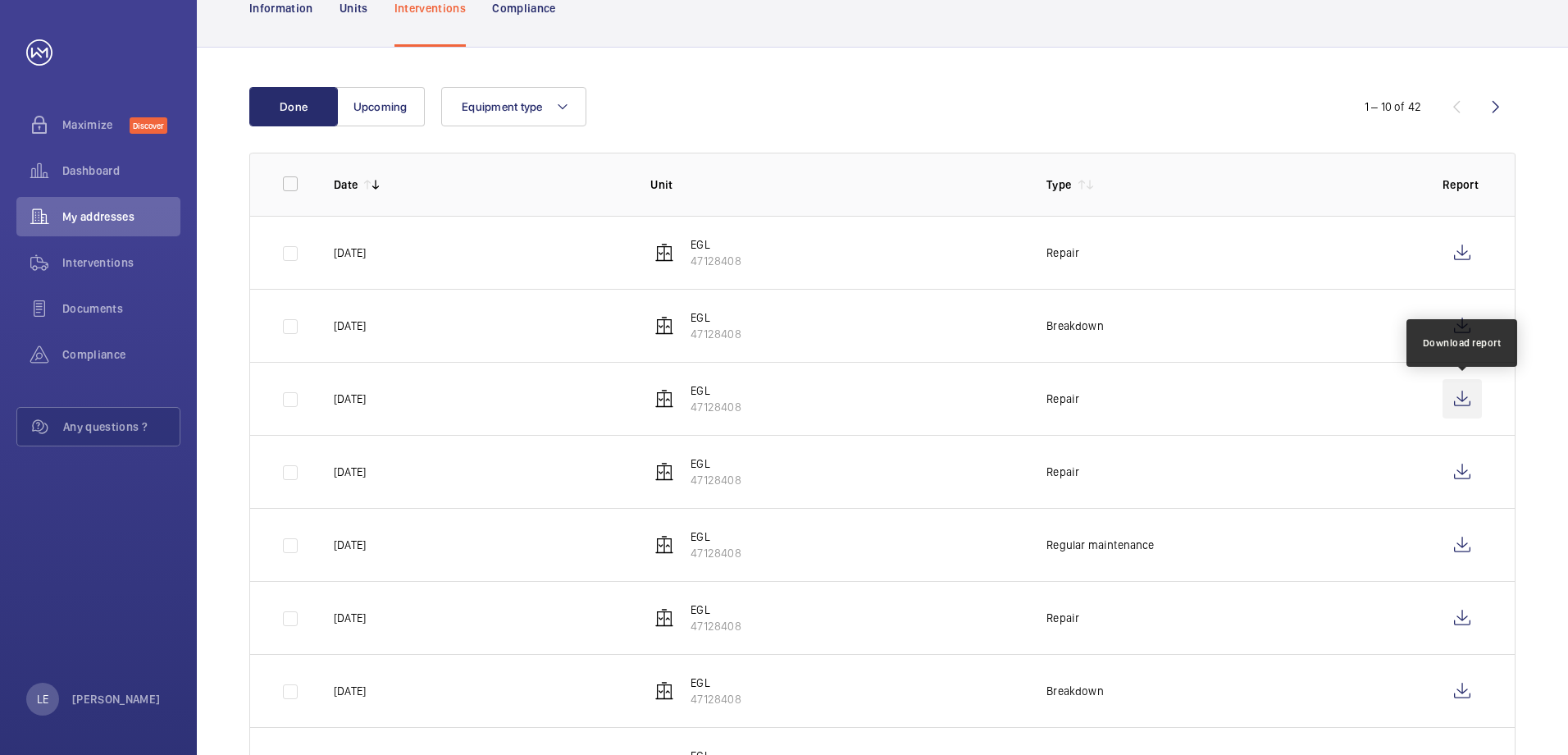
click at [1452, 398] on wm-front-icon-button at bounding box center [1462, 398] width 39 height 39
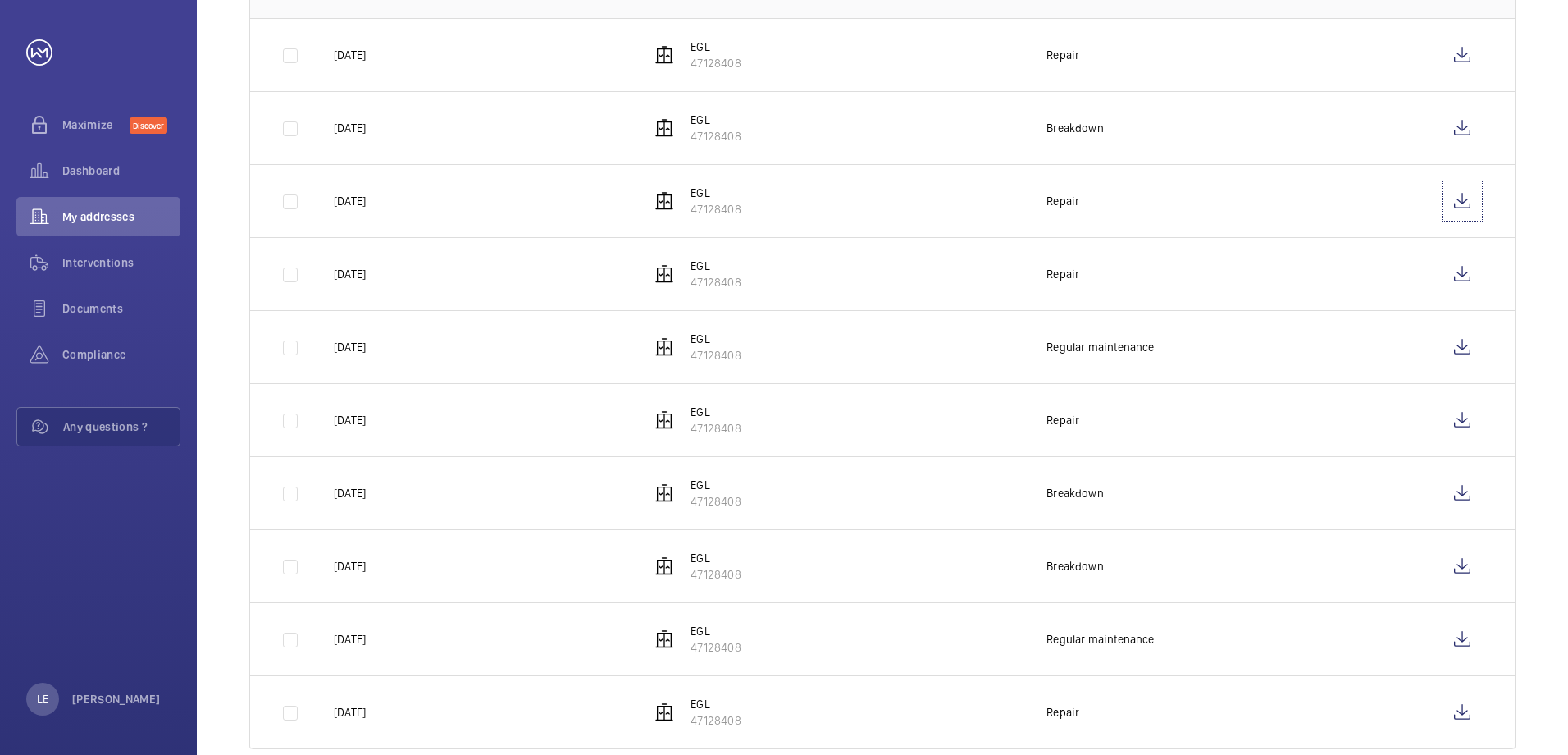
scroll to position [396, 0]
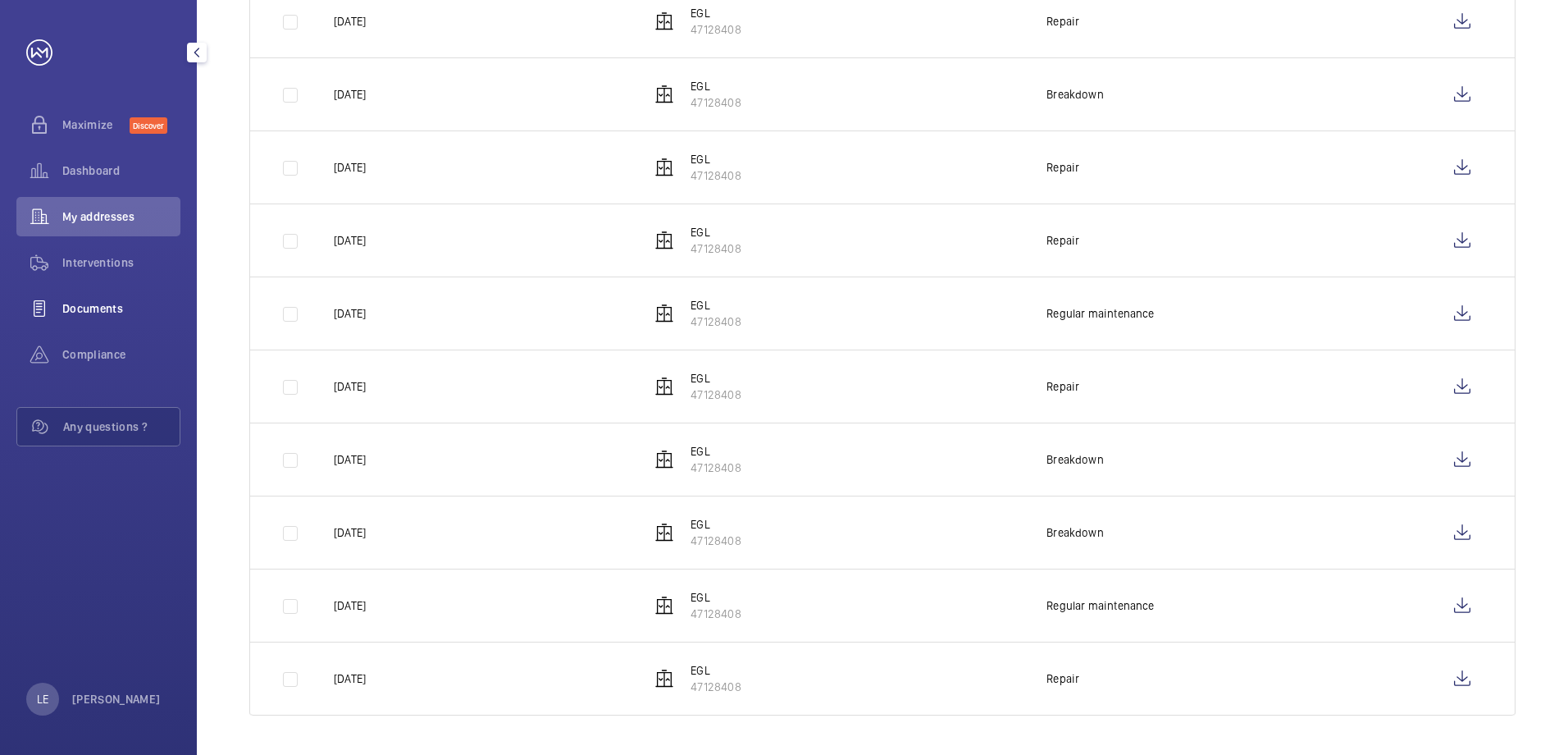
click at [111, 313] on span "Documents" at bounding box center [121, 308] width 118 height 16
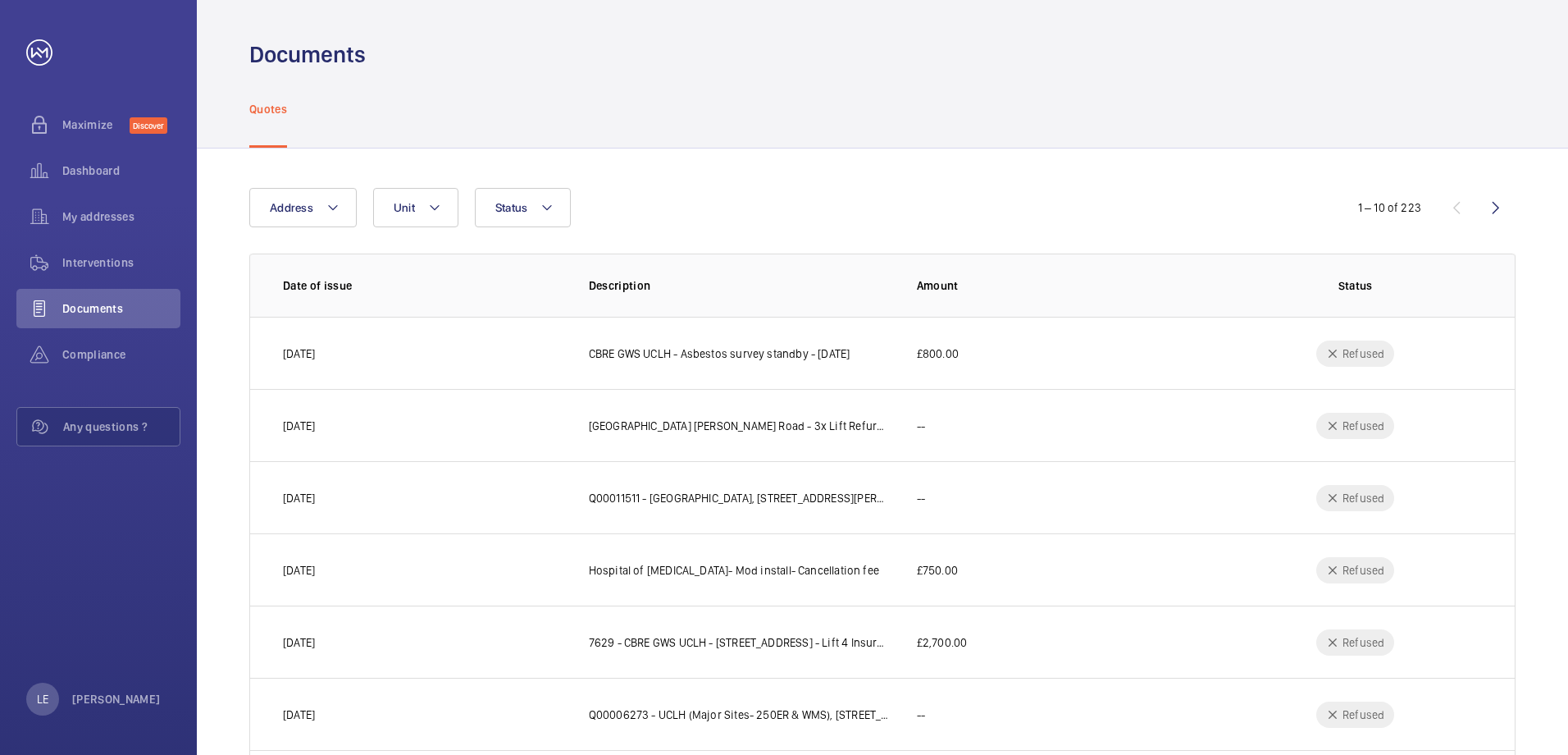
click at [338, 289] on p "Date of issue" at bounding box center [422, 285] width 279 height 16
click at [766, 187] on div "Address Unit Status 1 – 10 of 223 Date of issue Description Amount Status [DATE…" at bounding box center [882, 613] width 1372 height 930
